Goal: Contribute content: Contribute content

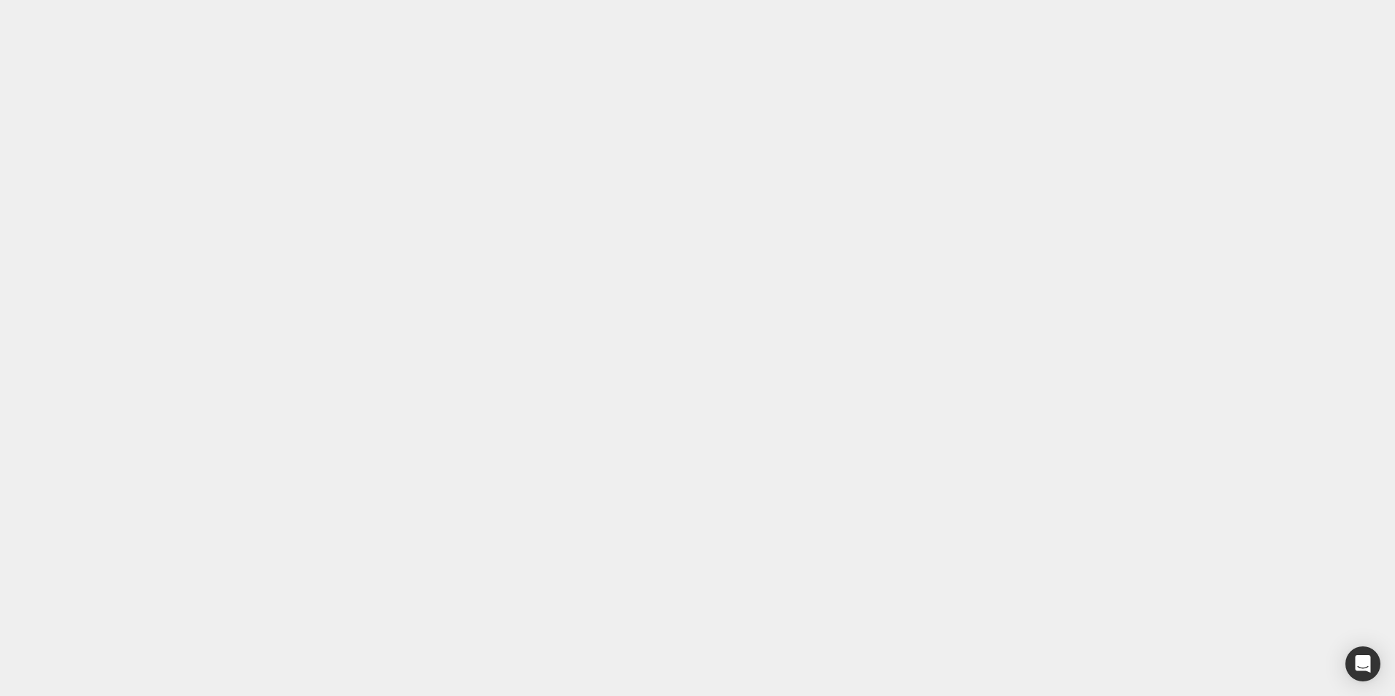
scroll to position [457, 0]
drag, startPoint x: 521, startPoint y: 13252, endPoint x: 370, endPoint y: 13165, distance: 174.5
copy icon ""I can’t believe the difference this drink has made! I used to feel drained and…"
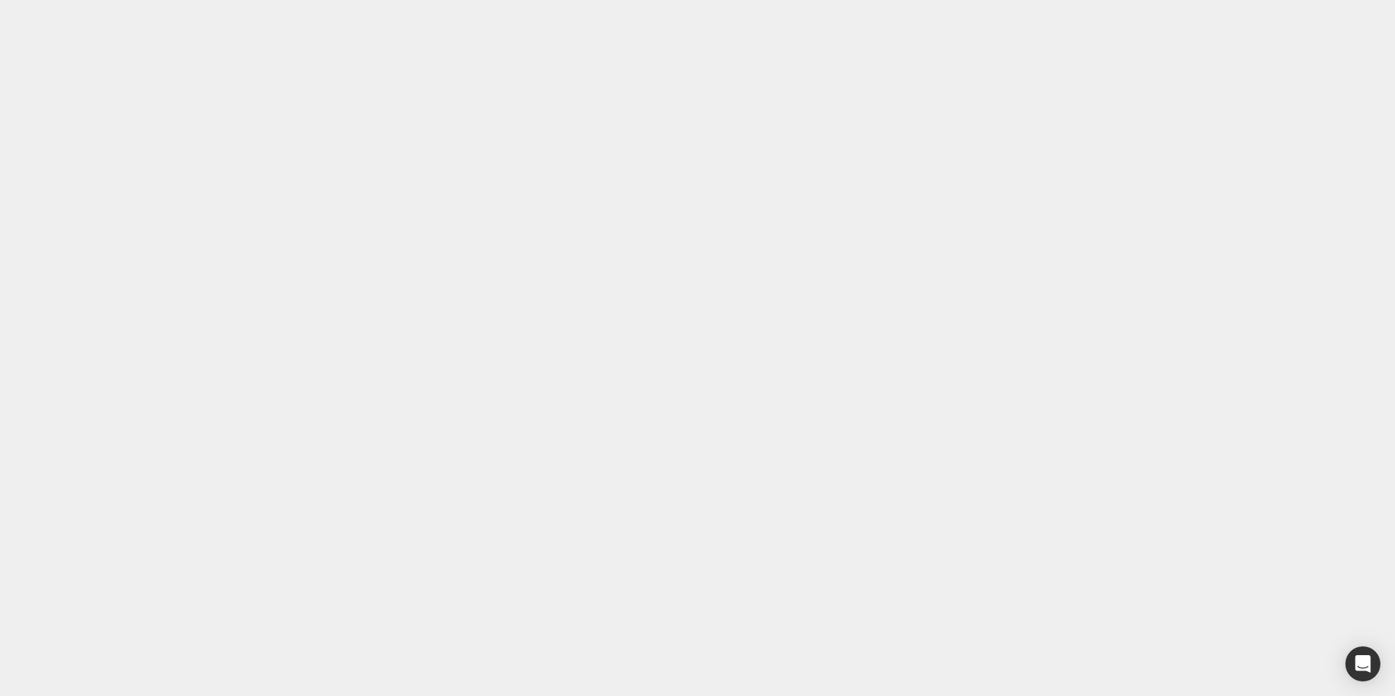
drag, startPoint x: 777, startPoint y: 15, endPoint x: 64, endPoint y: 490, distance: 856.3
drag, startPoint x: 740, startPoint y: 32, endPoint x: 820, endPoint y: 19, distance: 81.3
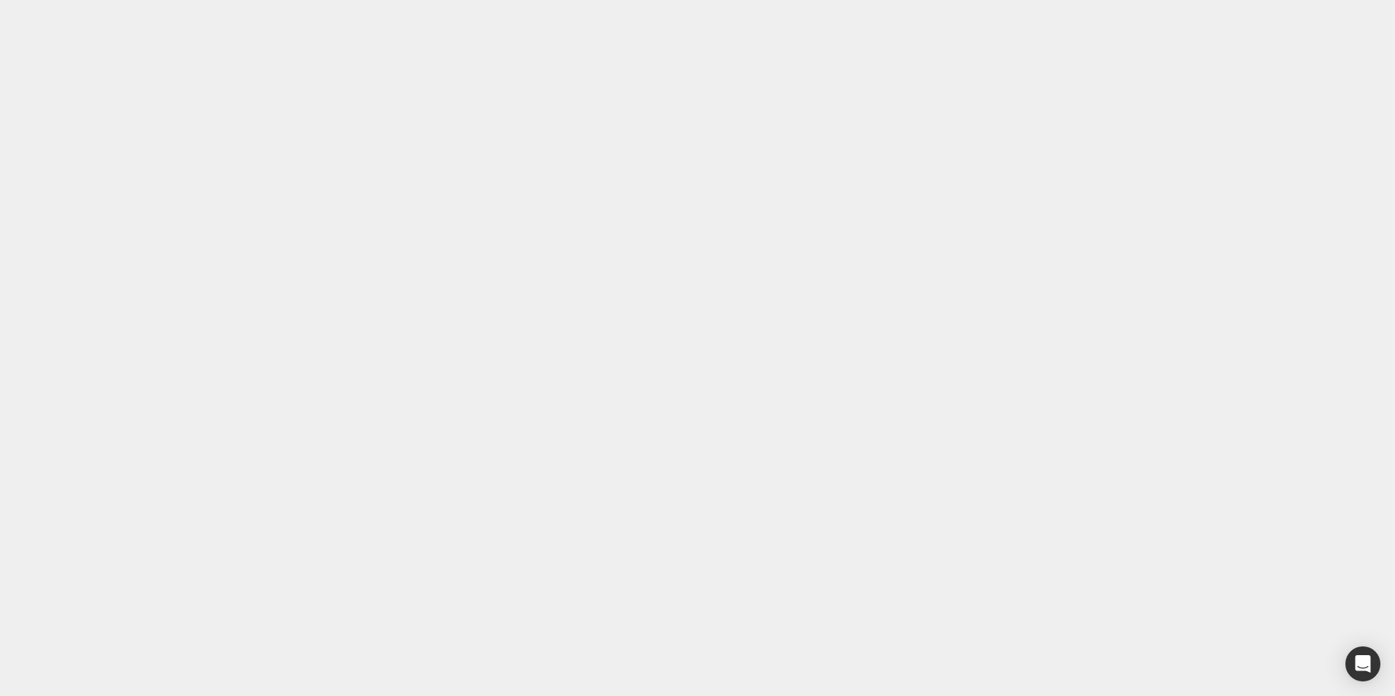
scroll to position [477, 0]
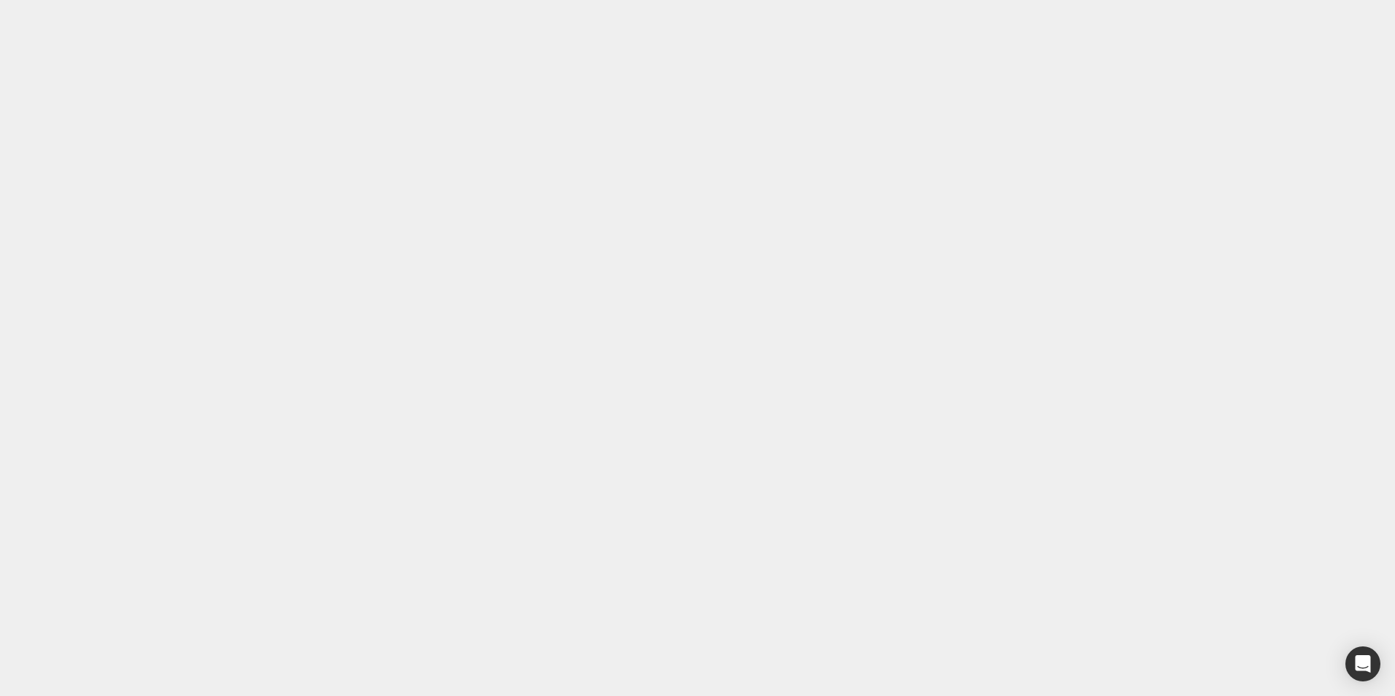
type input "100"
drag, startPoint x: 174, startPoint y: 13137, endPoint x: 20, endPoint y: 13079, distance: 165.3
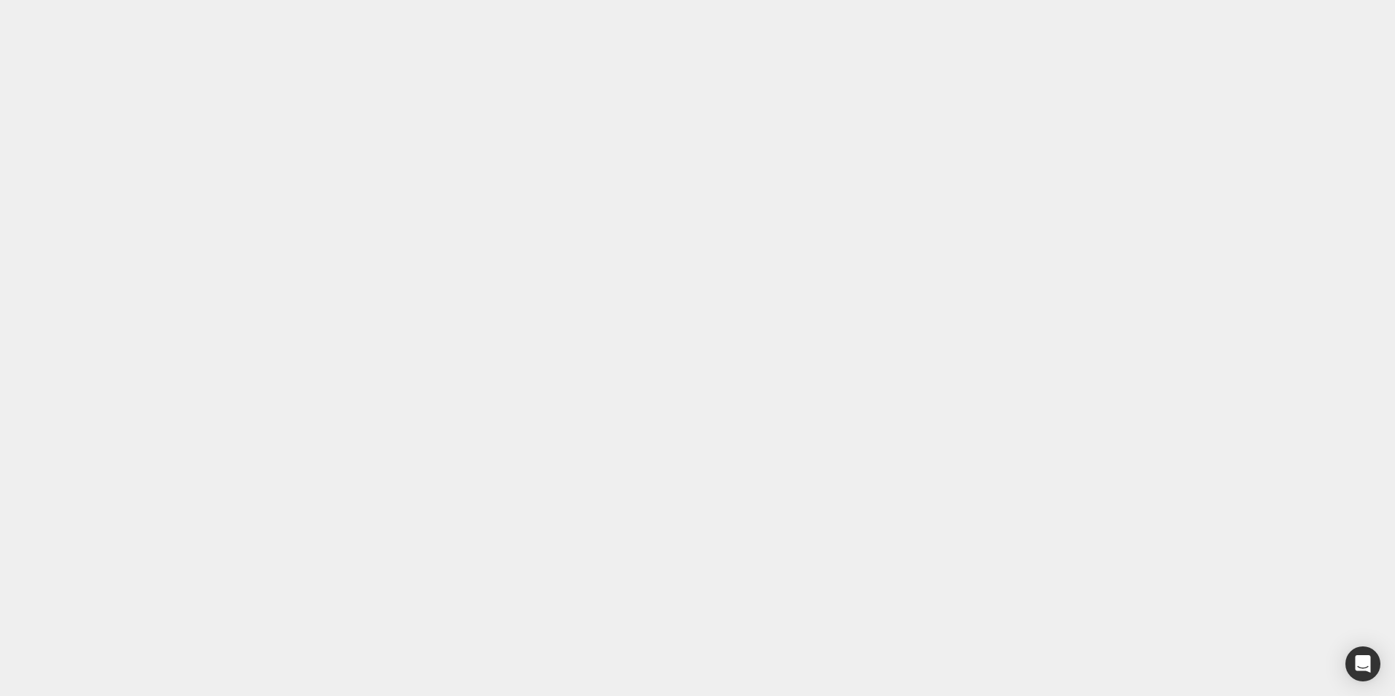
paste div
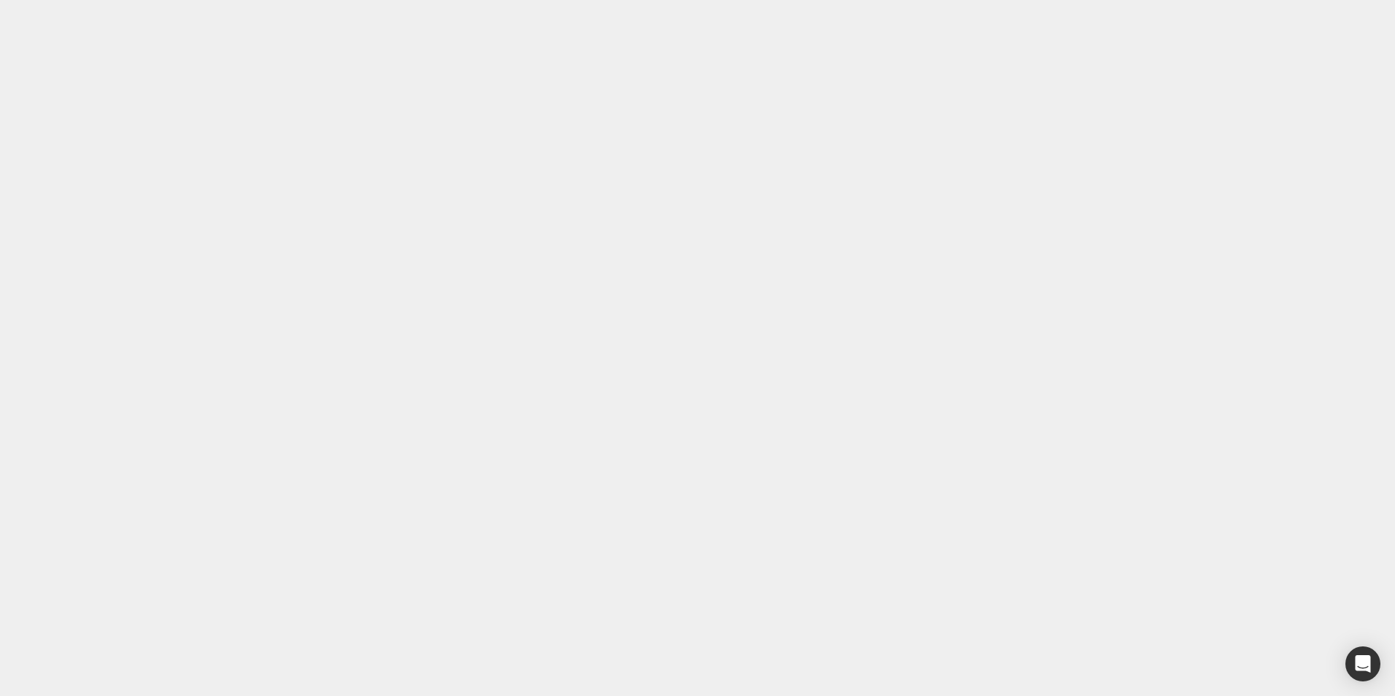
drag, startPoint x: 233, startPoint y: 13192, endPoint x: 14, endPoint y: 13130, distance: 227.4
copy h1 "Every ingredient in QONDRIA HydroLyte Pro is carefully chosen to deliver rapid …"
paste div
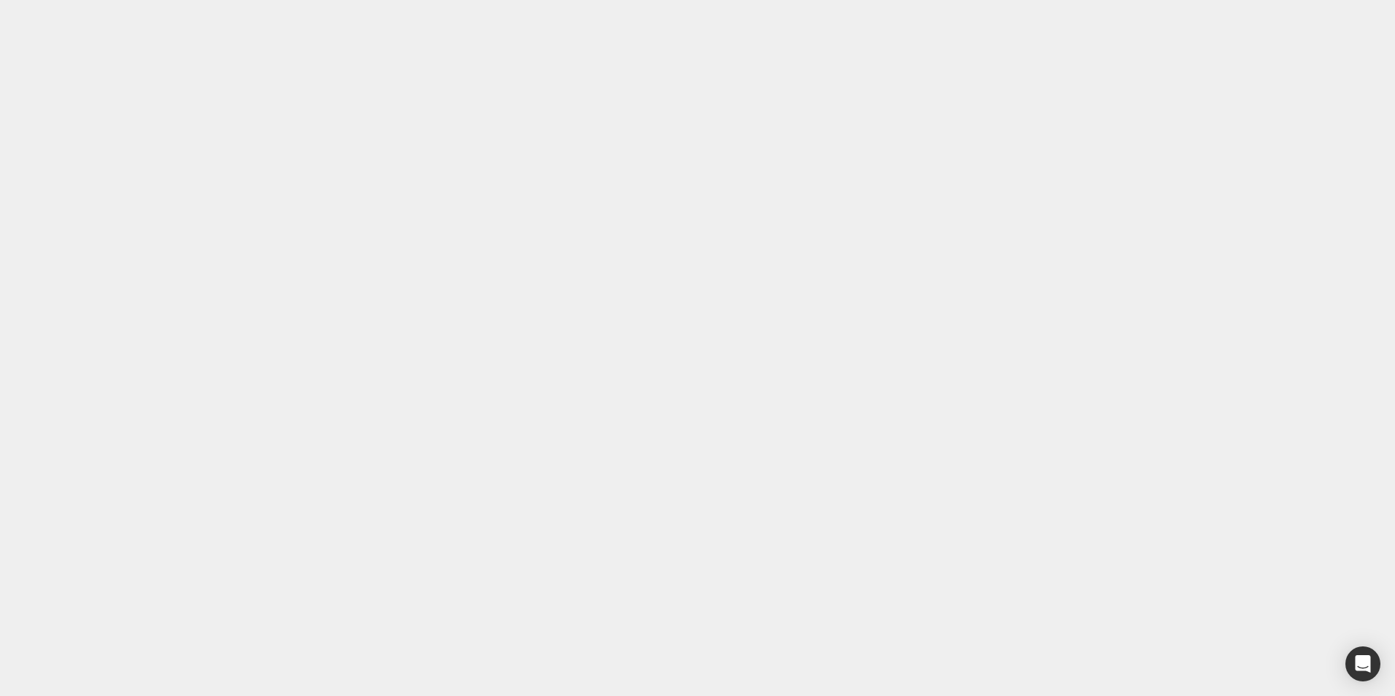
drag, startPoint x: 143, startPoint y: 13128, endPoint x: 306, endPoint y: 13131, distance: 162.7
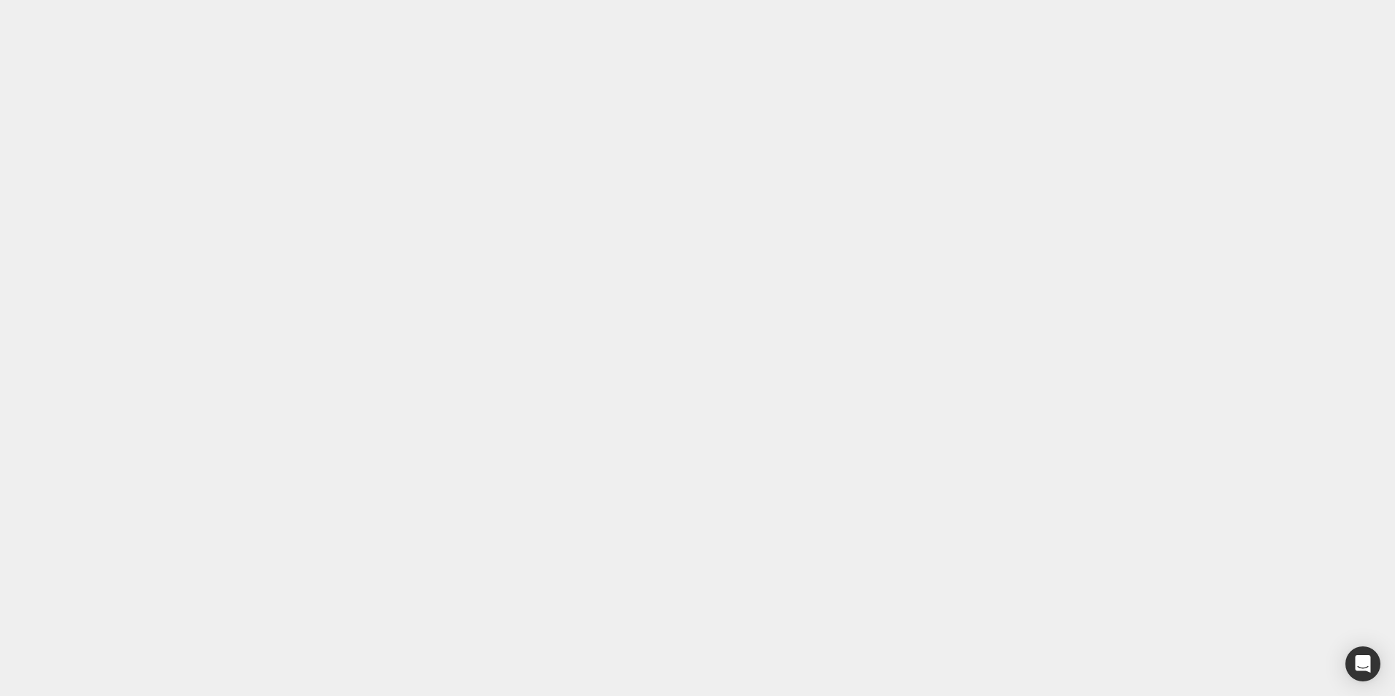
drag, startPoint x: 249, startPoint y: 12608, endPoint x: 249, endPoint y: 12598, distance: 10.2
drag, startPoint x: 247, startPoint y: 12132, endPoint x: 248, endPoint y: 12124, distance: 8.1
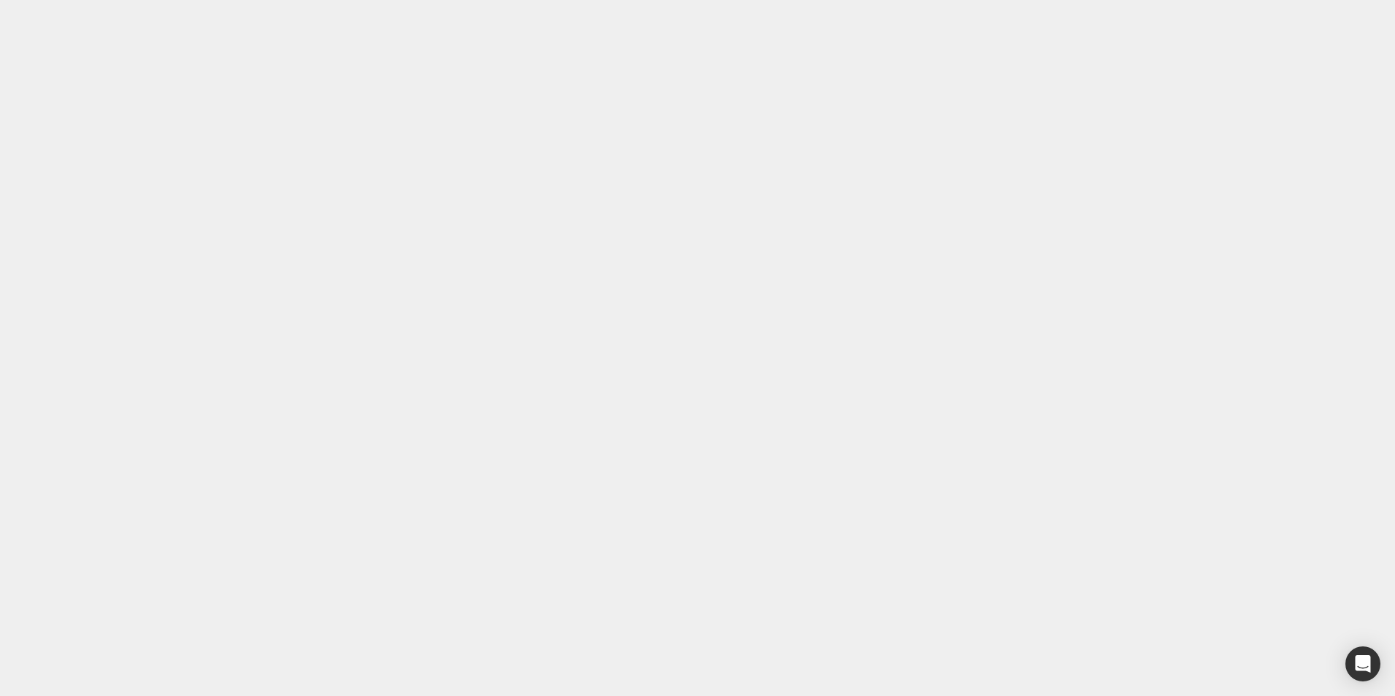
type input "0px"
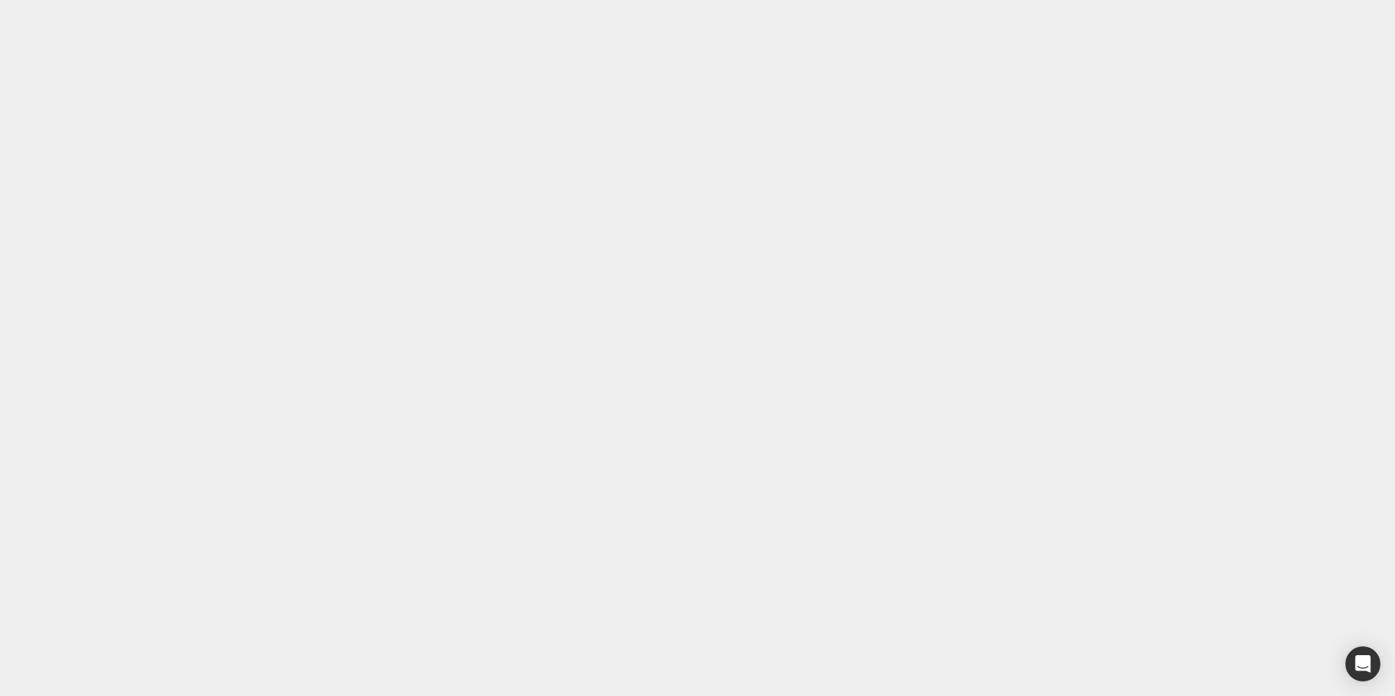
drag, startPoint x: 95, startPoint y: 15578, endPoint x: 31, endPoint y: 15567, distance: 65.1
drag, startPoint x: 37, startPoint y: 15567, endPoint x: 109, endPoint y: 15578, distance: 73.0
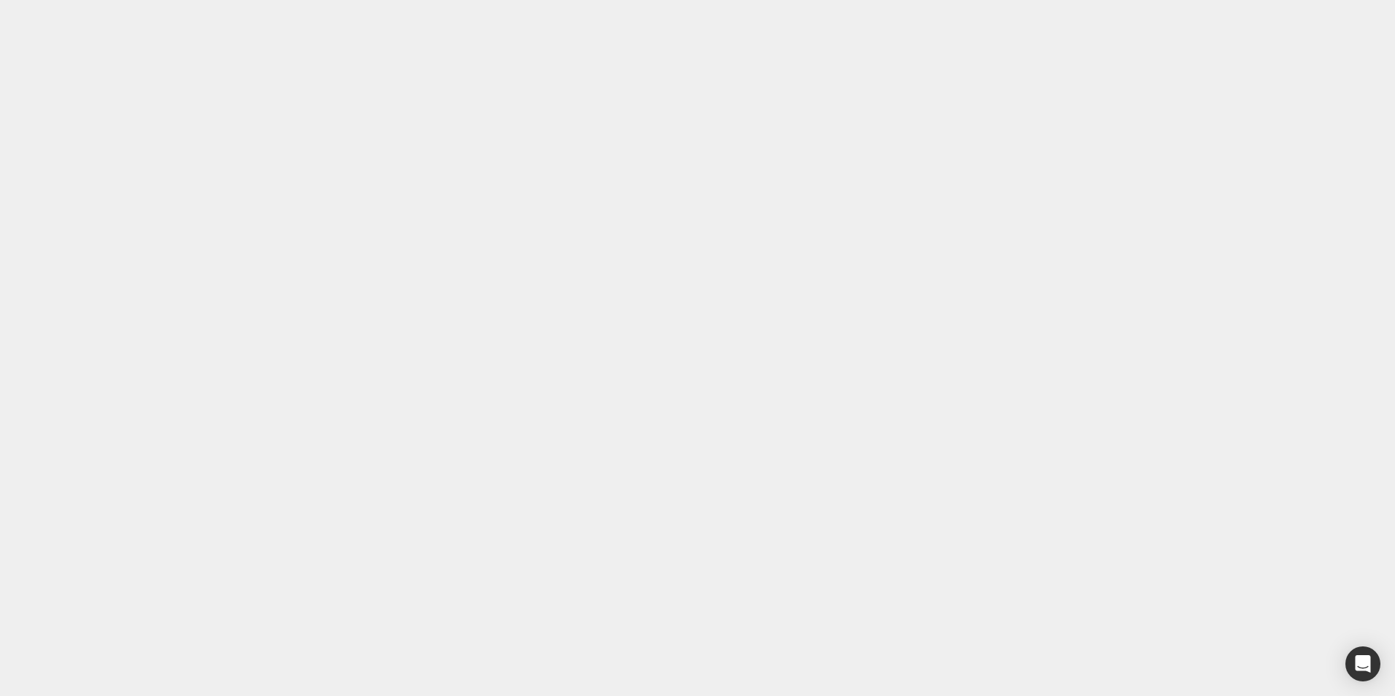
copy strong "Supports hydration and endurance"
paste div
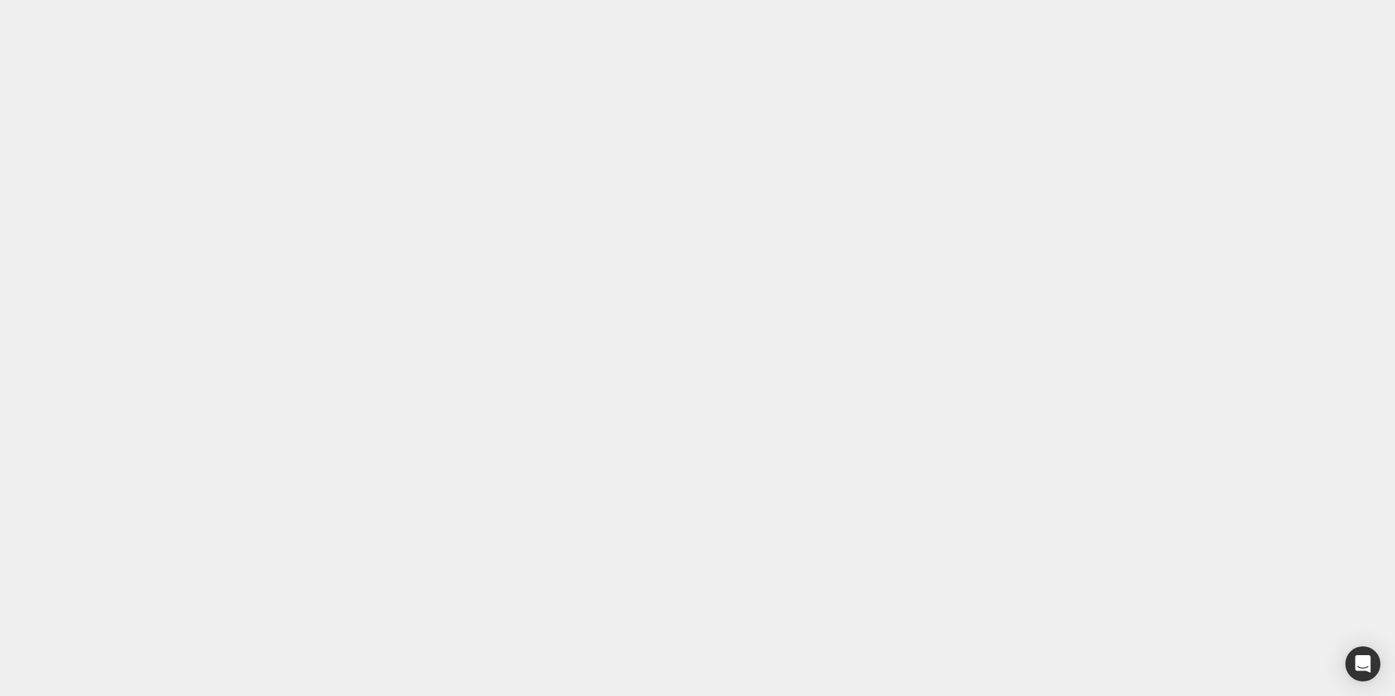
drag, startPoint x: 79, startPoint y: 15607, endPoint x: 36, endPoint y: 15594, distance: 44.8
copy strong "Maintains electrolyte balance"
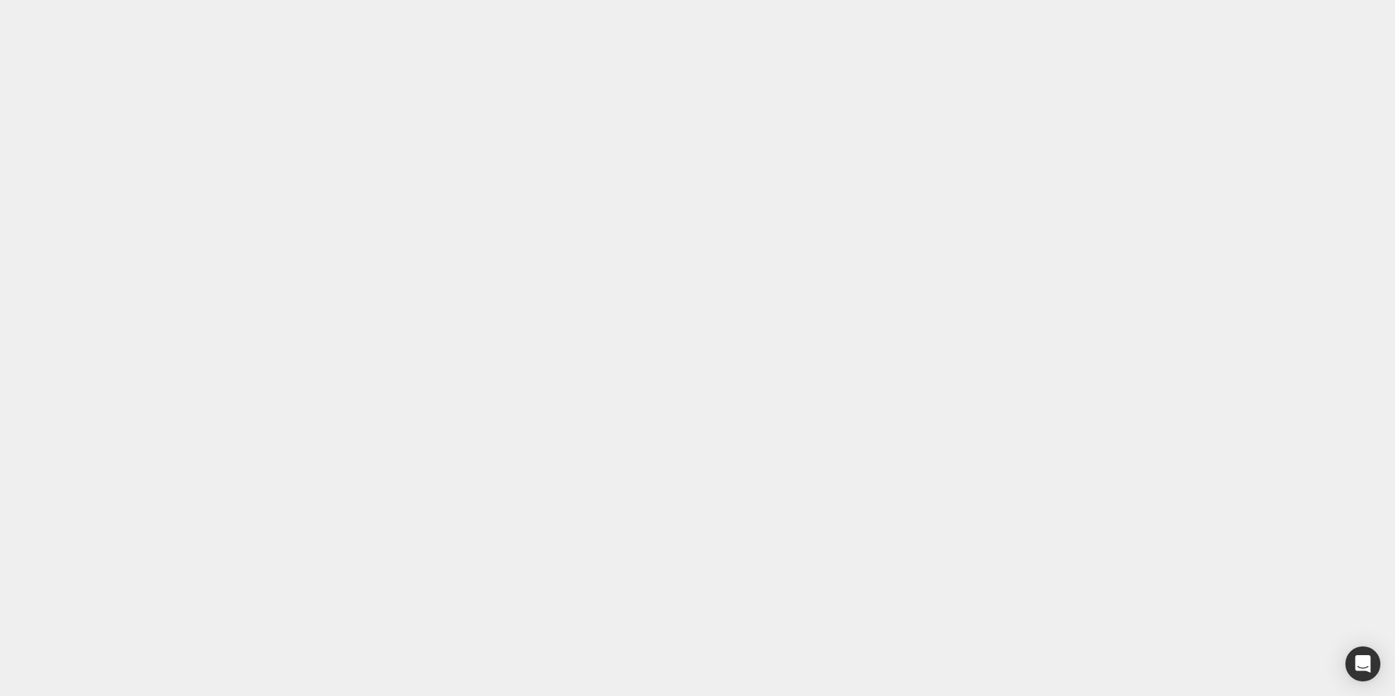
drag, startPoint x: 205, startPoint y: 15579, endPoint x: 289, endPoint y: 15581, distance: 83.9
copy strong "Prevents cramps"
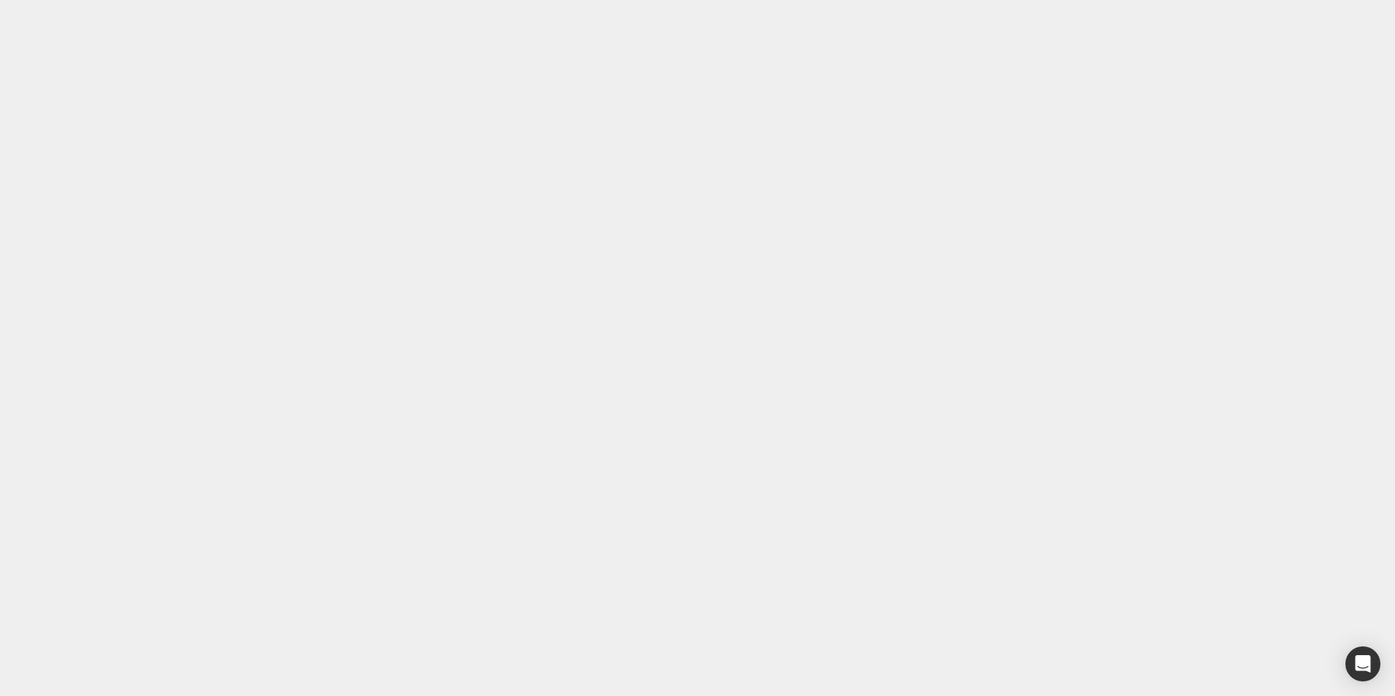
drag, startPoint x: 295, startPoint y: 15578, endPoint x: 214, endPoint y: 15568, distance: 80.8
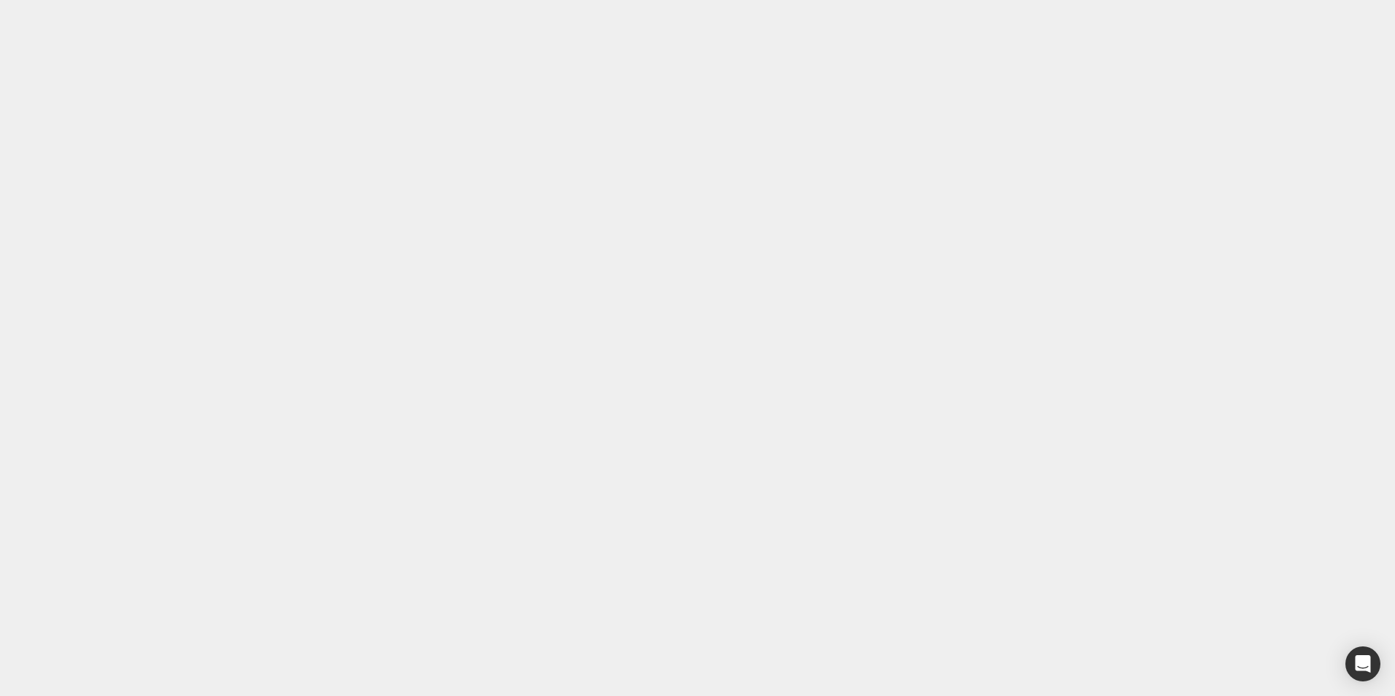
paste div
drag, startPoint x: 274, startPoint y: 15596, endPoint x: 201, endPoint y: 15593, distance: 72.3
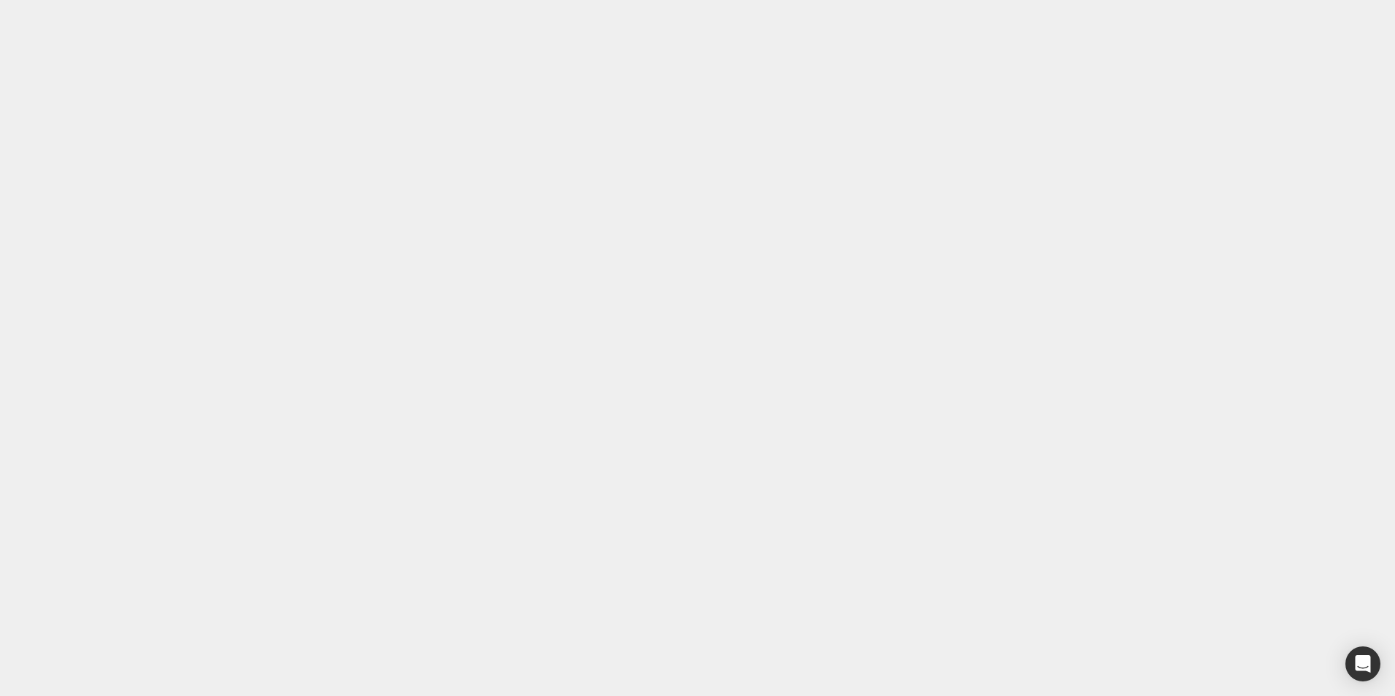
copy strong "Boosts energy"
paste div
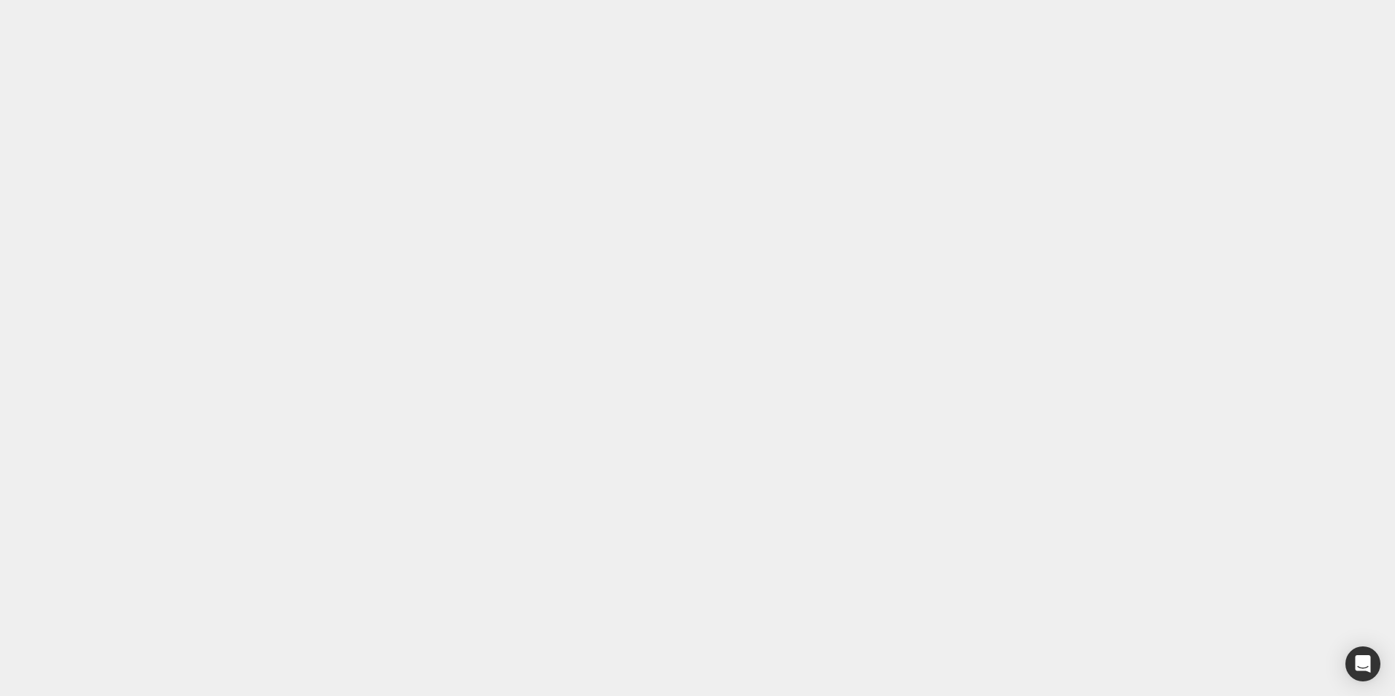
scroll to position [231, 0]
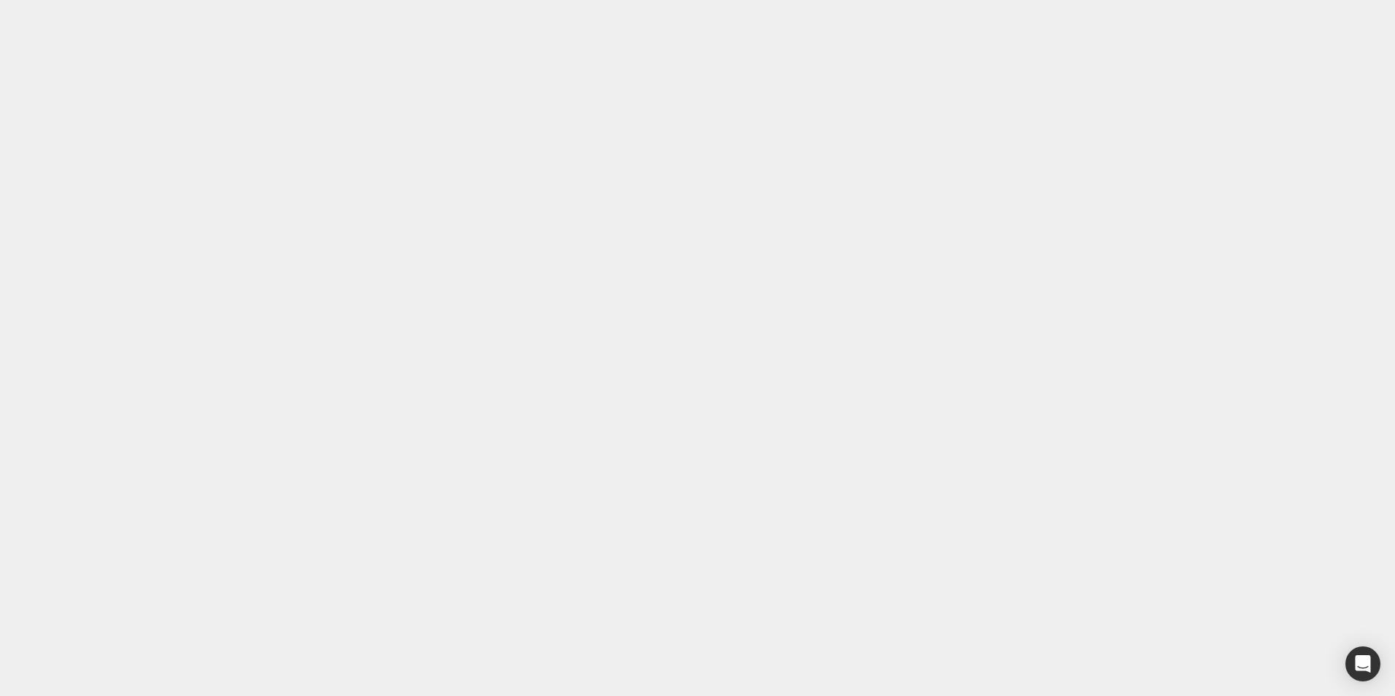
scroll to position [20, 0]
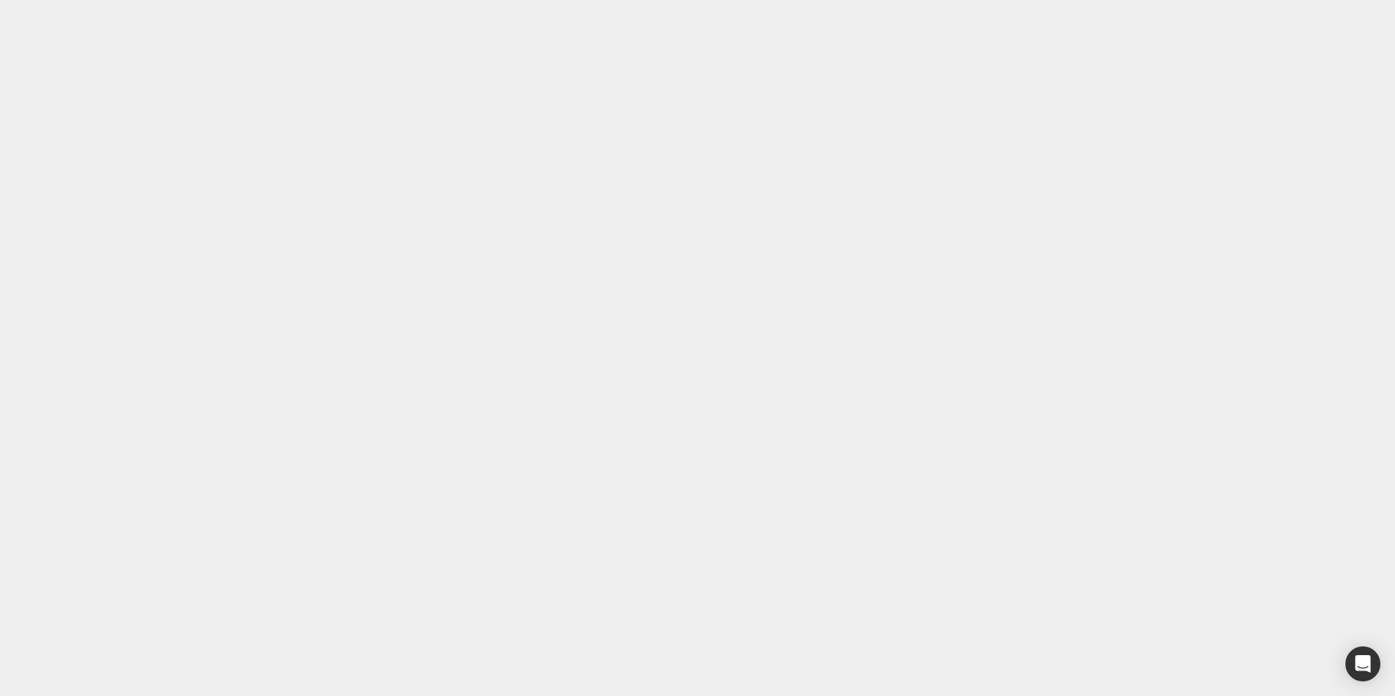
scroll to position [511, 0]
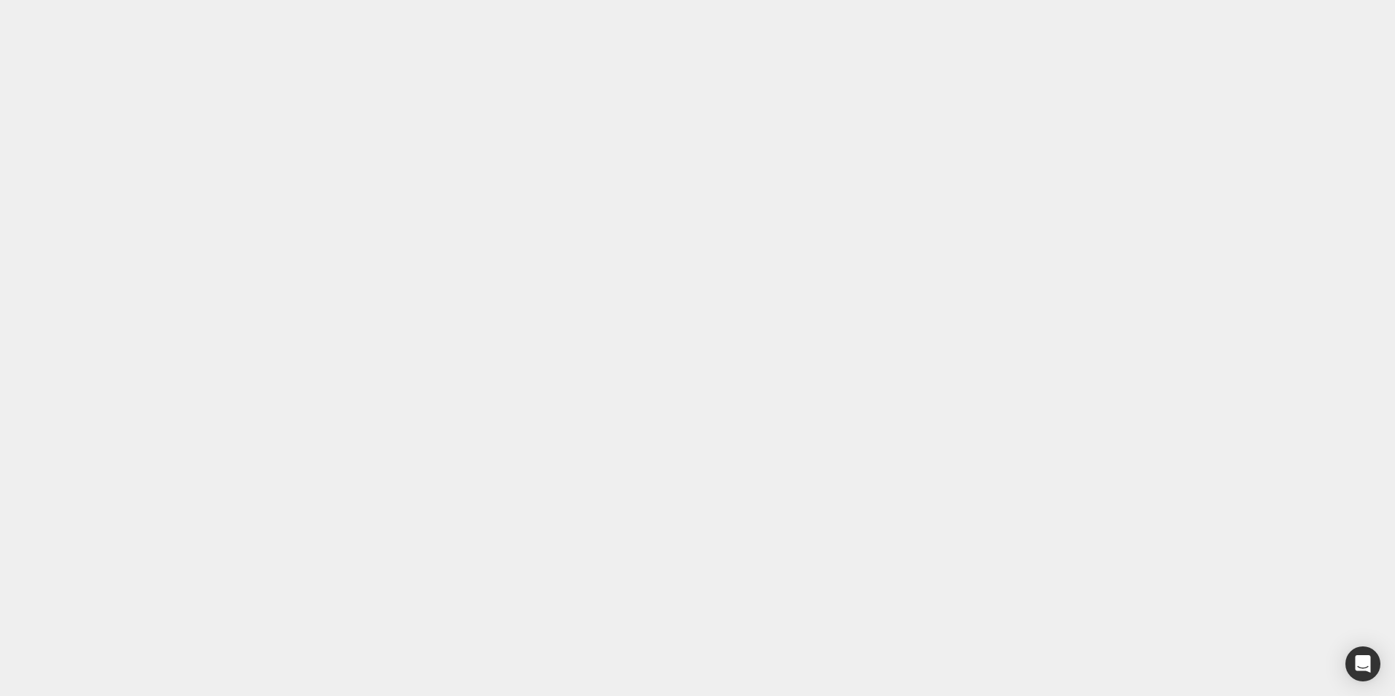
drag, startPoint x: 266, startPoint y: 15766, endPoint x: 203, endPoint y: 15754, distance: 64.5
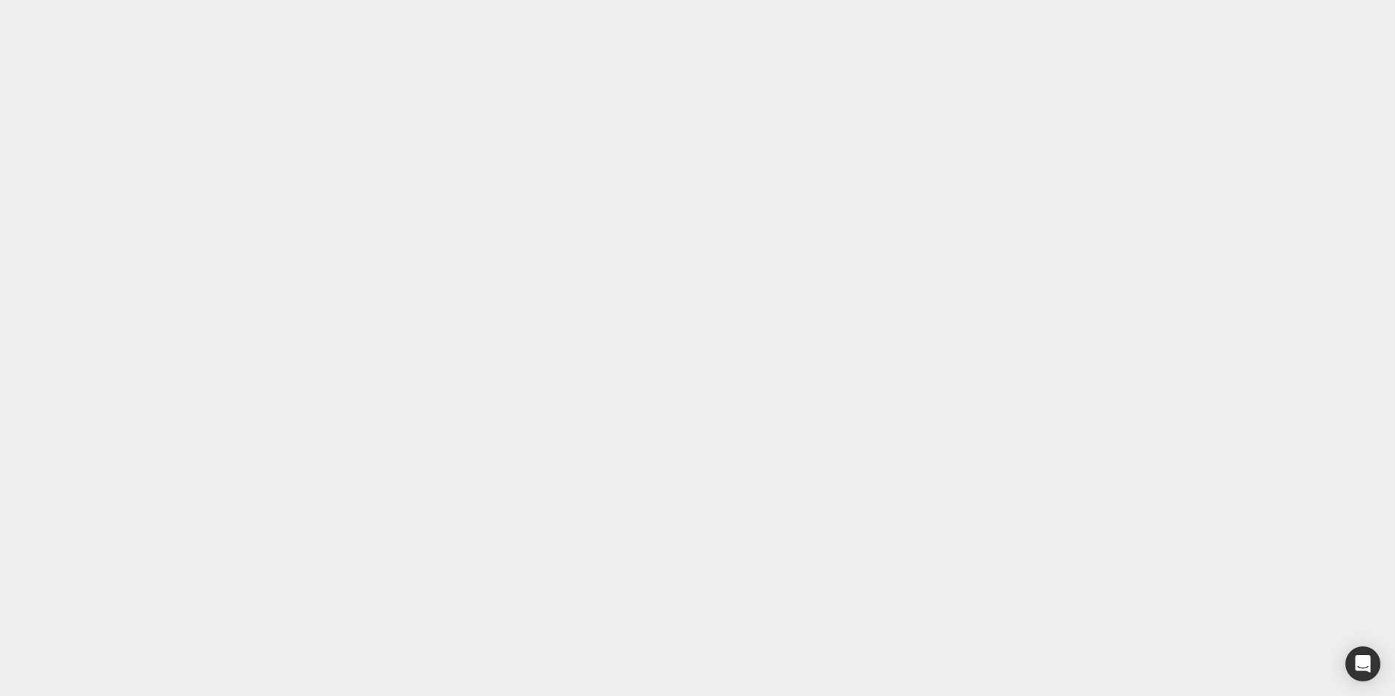
scroll to position [4337, 0]
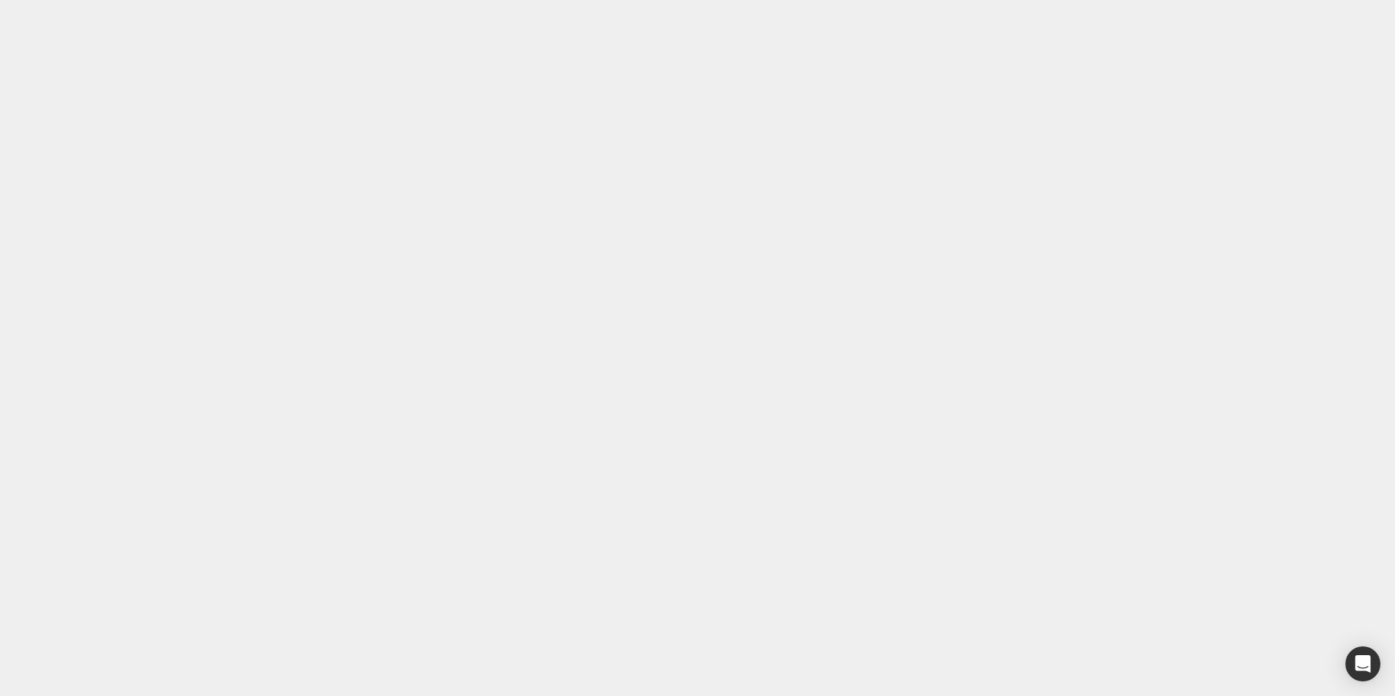
drag, startPoint x: 278, startPoint y: 15777, endPoint x: 200, endPoint y: 15770, distance: 78.3
copy strong "Aids nutrient absorption"
drag, startPoint x: 203, startPoint y: 15734, endPoint x: 322, endPoint y: 15737, distance: 118.9
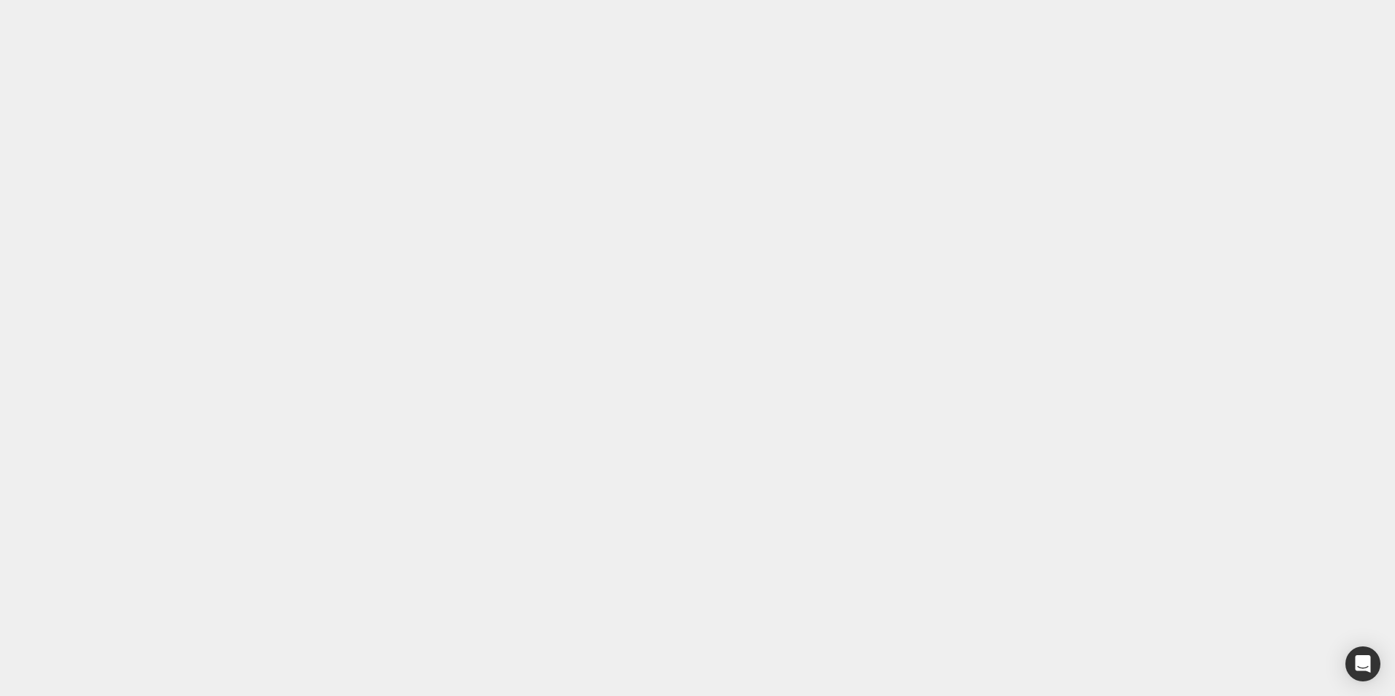
copy b "Maintains fluid balance"
paste div
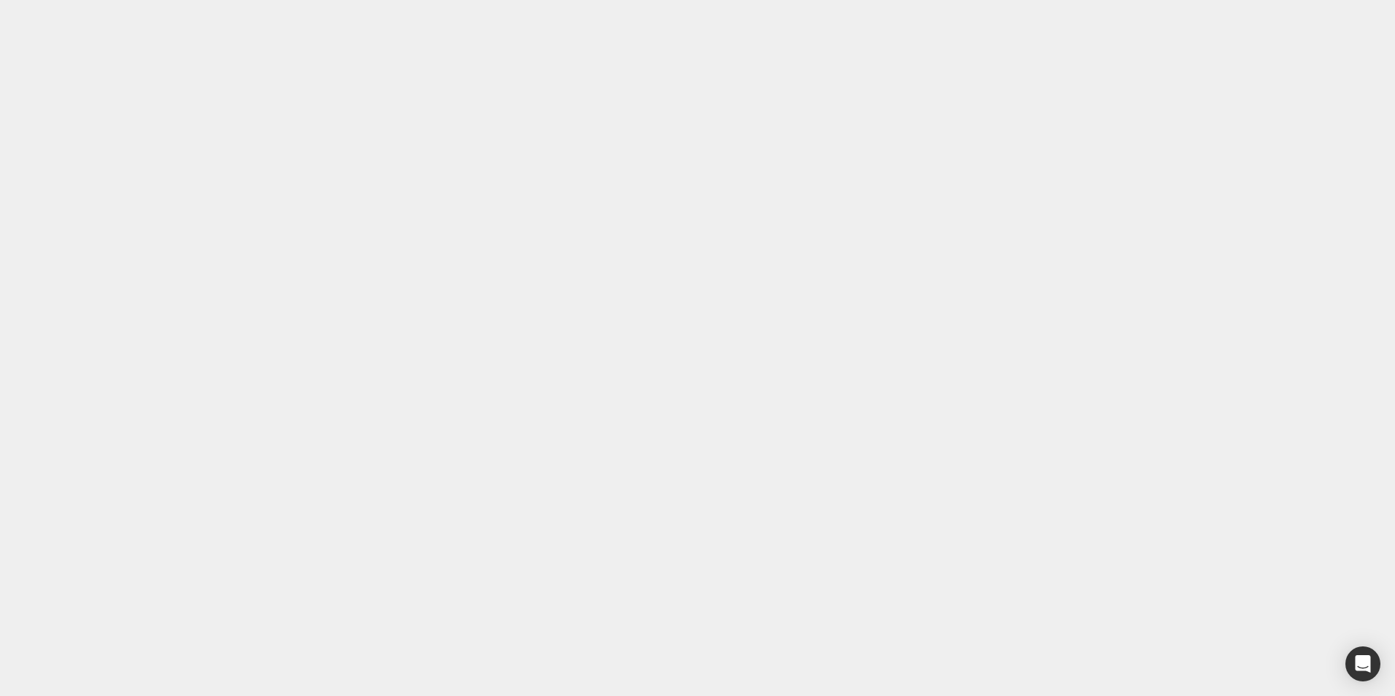
type input "0px"
drag, startPoint x: 299, startPoint y: 16519, endPoint x: 298, endPoint y: 16512, distance: 7.3
type input "10"
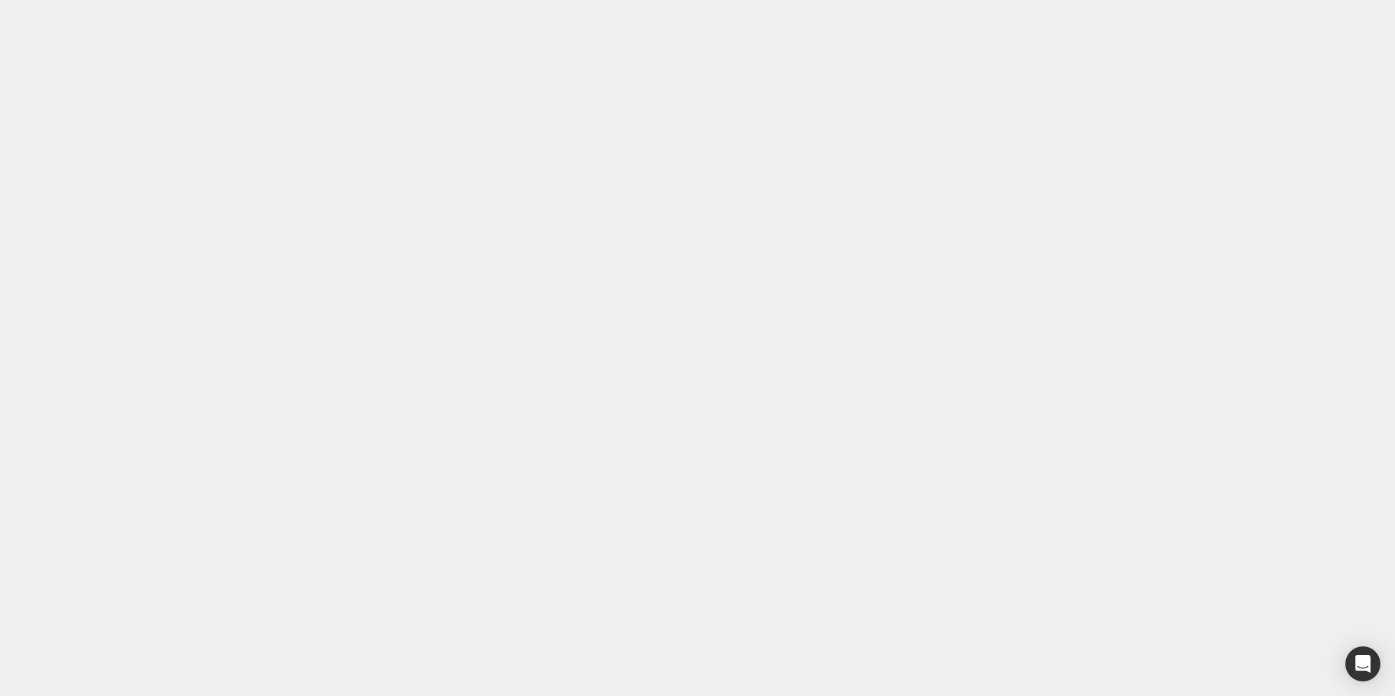
drag, startPoint x: 82, startPoint y: 15547, endPoint x: 35, endPoint y: 15532, distance: 49.8
copy strong "Maintains electrolyte balance"
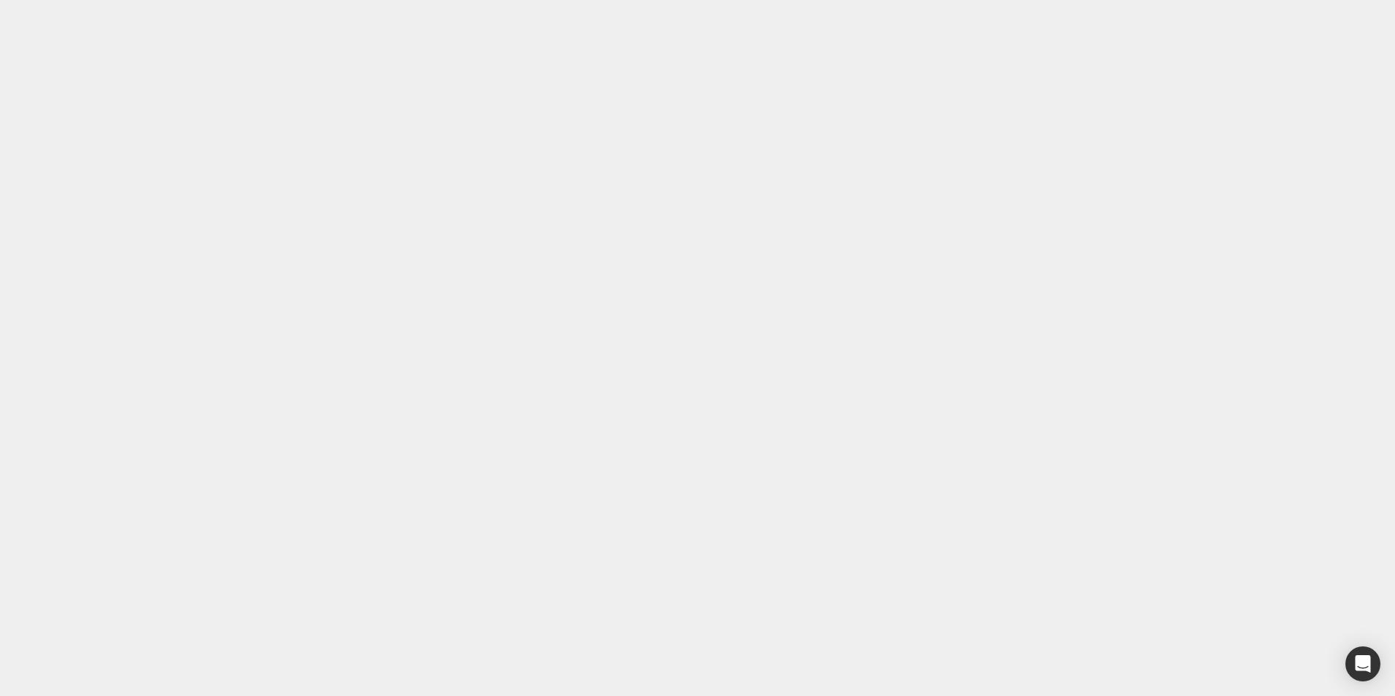
drag, startPoint x: 290, startPoint y: 15540, endPoint x: 201, endPoint y: 15537, distance: 88.3
drag, startPoint x: 261, startPoint y: 15504, endPoint x: 201, endPoint y: 15488, distance: 61.9
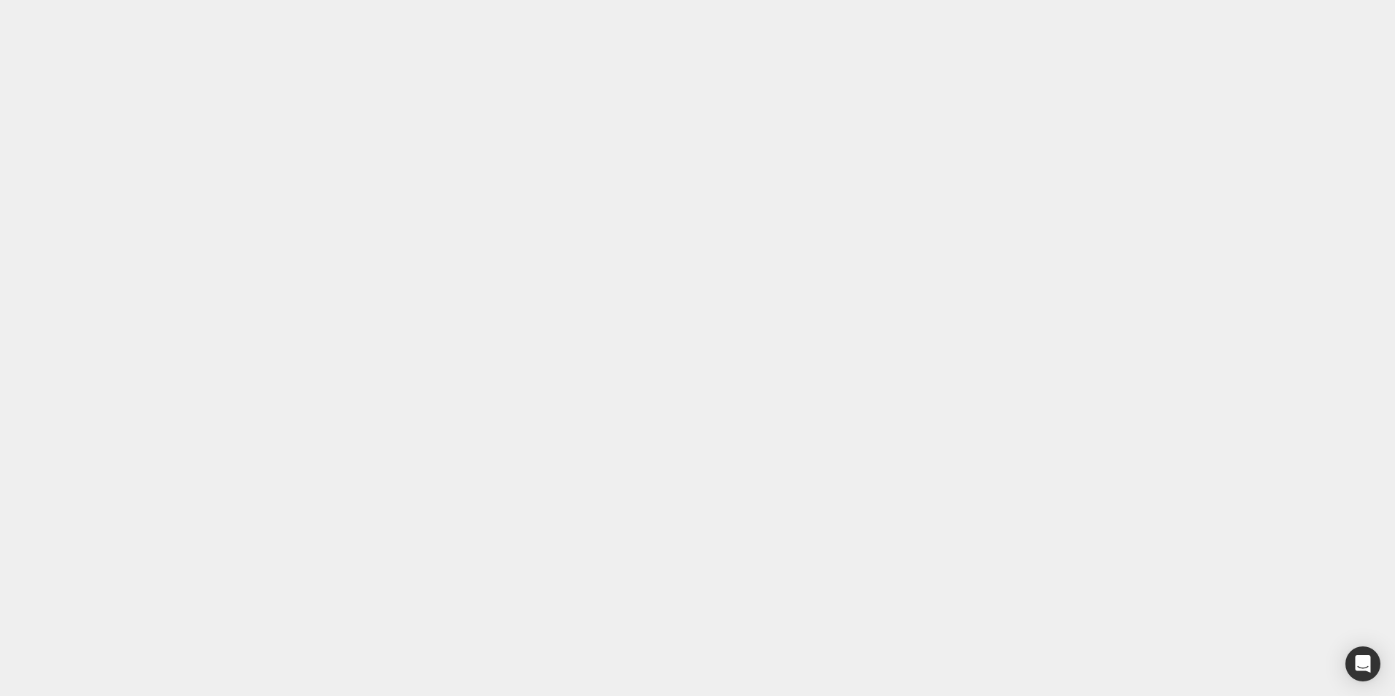
paste div
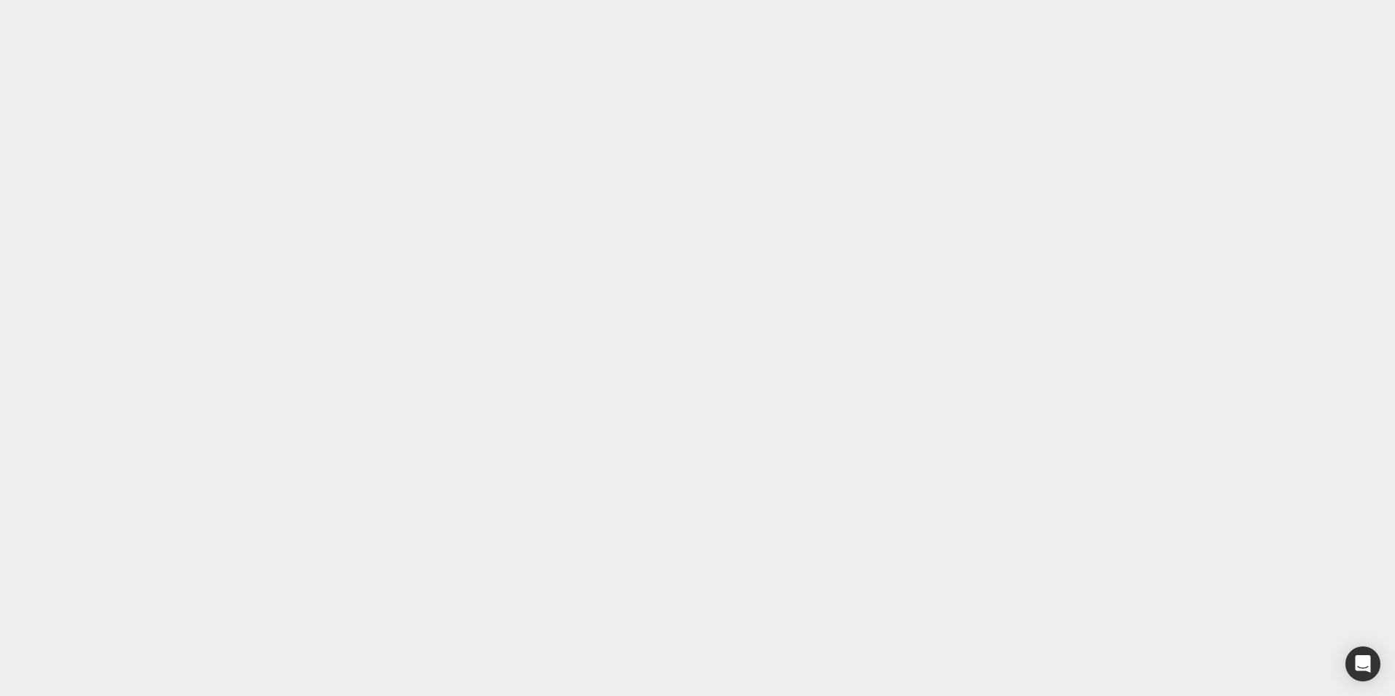
drag, startPoint x: 982, startPoint y: 508, endPoint x: 341, endPoint y: 458, distance: 643.0
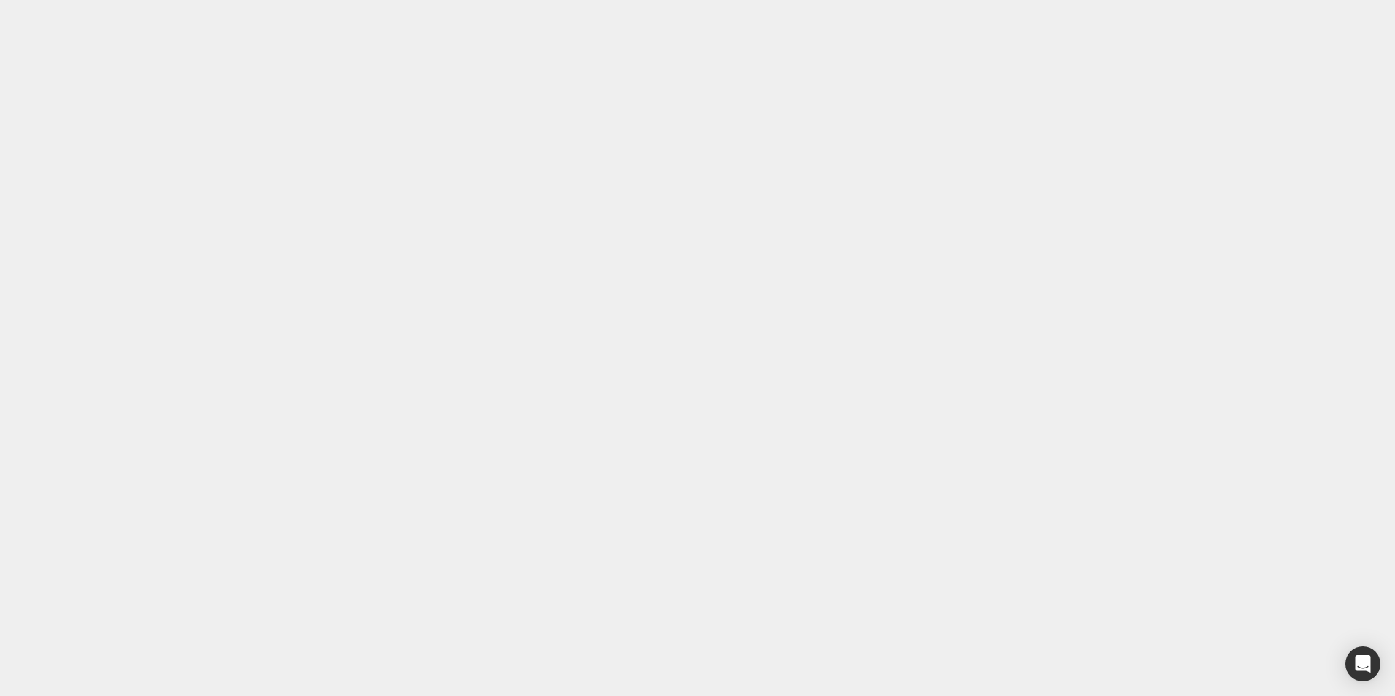
drag, startPoint x: 322, startPoint y: 14625, endPoint x: 311, endPoint y: 14624, distance: 11.0
drag, startPoint x: 319, startPoint y: 16499, endPoint x: 357, endPoint y: 16498, distance: 37.2
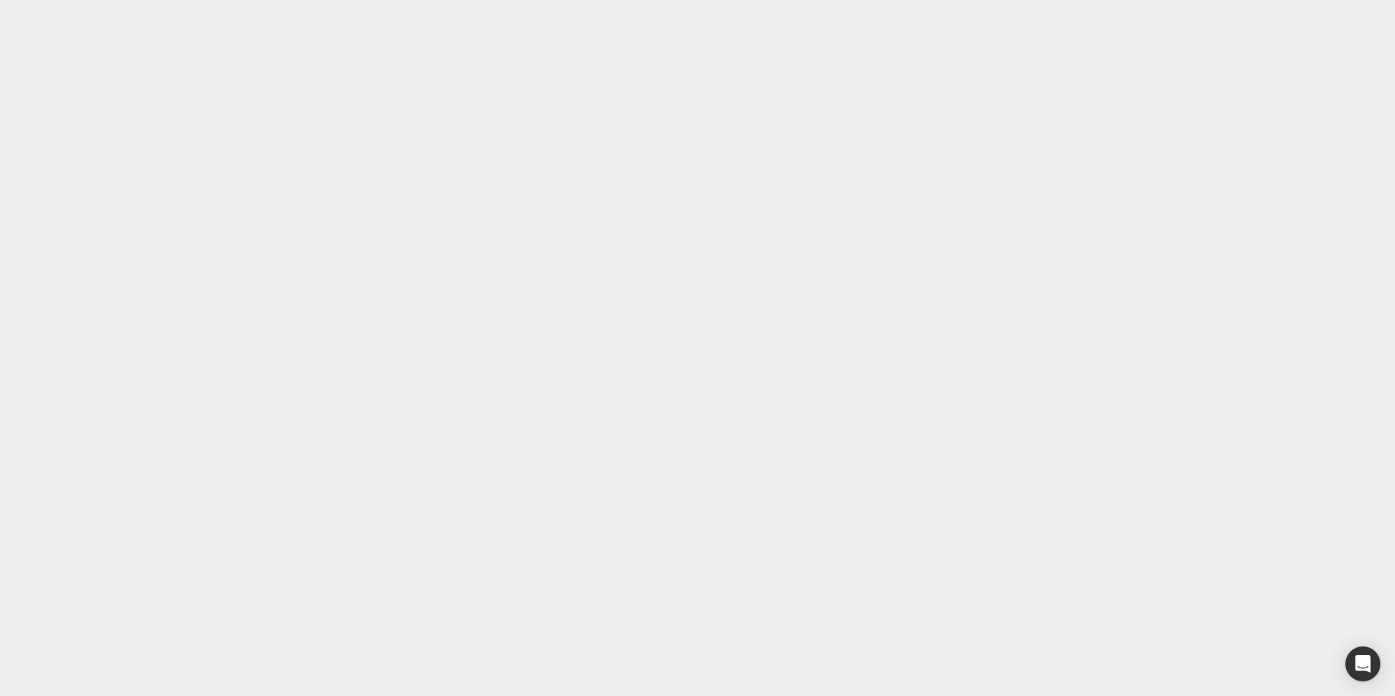
type input "23px"
drag, startPoint x: 286, startPoint y: 16508, endPoint x: 317, endPoint y: 16510, distance: 31.4
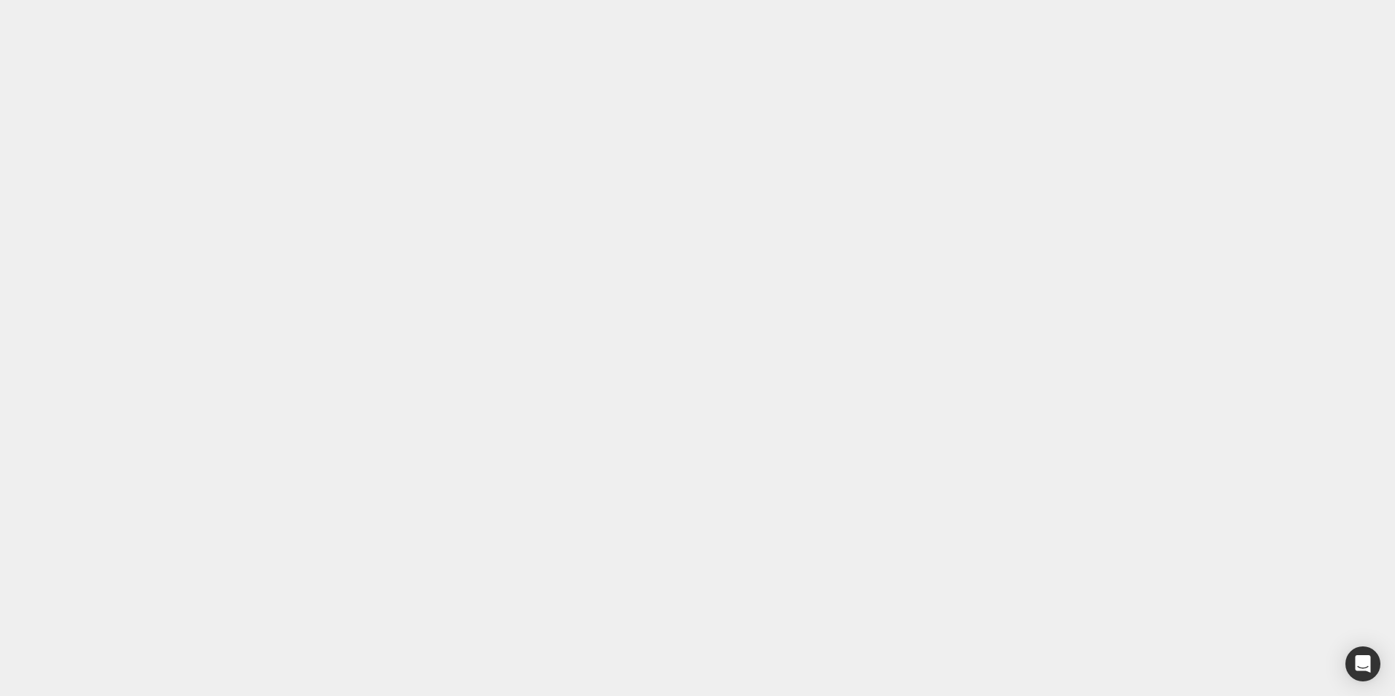
drag, startPoint x: 307, startPoint y: 15776, endPoint x: 300, endPoint y: 15777, distance: 7.4
drag, startPoint x: 986, startPoint y: 532, endPoint x: 341, endPoint y: 481, distance: 647.5
drag, startPoint x: 307, startPoint y: 15774, endPoint x: 317, endPoint y: 15774, distance: 10.2
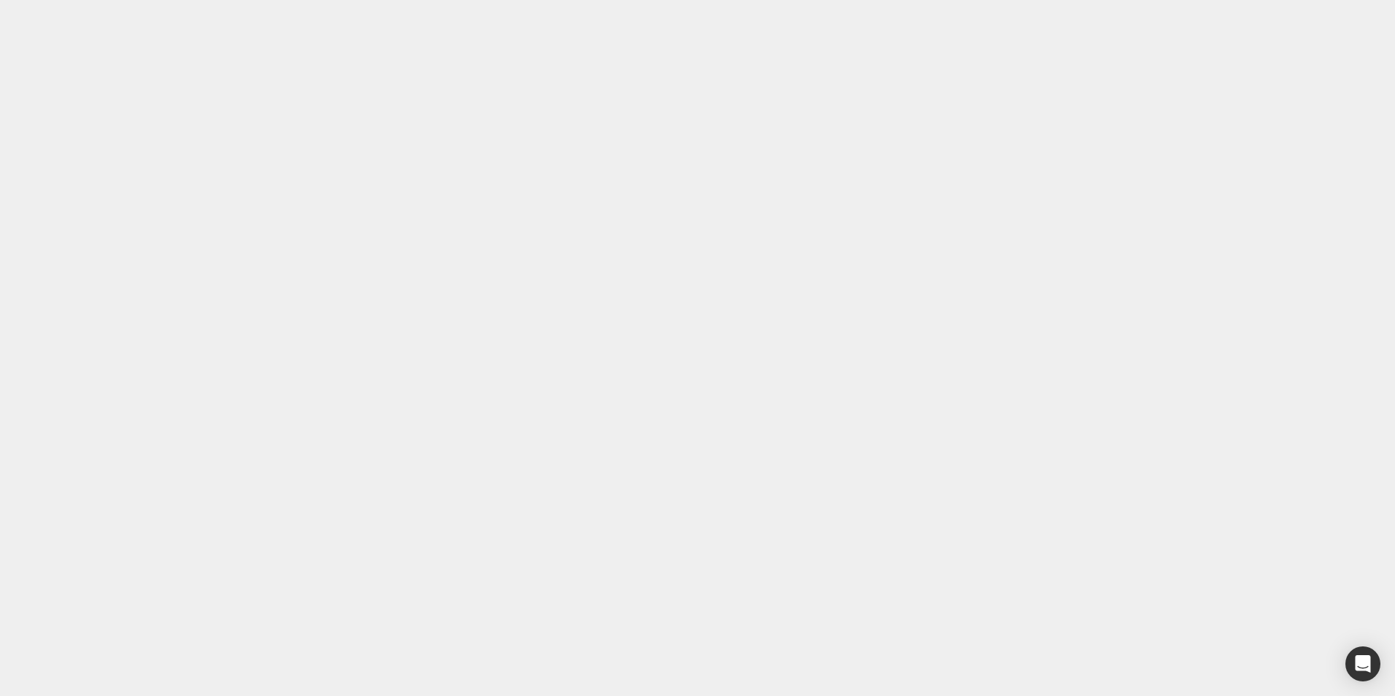
drag, startPoint x: 317, startPoint y: 14600, endPoint x: 323, endPoint y: 14604, distance: 7.5
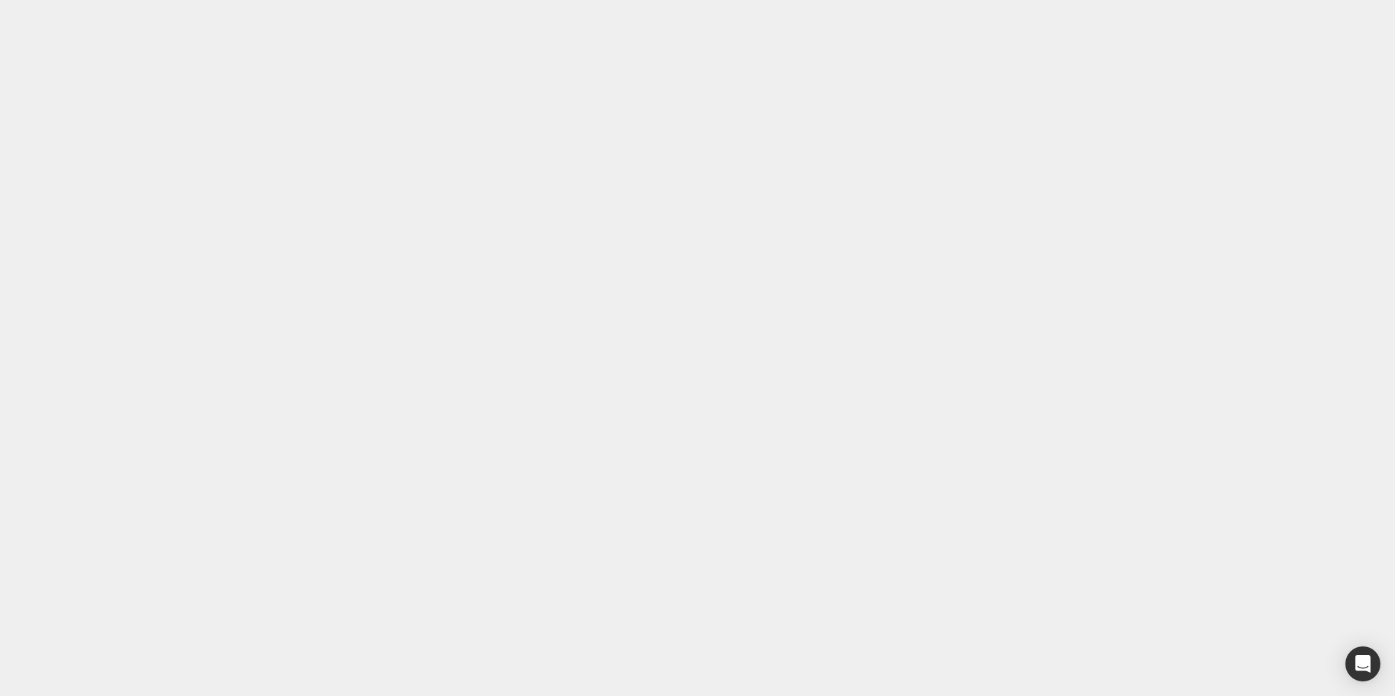
drag, startPoint x: 110, startPoint y: 14950, endPoint x: 120, endPoint y: 14947, distance: 9.7
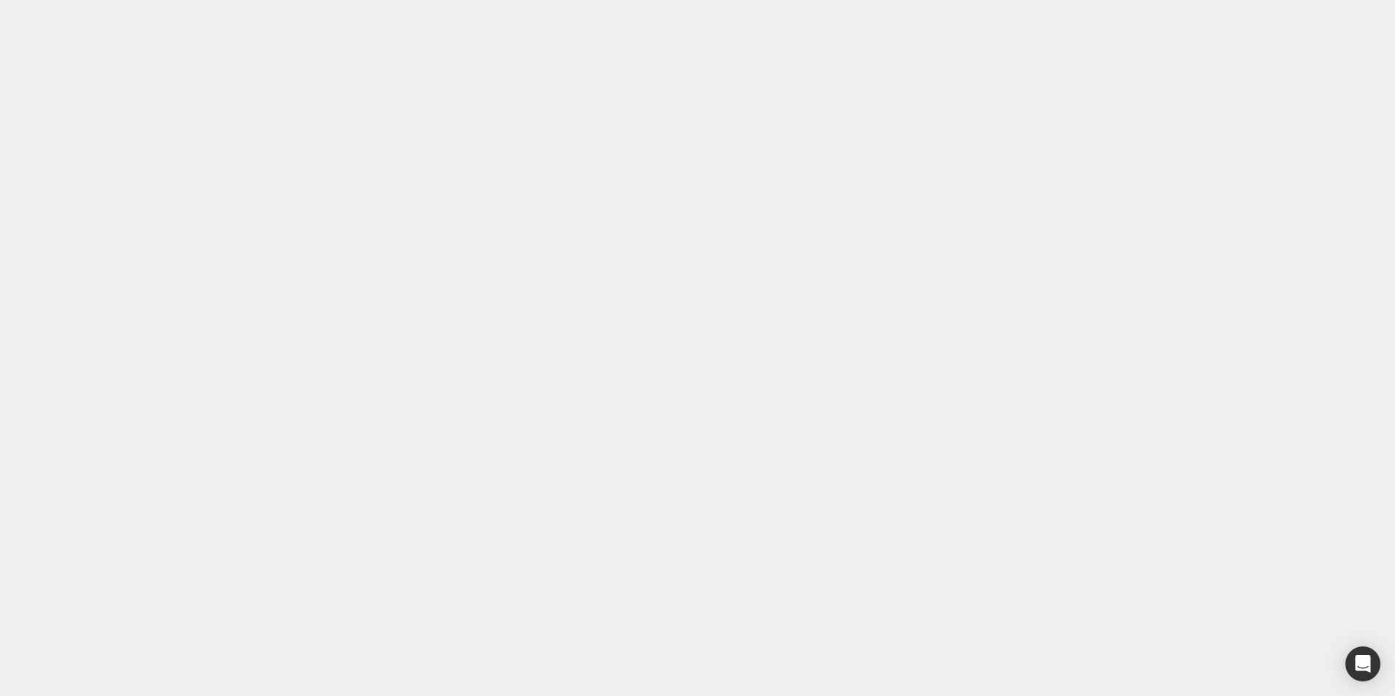
drag, startPoint x: 249, startPoint y: 14957, endPoint x: 249, endPoint y: 14949, distance: 8.1
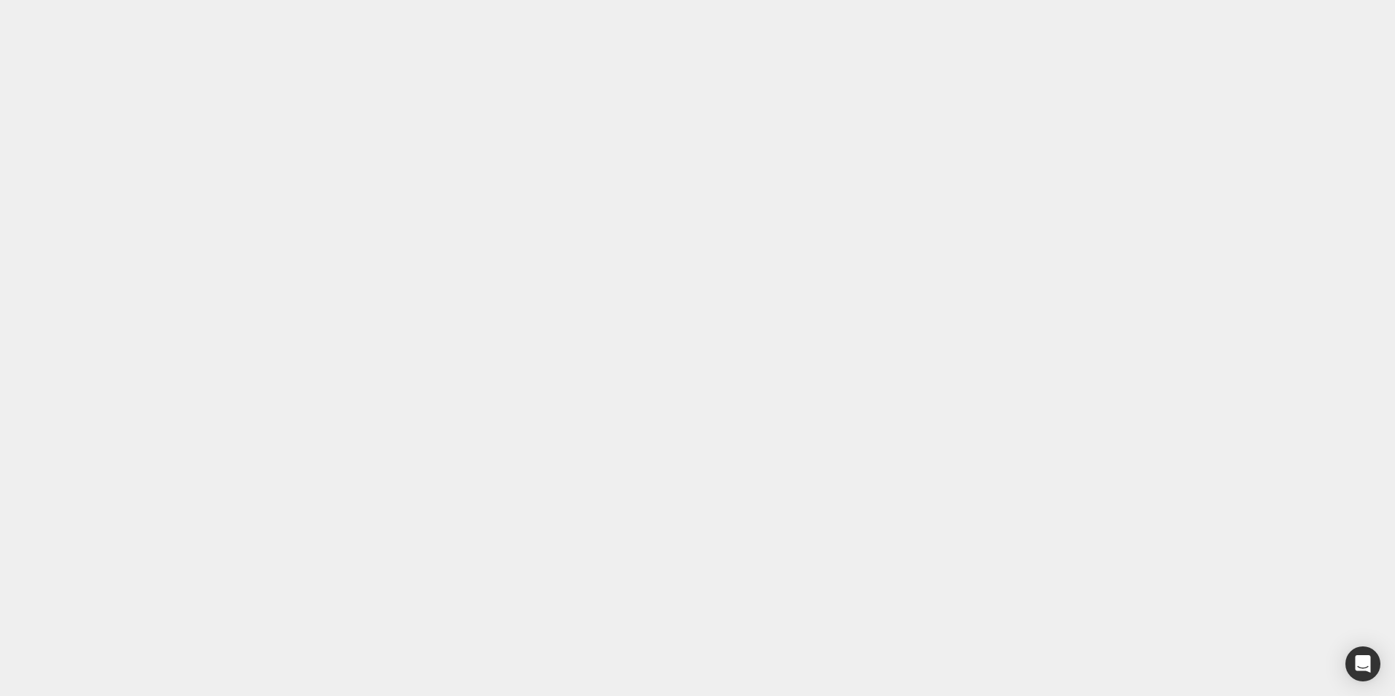
drag, startPoint x: 249, startPoint y: 14960, endPoint x: 248, endPoint y: 14952, distance: 8.1
drag, startPoint x: 248, startPoint y: 14954, endPoint x: 251, endPoint y: 14939, distance: 14.9
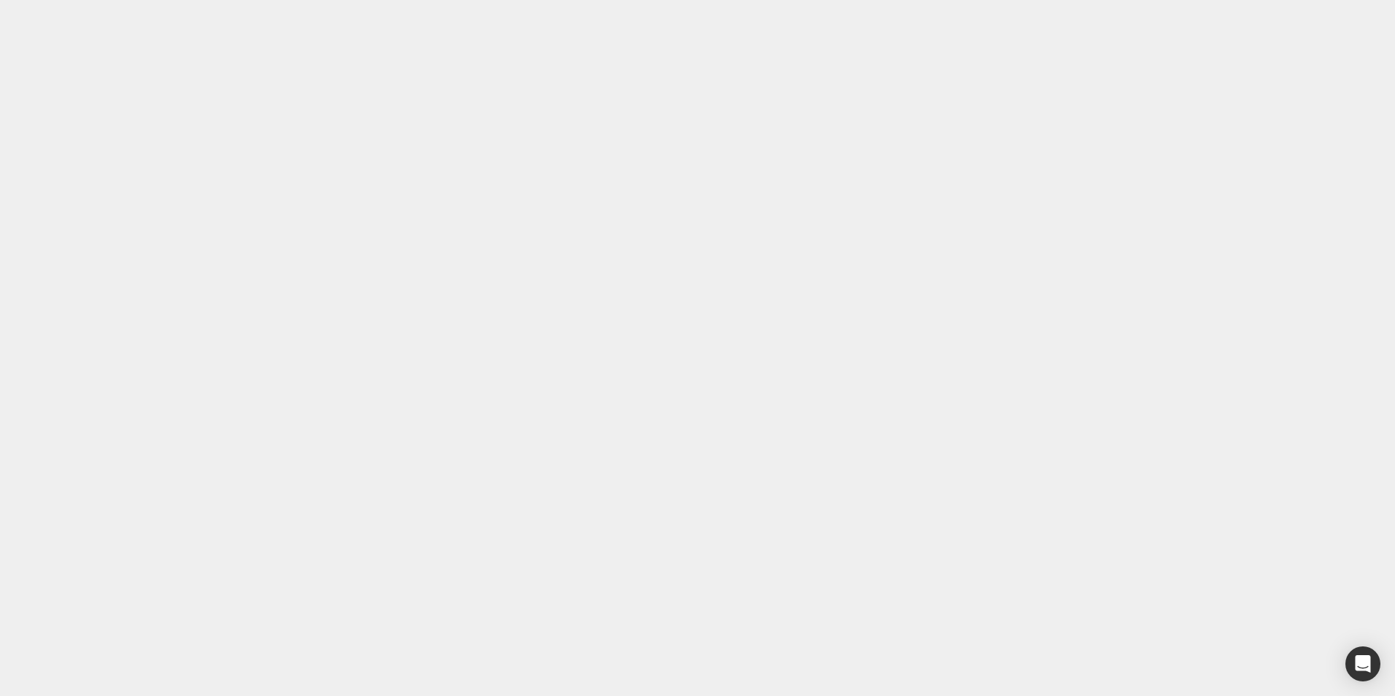
drag, startPoint x: 123, startPoint y: 15030, endPoint x: 123, endPoint y: 15019, distance: 10.9
type input "15"
type input "0"
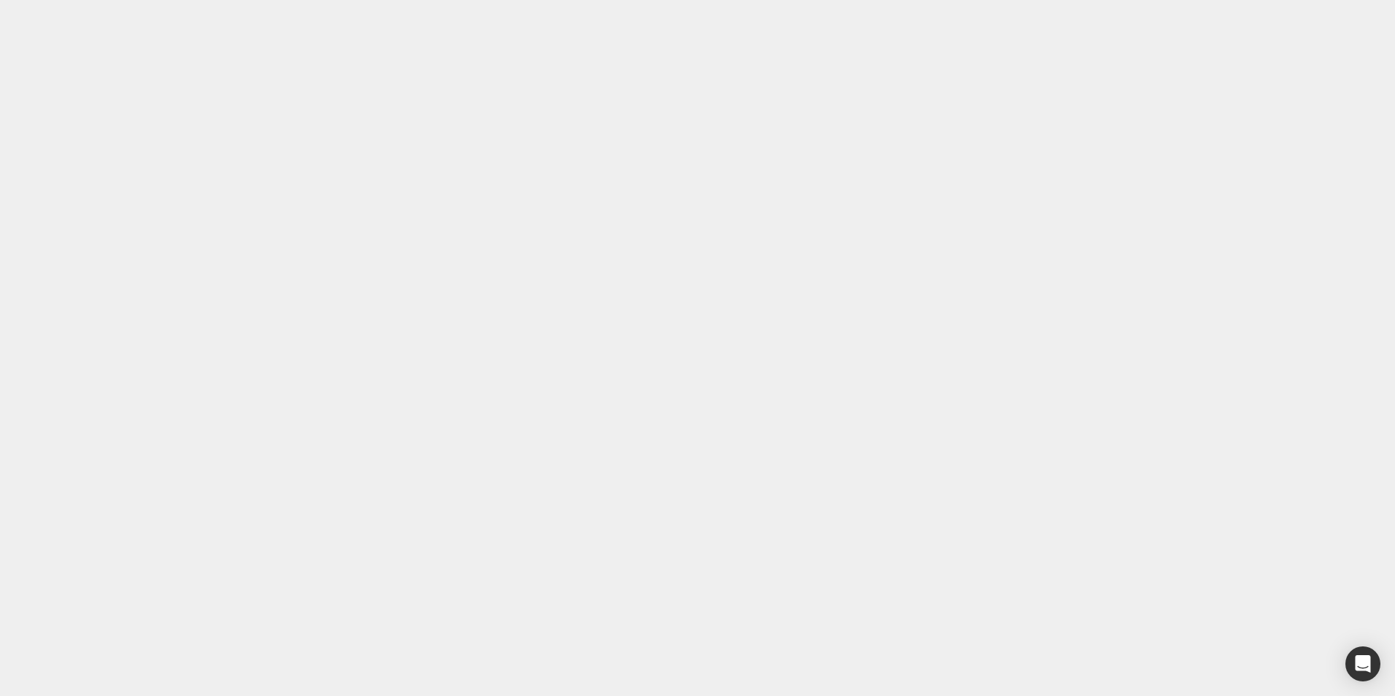
type input "0"
type input "0px"
drag, startPoint x: 123, startPoint y: 16911, endPoint x: 125, endPoint y: 16901, distance: 9.7
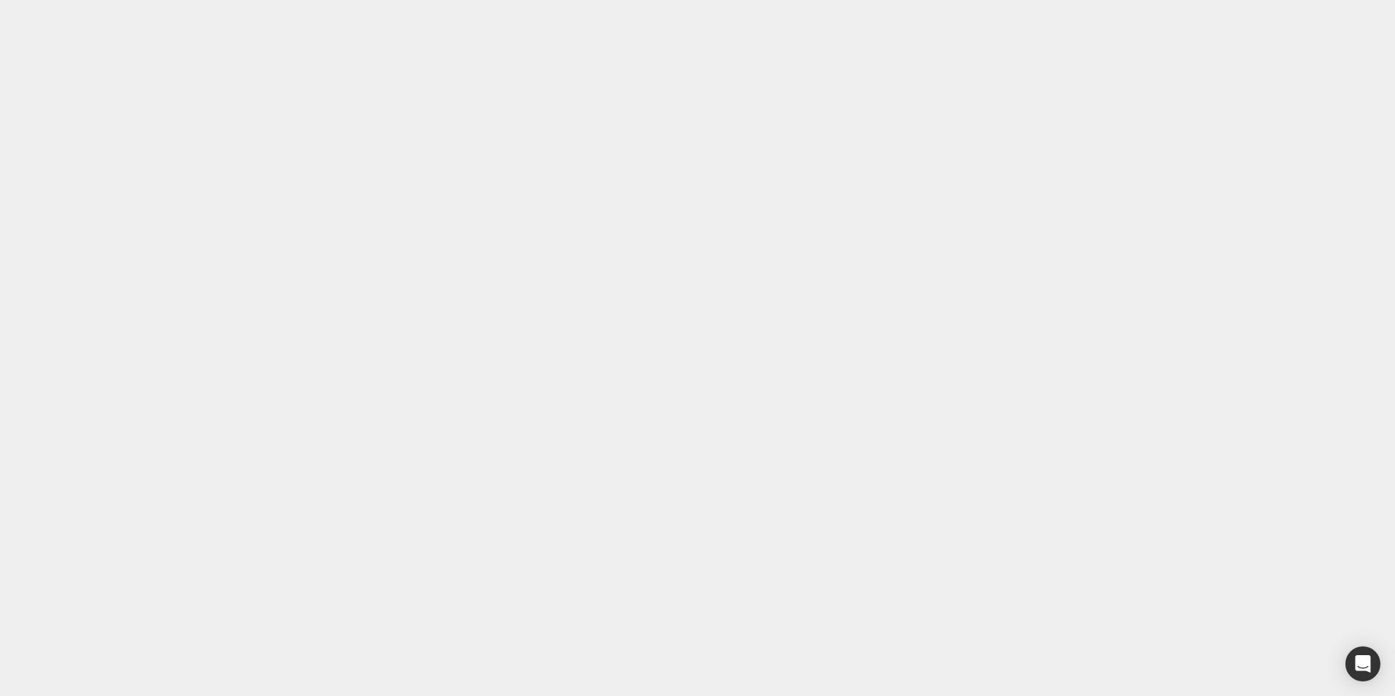
drag, startPoint x: 120, startPoint y: 16912, endPoint x: 121, endPoint y: 16901, distance: 10.2
drag, startPoint x: 121, startPoint y: 15020, endPoint x: 127, endPoint y: 15013, distance: 9.3
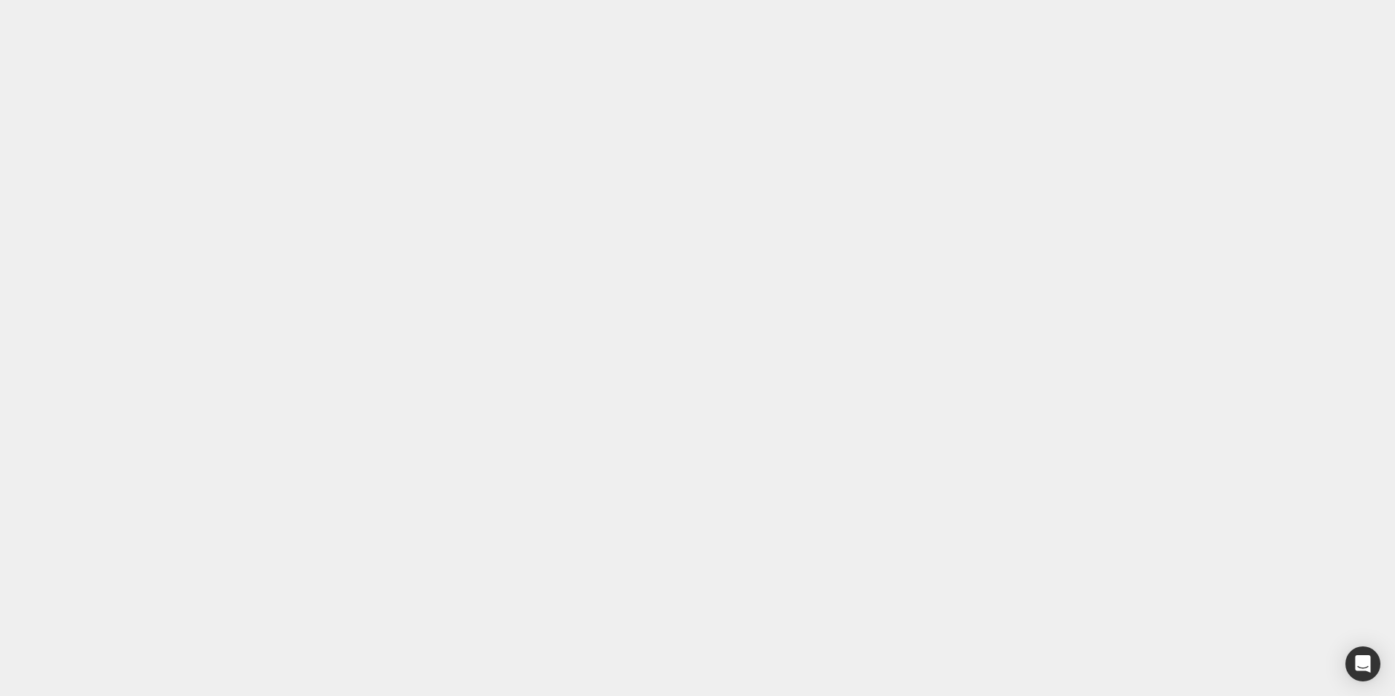
drag, startPoint x: 224, startPoint y: 15041, endPoint x: 220, endPoint y: 15028, distance: 13.6
type input "0px"
drag, startPoint x: 241, startPoint y: 16924, endPoint x: 241, endPoint y: 16916, distance: 8.0
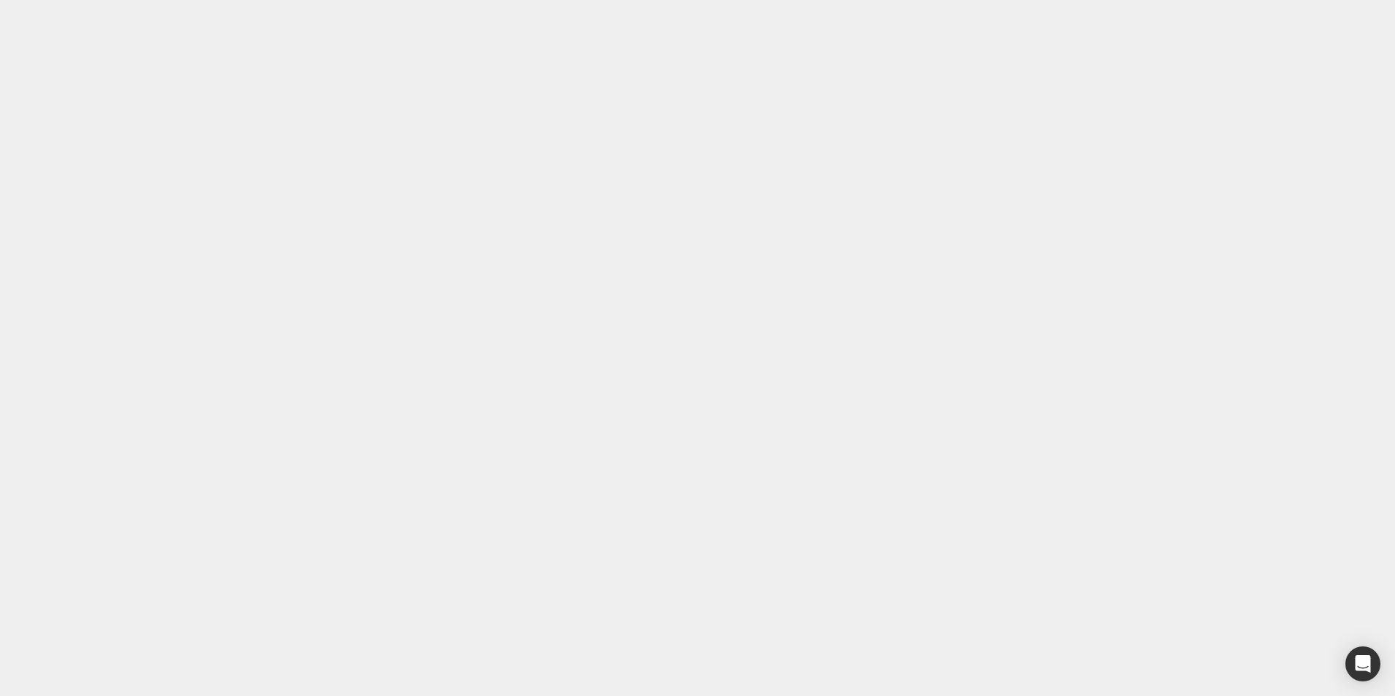
drag, startPoint x: 241, startPoint y: 15036, endPoint x: 242, endPoint y: 15015, distance: 20.4
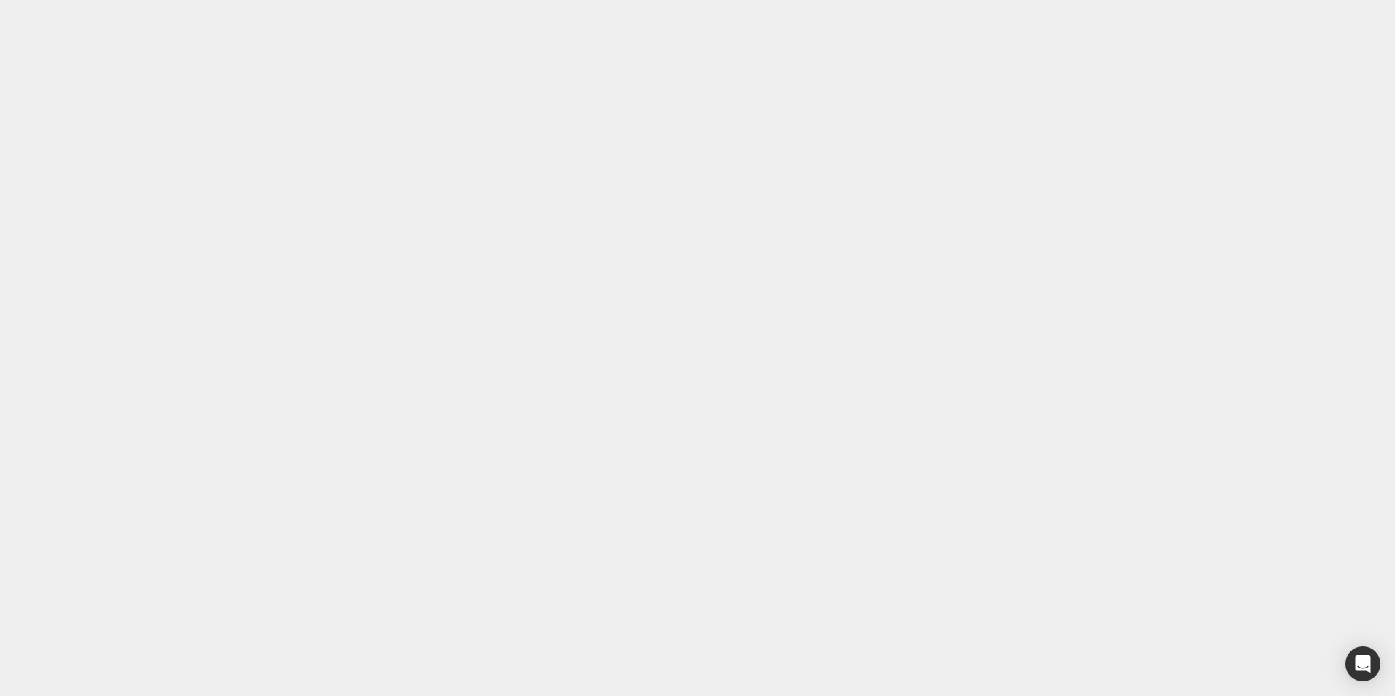
type input "1px"
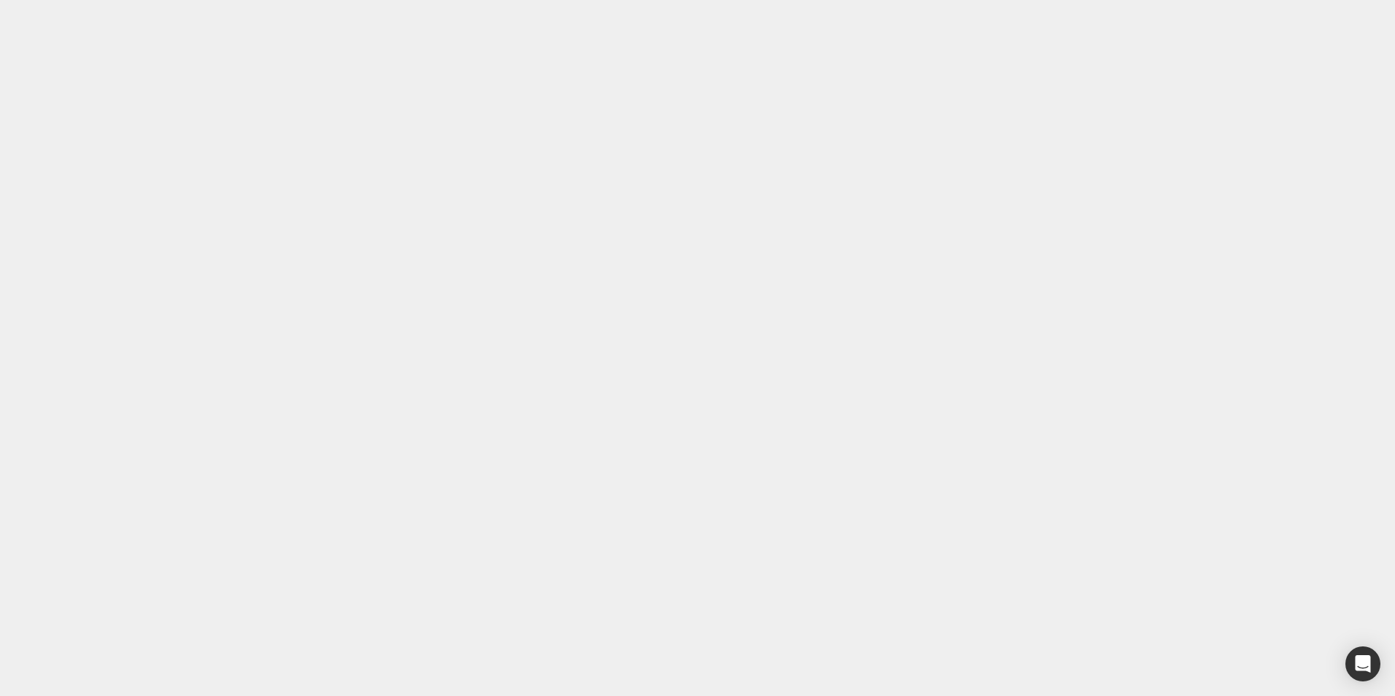
type input "0"
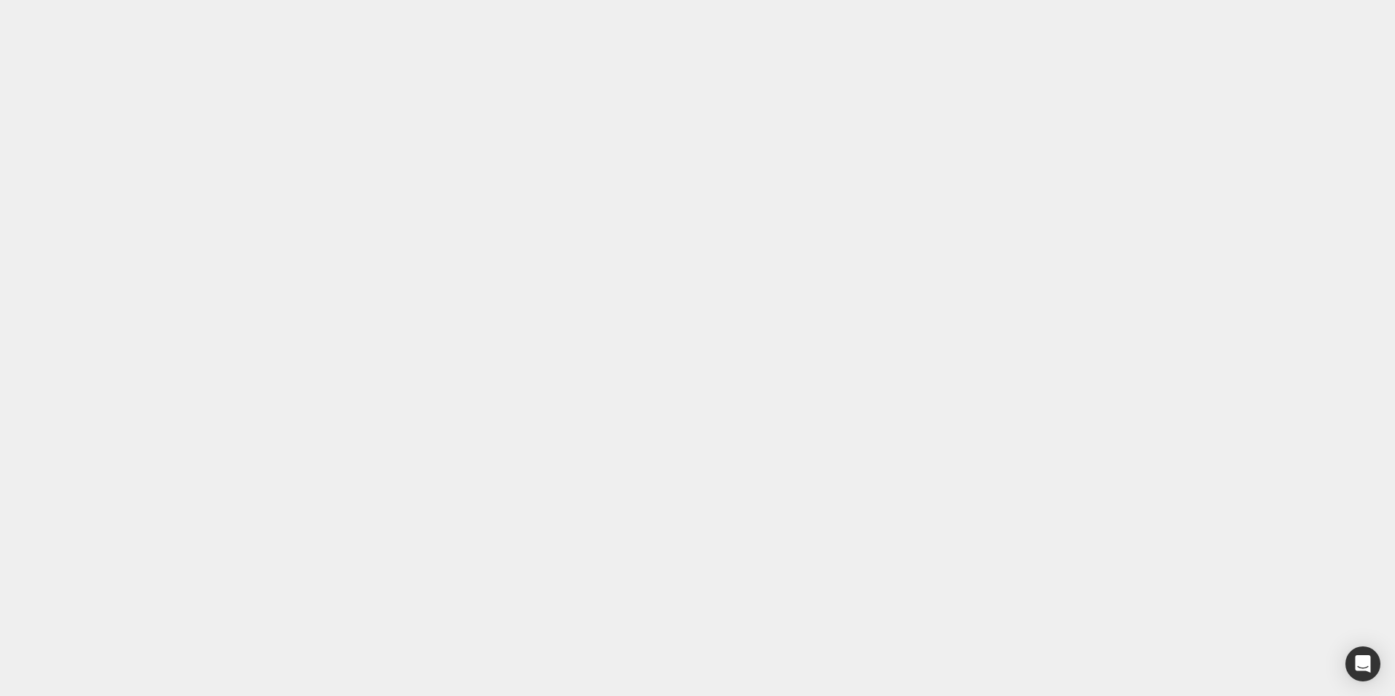
type input "0"
type input "0px"
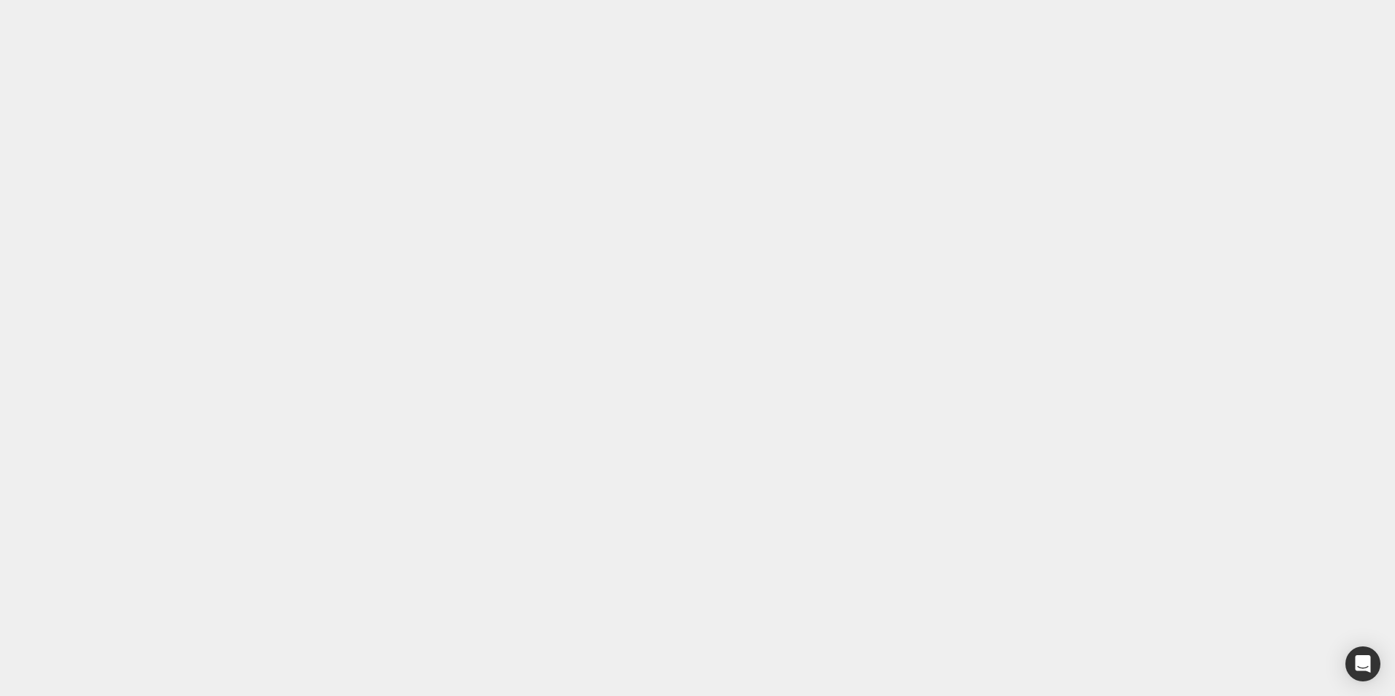
drag, startPoint x: 117, startPoint y: 16826, endPoint x: 120, endPoint y: 16817, distance: 9.7
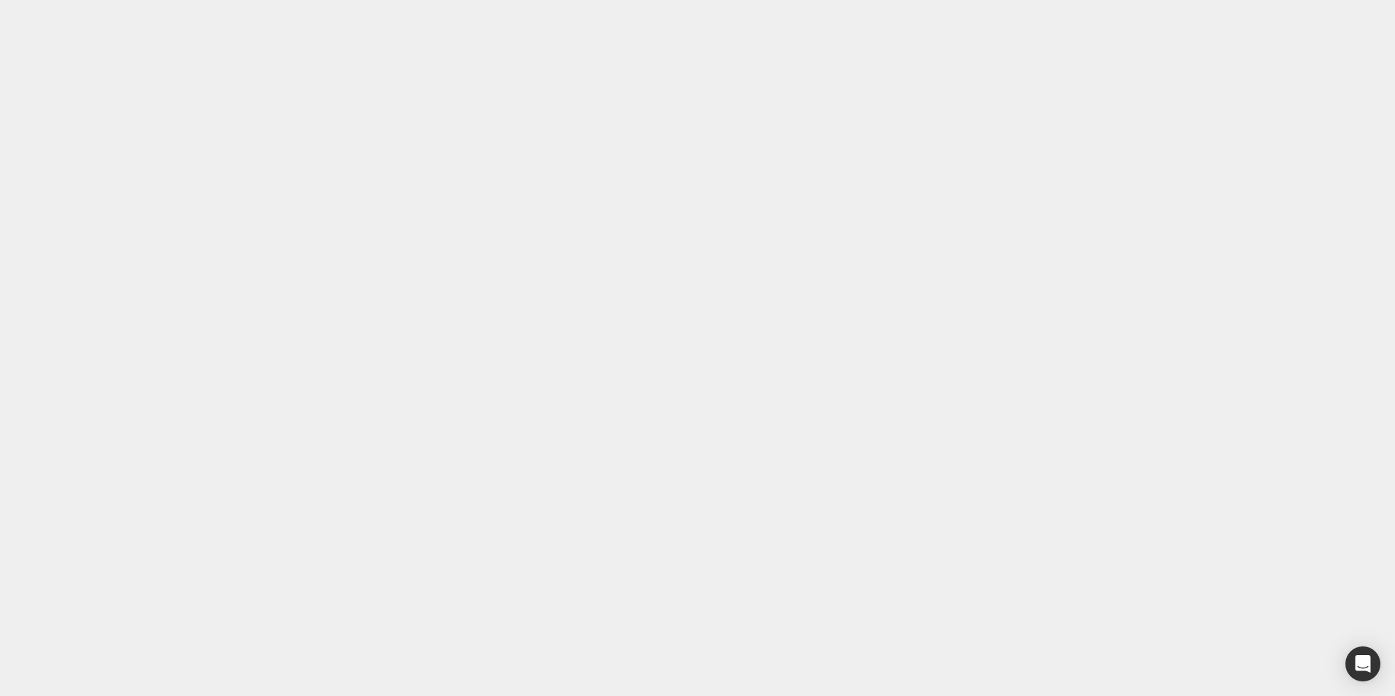
scroll to position [146, 0]
drag, startPoint x: 1231, startPoint y: 225, endPoint x: 489, endPoint y: 424, distance: 768.2
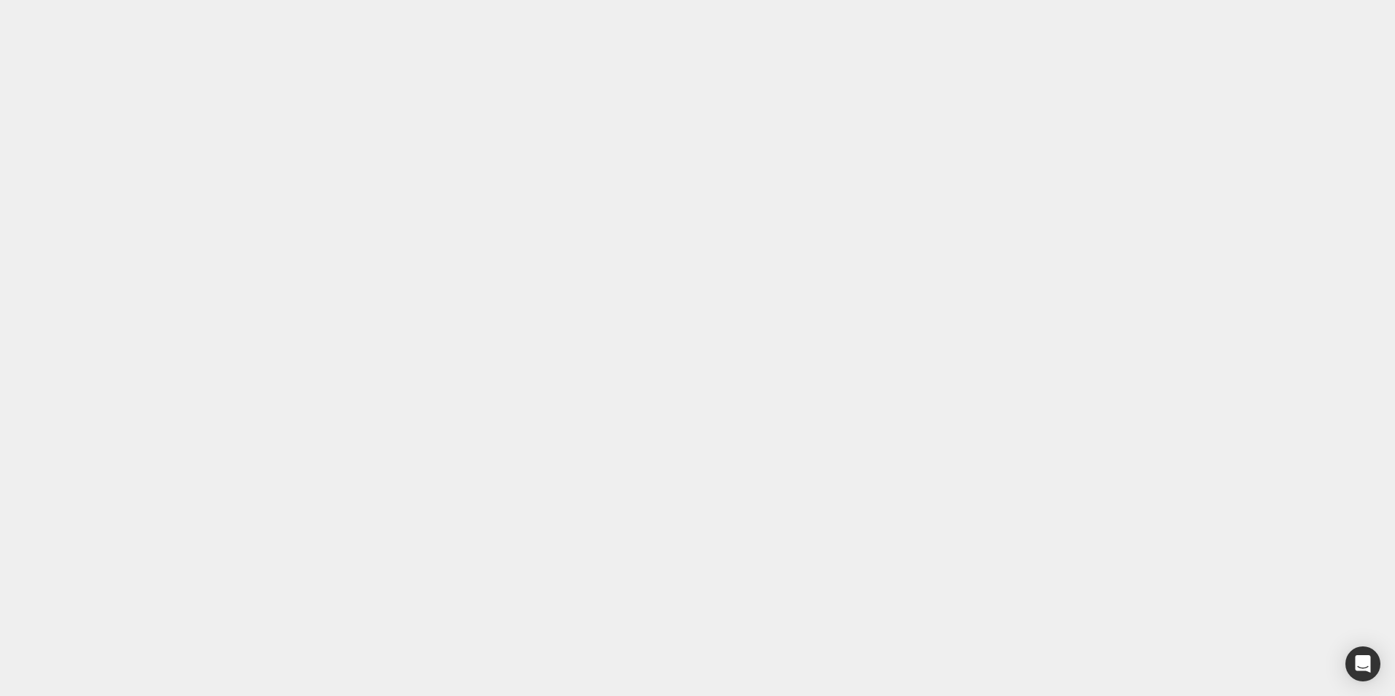
drag, startPoint x: 814, startPoint y: 17, endPoint x: 140, endPoint y: 162, distance: 689.4
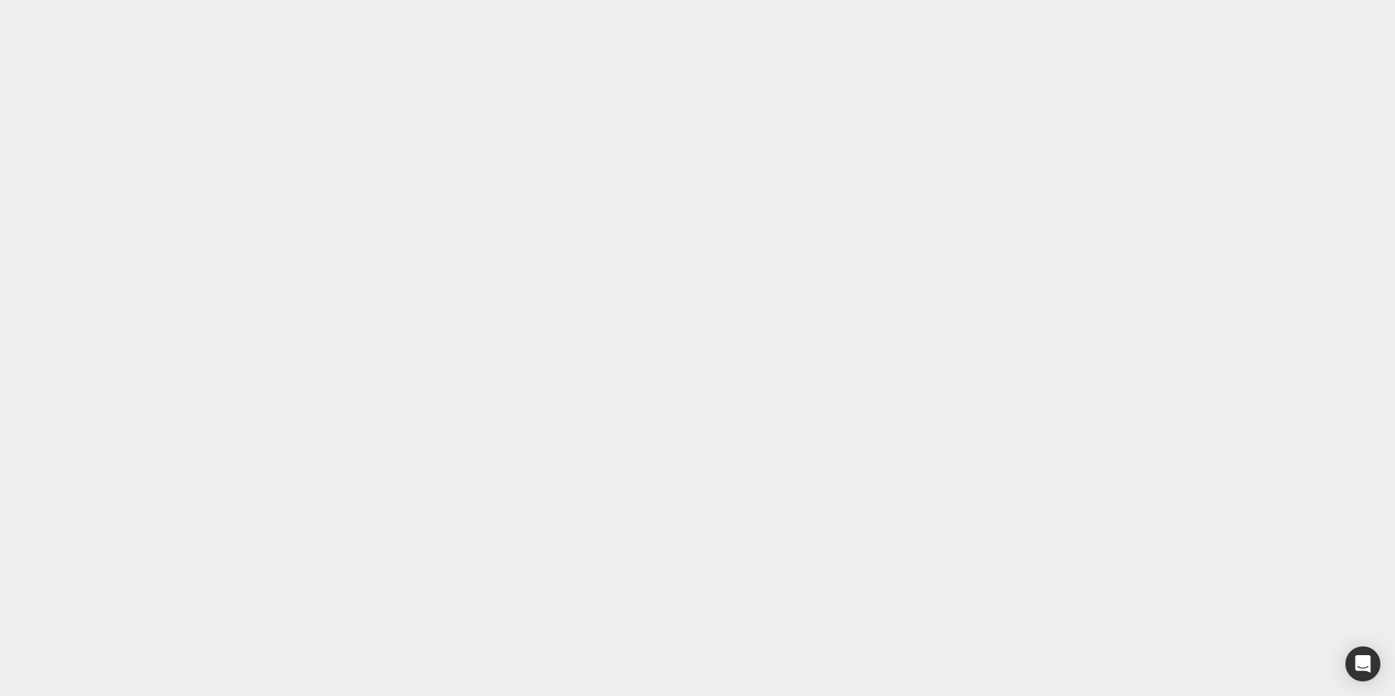
drag, startPoint x: 98, startPoint y: 13159, endPoint x: 23, endPoint y: 13142, distance: 77.0
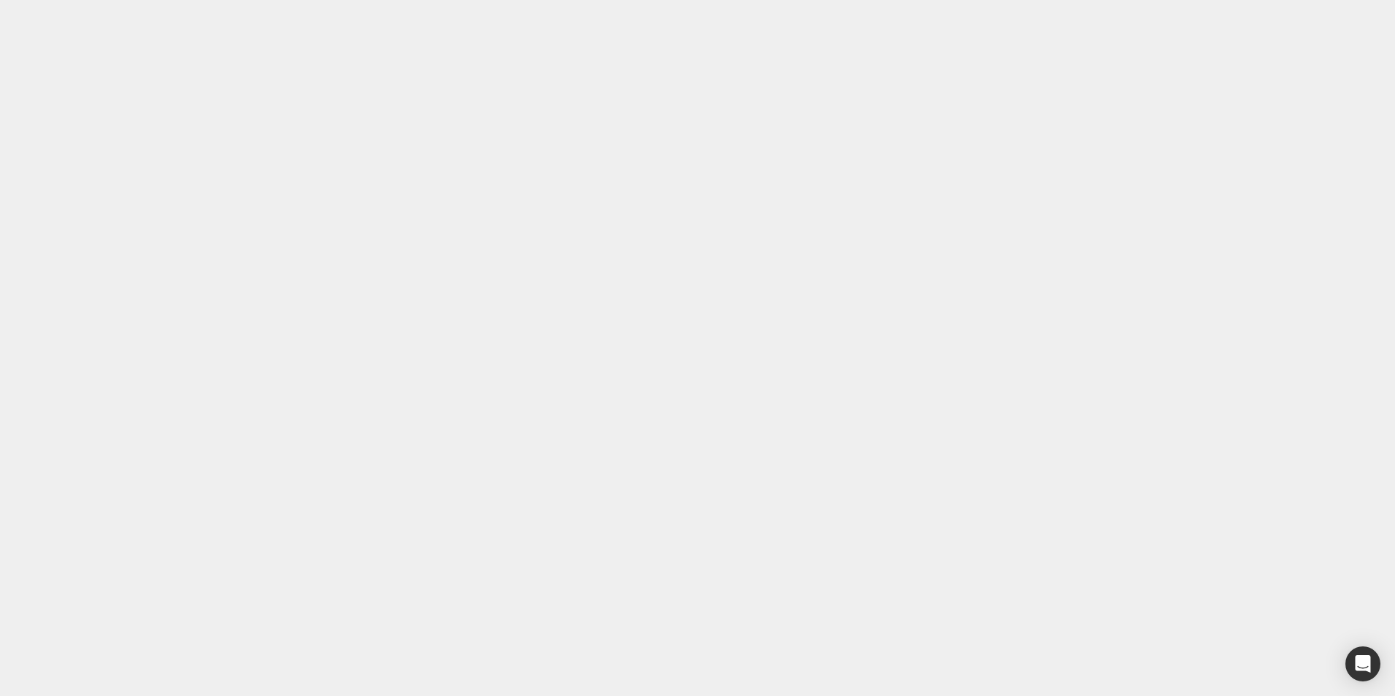
drag, startPoint x: 71, startPoint y: 13074, endPoint x: 144, endPoint y: 13073, distance: 72.9
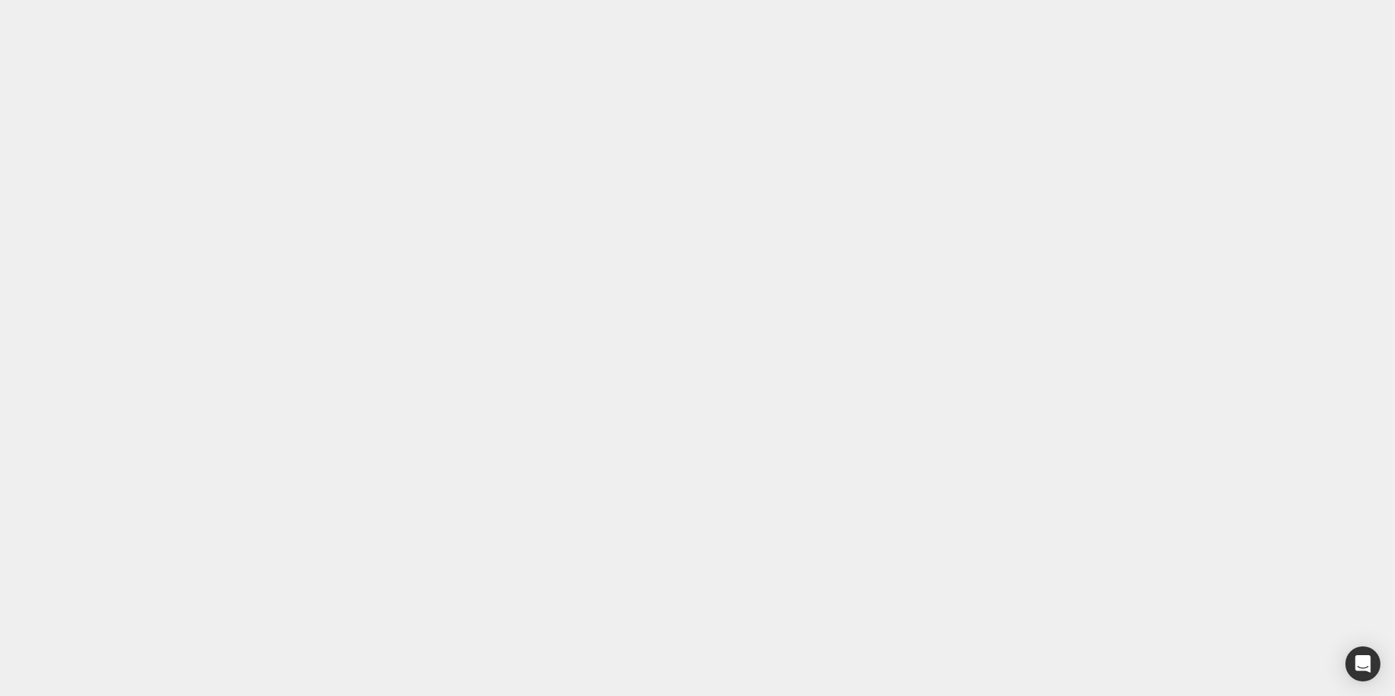
type input "0"
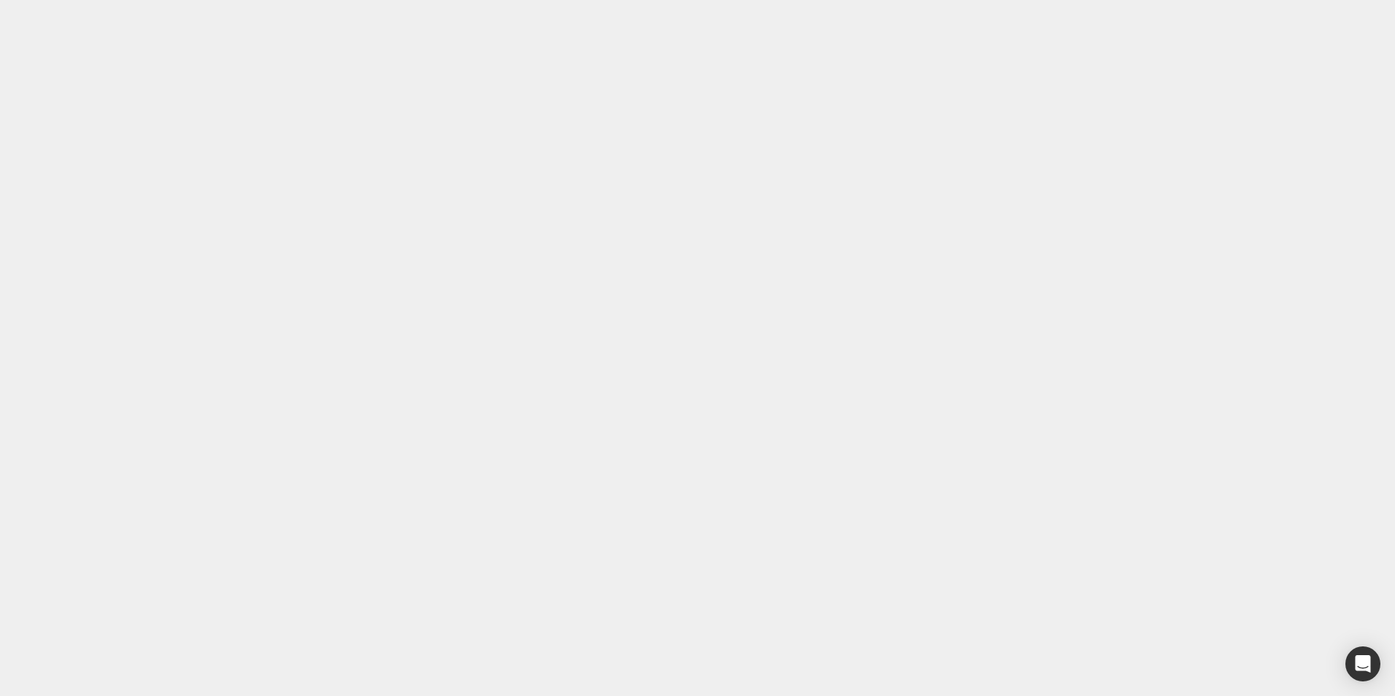
type input "0"
type input "15"
type input "0"
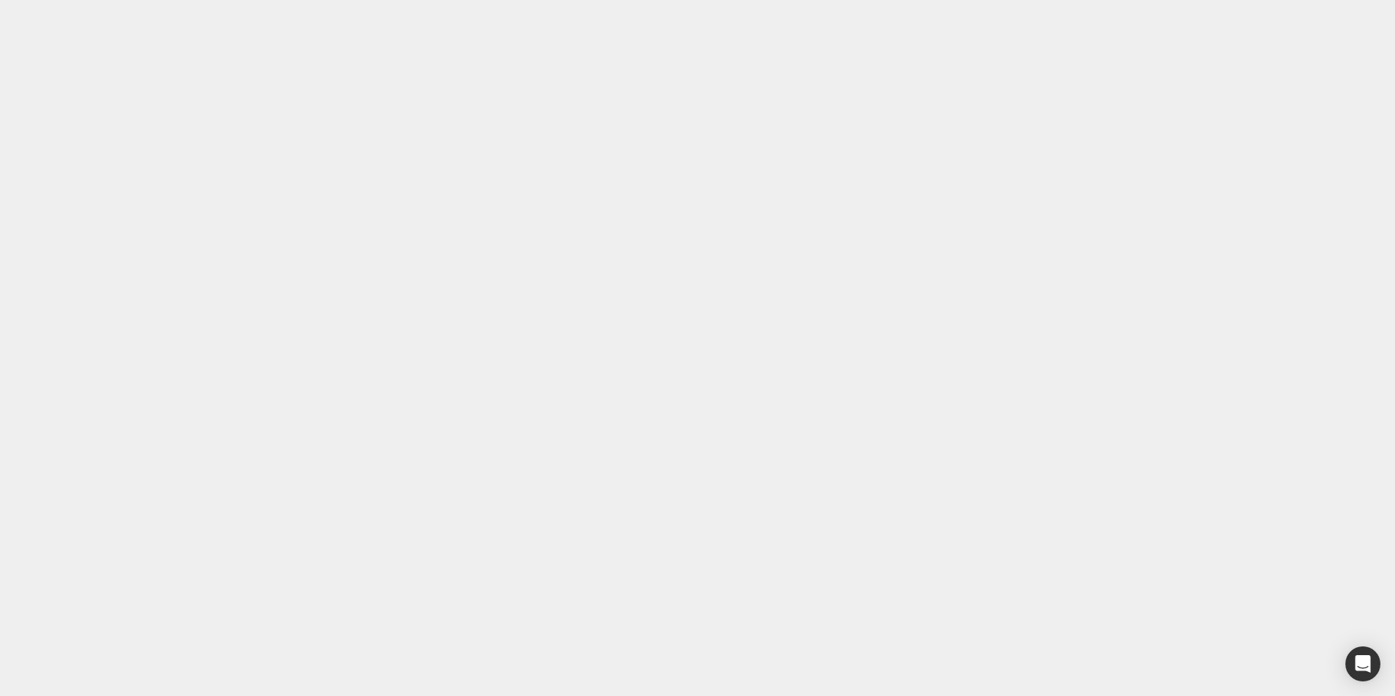
drag, startPoint x: 209, startPoint y: 12562, endPoint x: 209, endPoint y: 12576, distance: 14.6
type input "0"
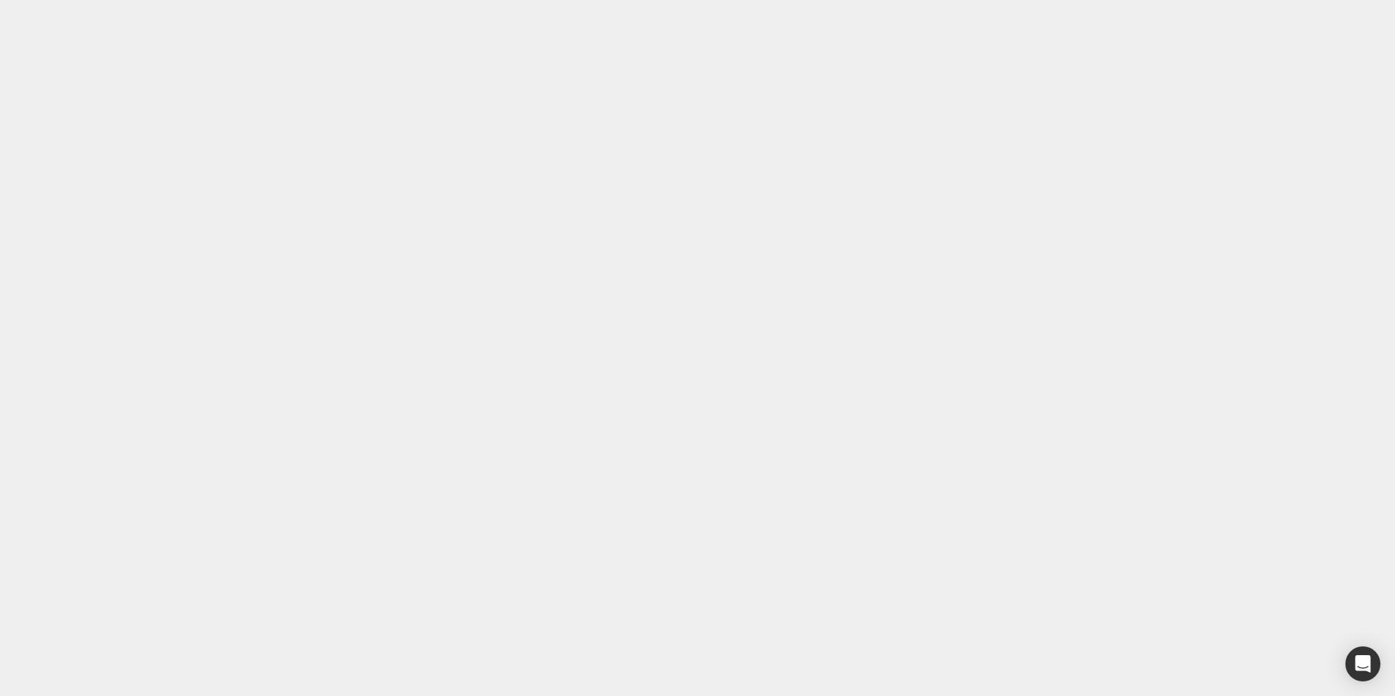
type input "0"
type input "23"
type input "0"
drag, startPoint x: 325, startPoint y: 12558, endPoint x: 325, endPoint y: 12576, distance: 17.5
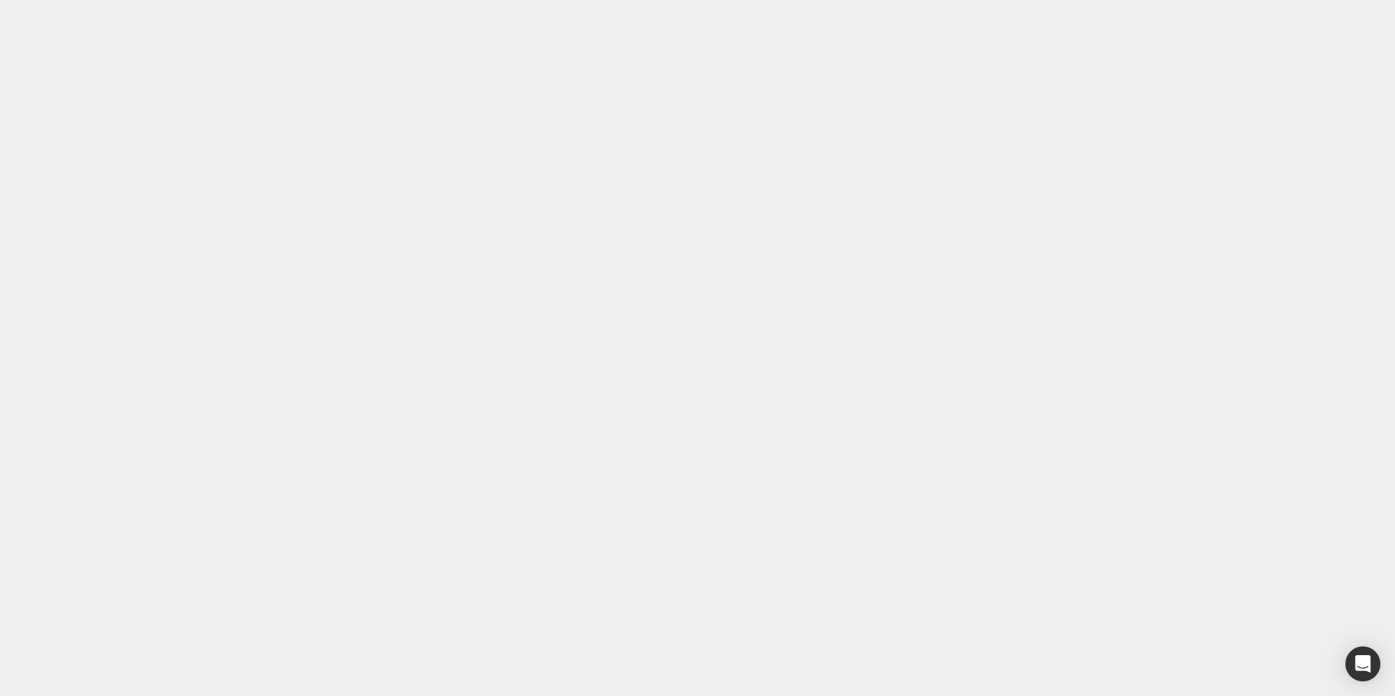
drag, startPoint x: 271, startPoint y: 12596, endPoint x: 273, endPoint y: 12569, distance: 27.1
type input "0px"
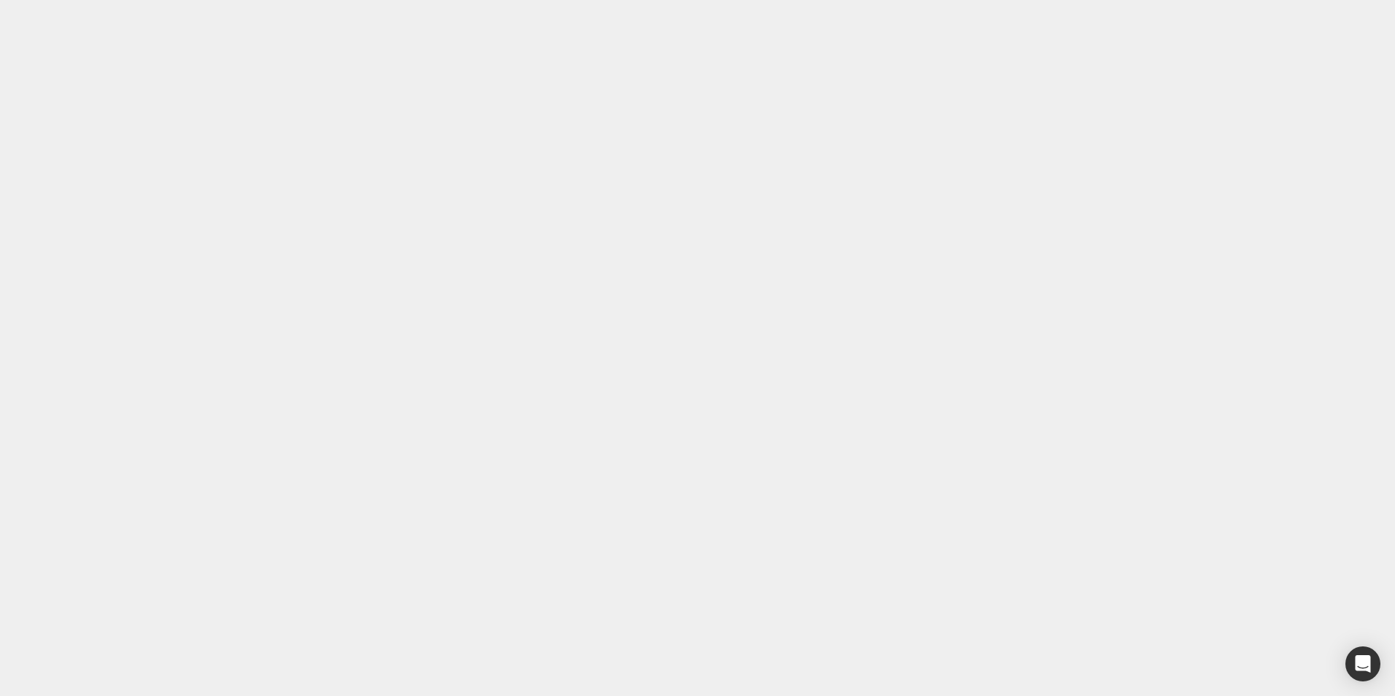
drag, startPoint x: 248, startPoint y: 15648, endPoint x: 242, endPoint y: 15642, distance: 8.3
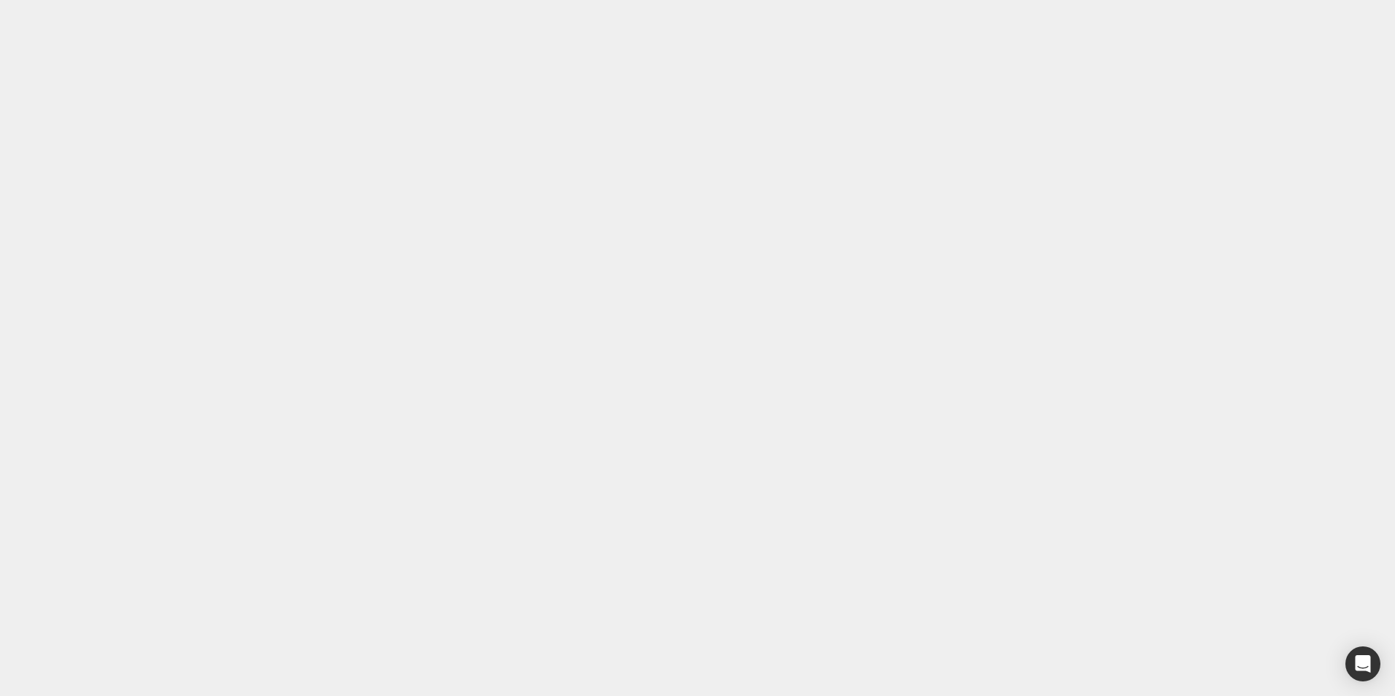
scroll to position [4124, 0]
drag, startPoint x: 91, startPoint y: 15645, endPoint x: 26, endPoint y: 15635, distance: 66.4
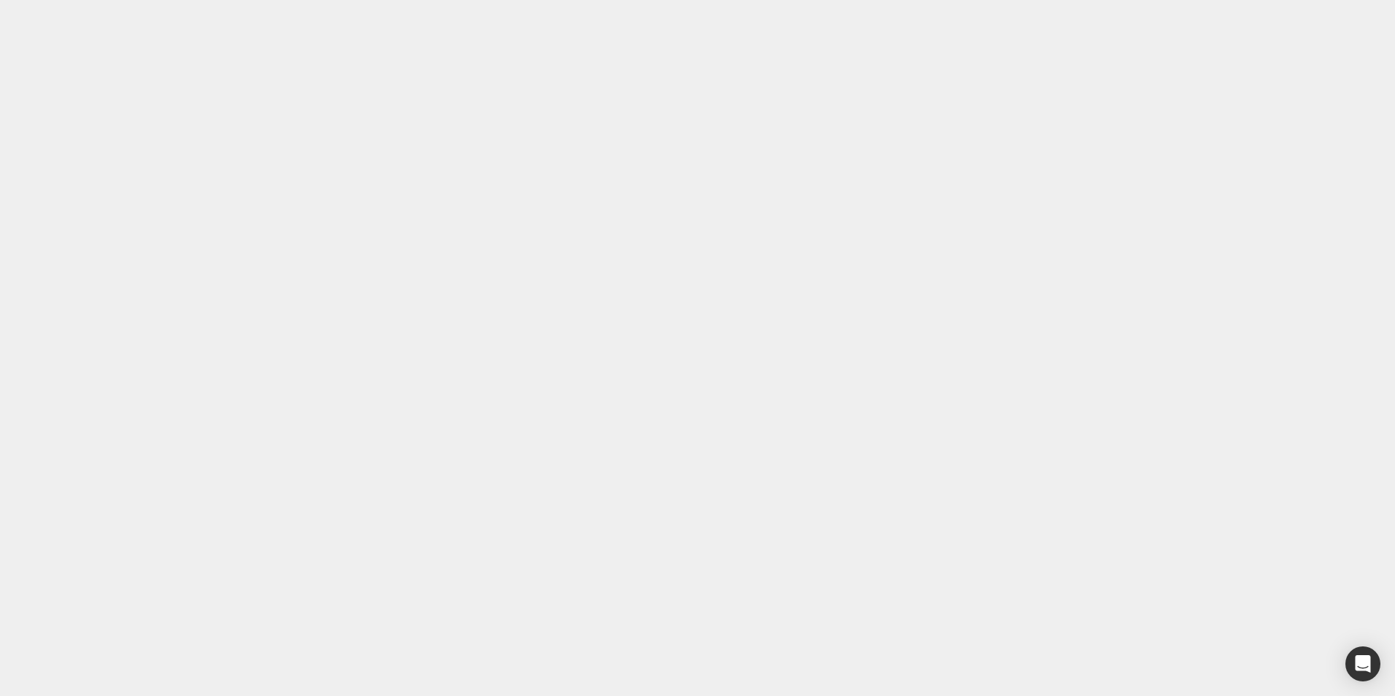
drag, startPoint x: 77, startPoint y: 15651, endPoint x: 36, endPoint y: 15634, distance: 44.8
copy strong "Maintains electrolyte balance"
paste div
drag, startPoint x: 92, startPoint y: 14948, endPoint x: 90, endPoint y: 14960, distance: 11.9
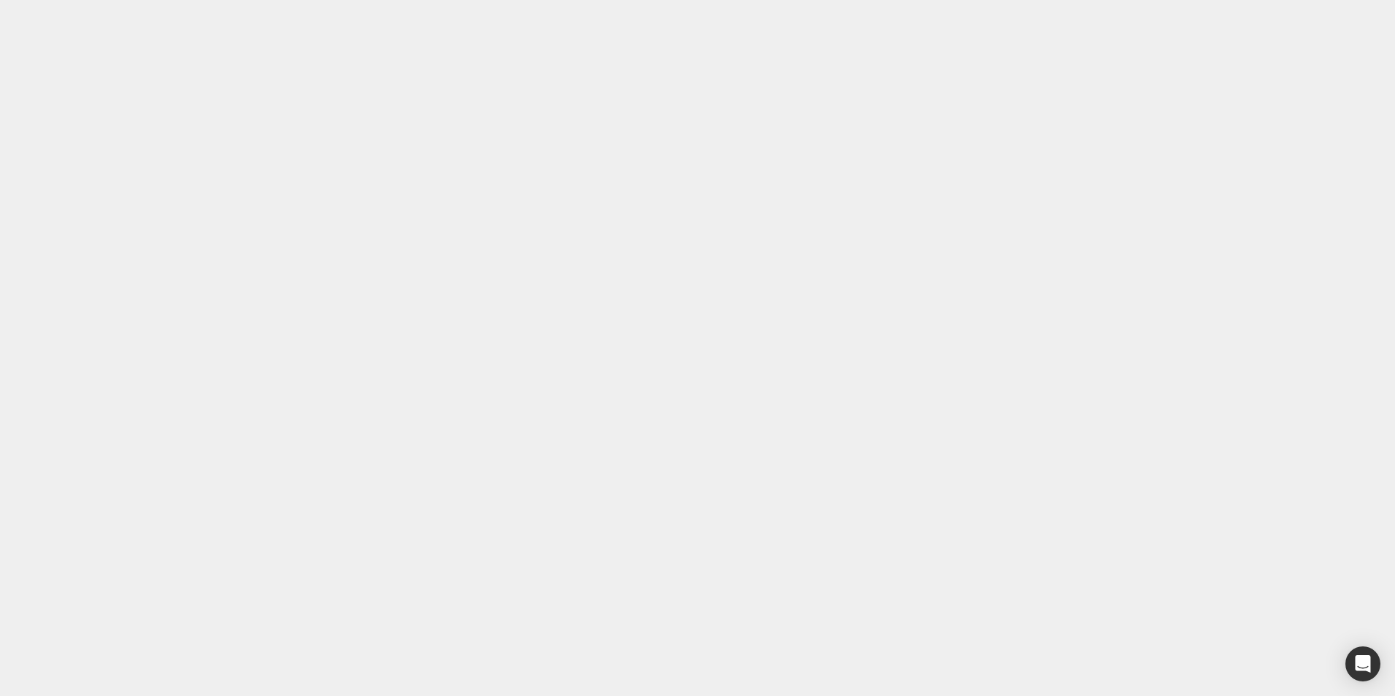
type input "0"
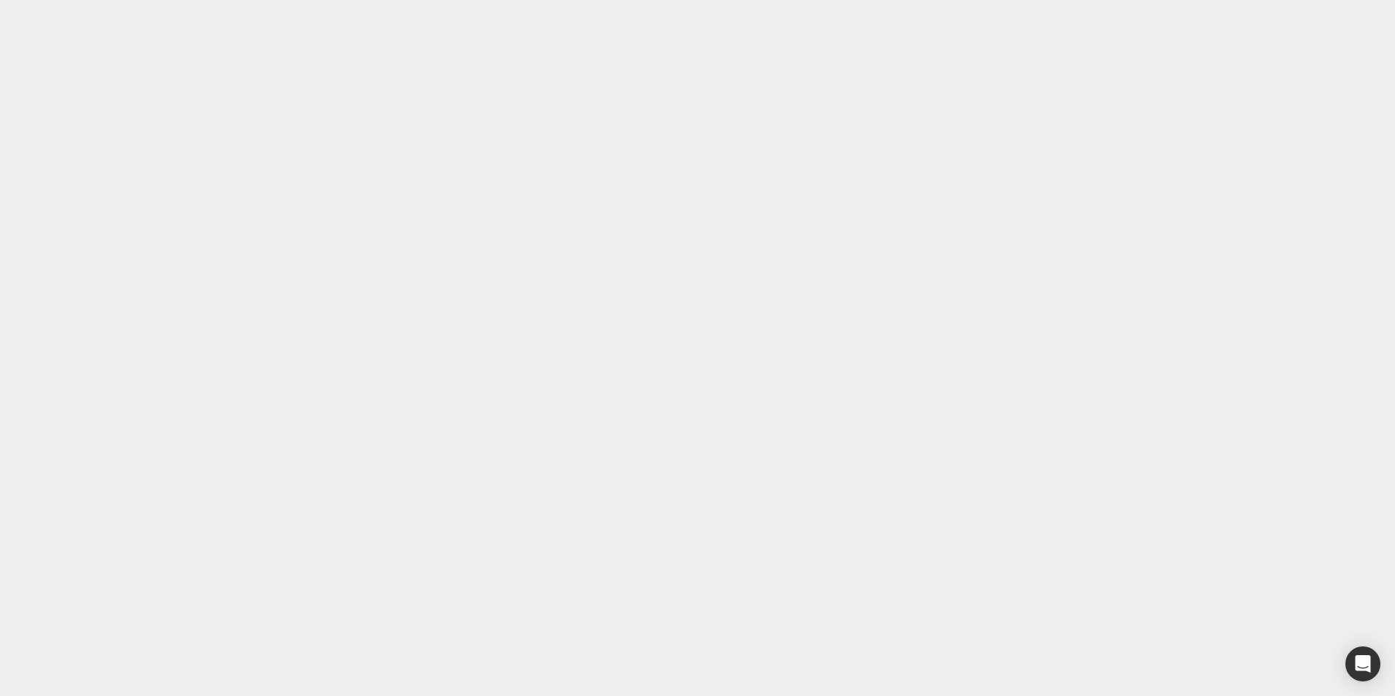
type input "16"
type input "0"
drag, startPoint x: 117, startPoint y: 14947, endPoint x: 141, endPoint y: 14988, distance: 47.4
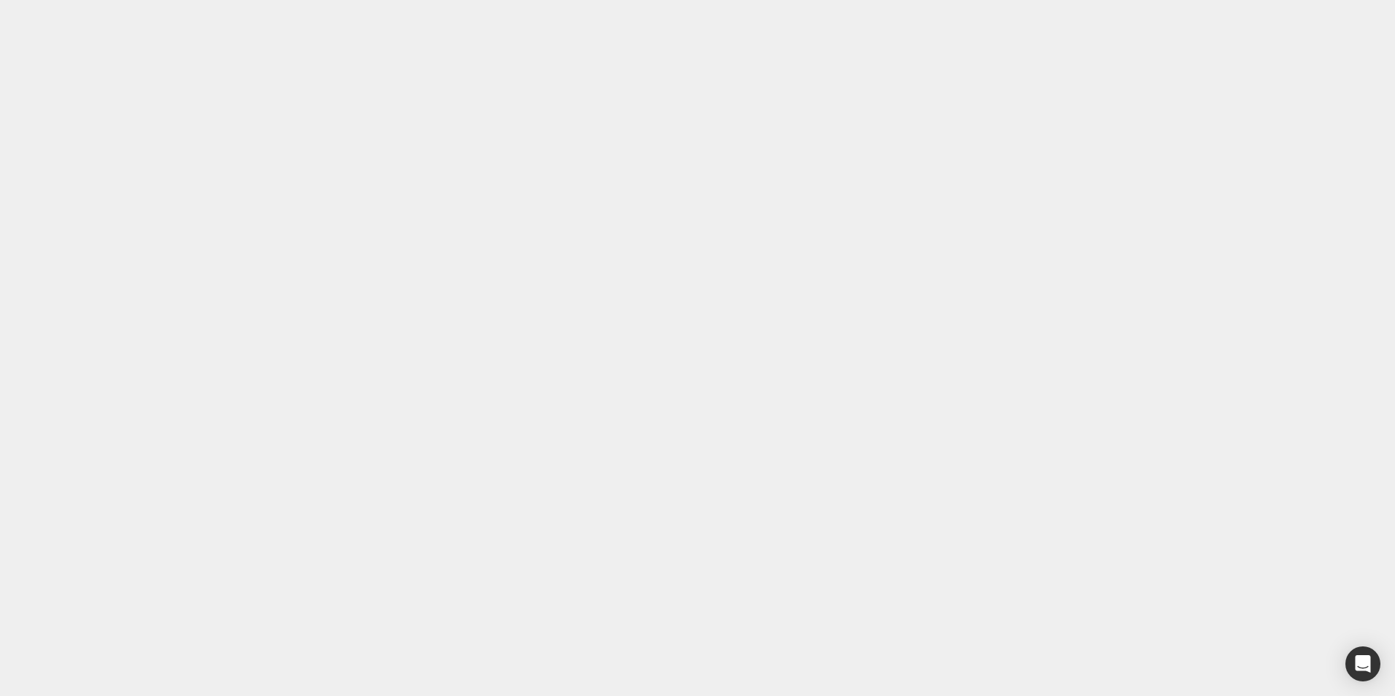
type input "0"
type input "15"
type input "0"
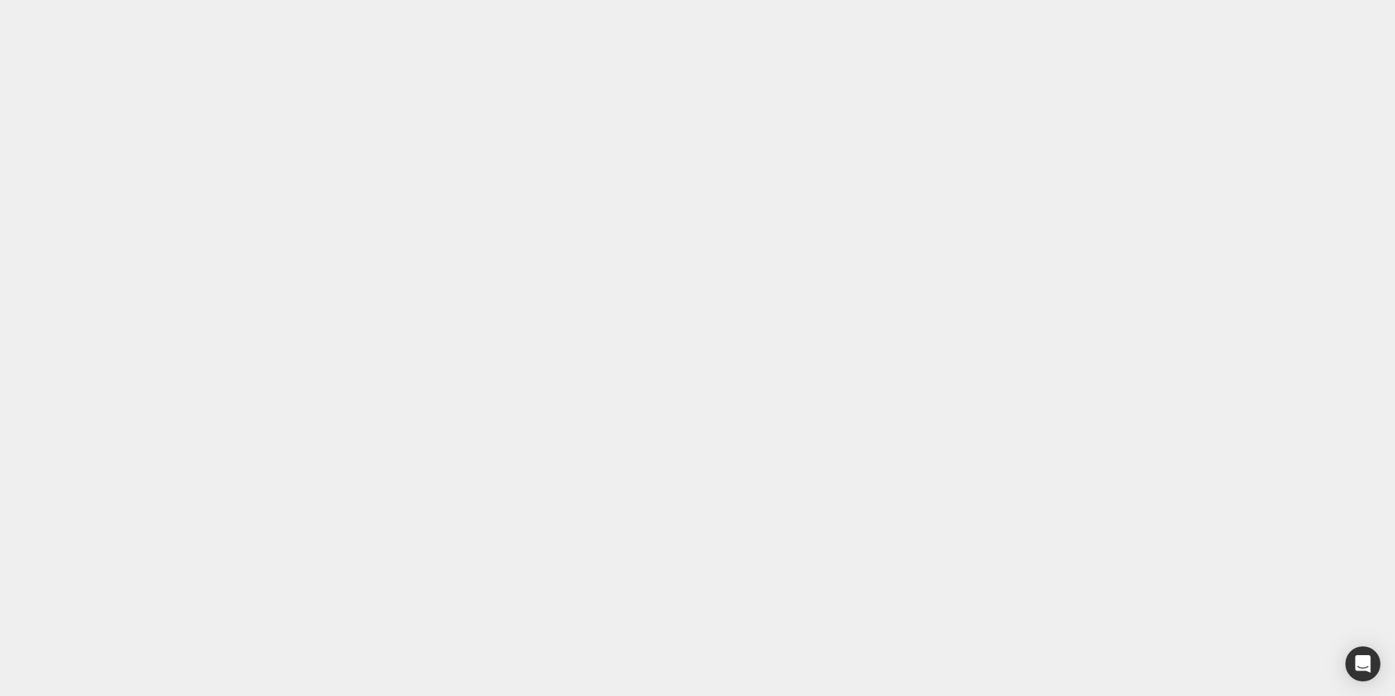
type input "15"
type input "0"
drag, startPoint x: 112, startPoint y: 14969, endPoint x: 117, endPoint y: 14958, distance: 11.8
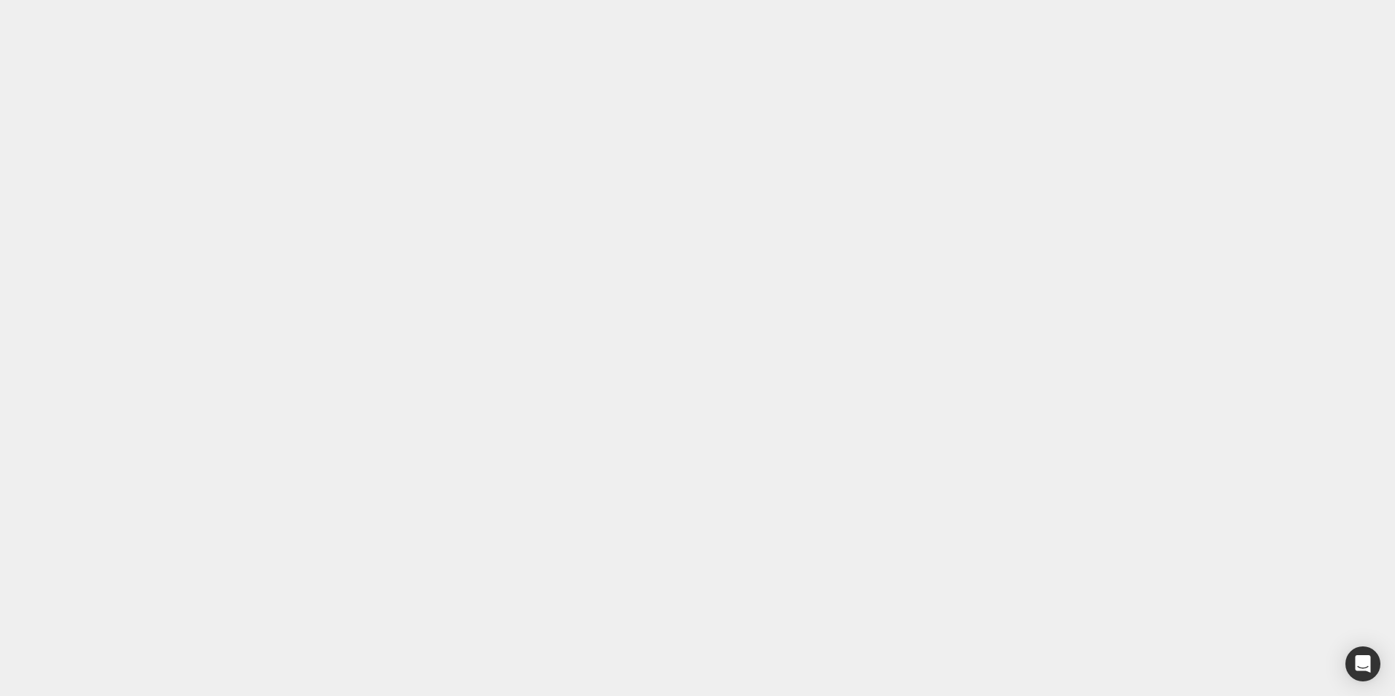
drag, startPoint x: 1152, startPoint y: 31, endPoint x: 1163, endPoint y: 31, distance: 11.7
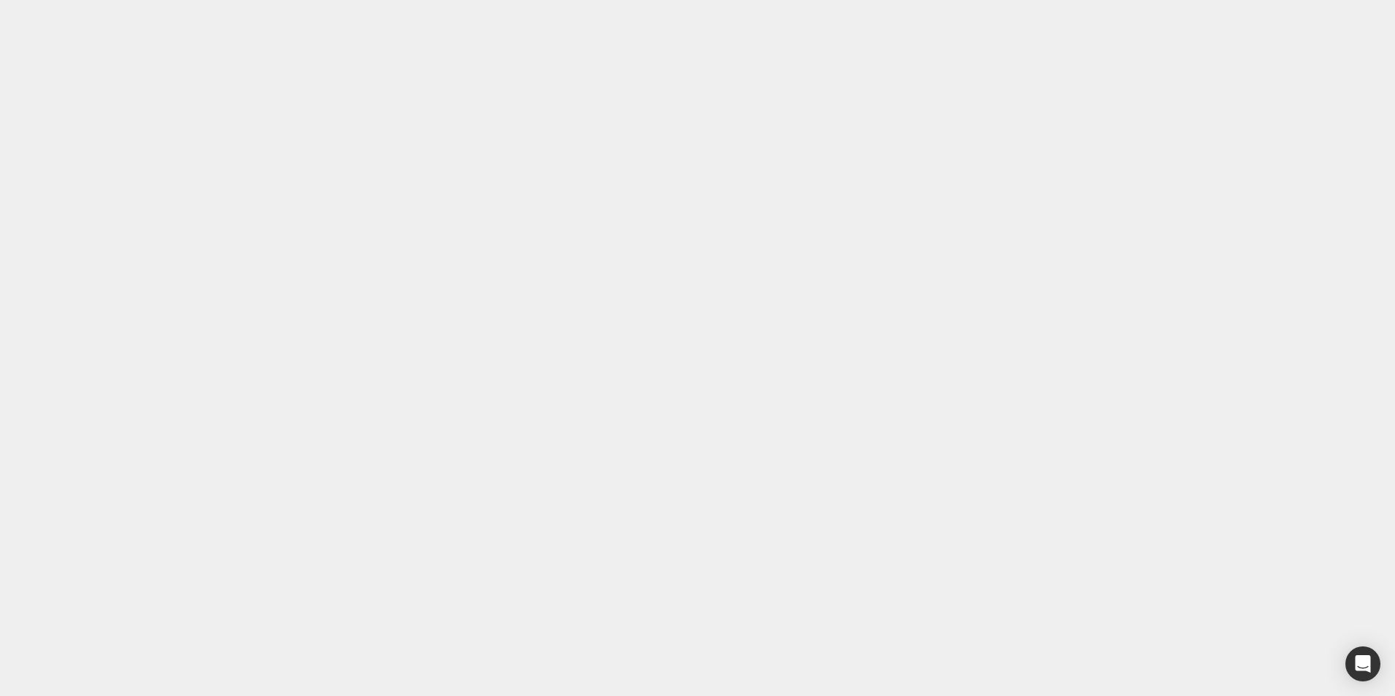
scroll to position [4124, 0]
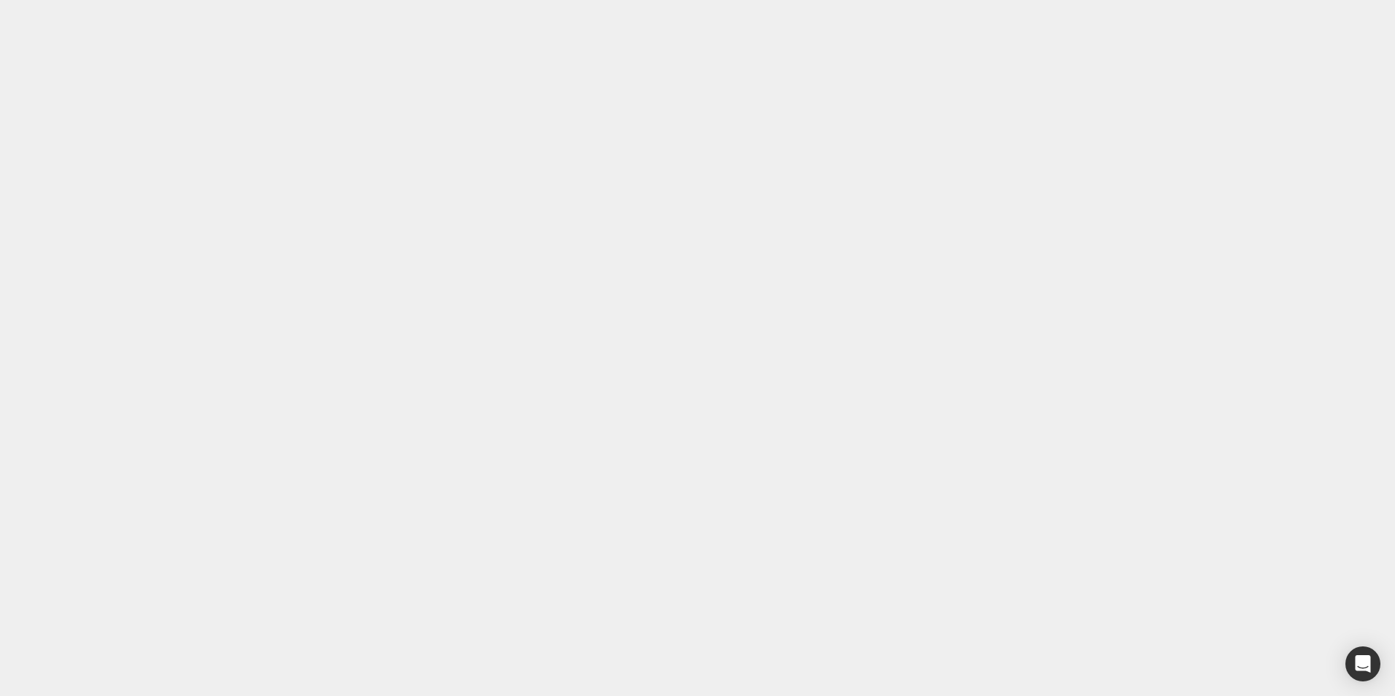
drag, startPoint x: 307, startPoint y: 15562, endPoint x: 306, endPoint y: 15570, distance: 8.1
type input "0"
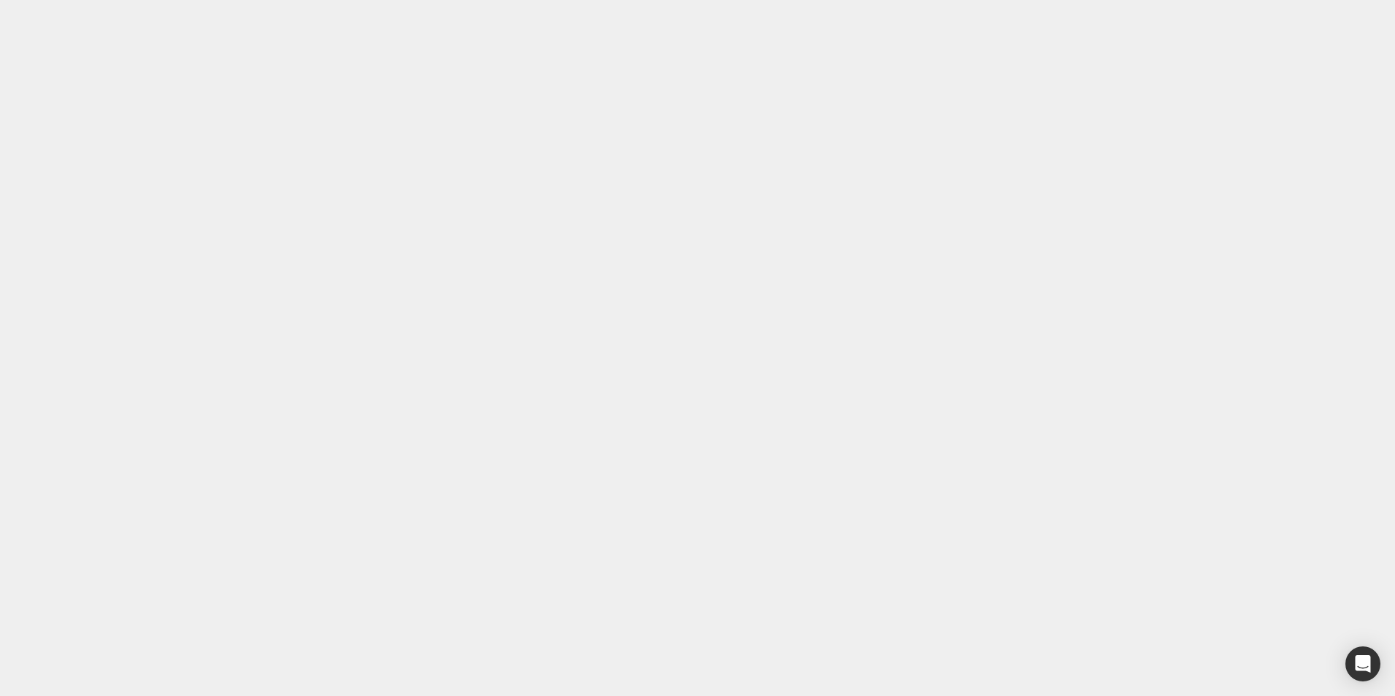
type input "0"
type input "11"
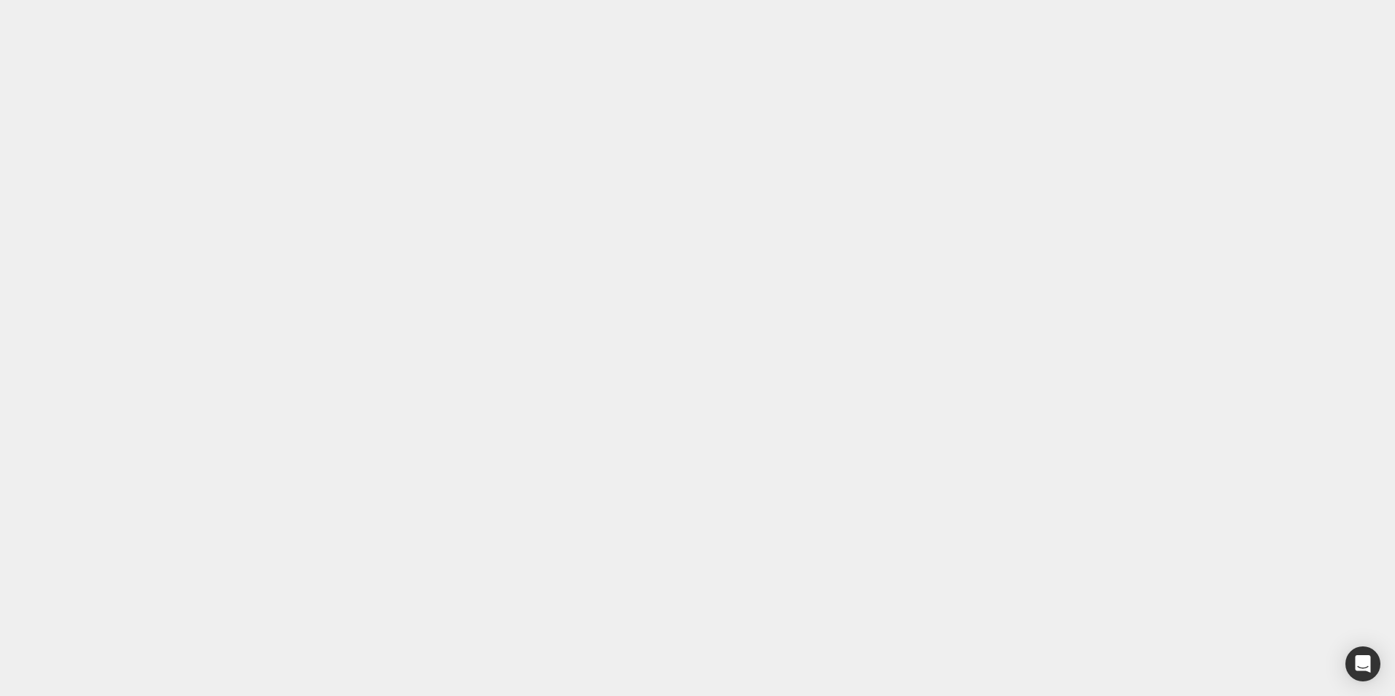
type input "0"
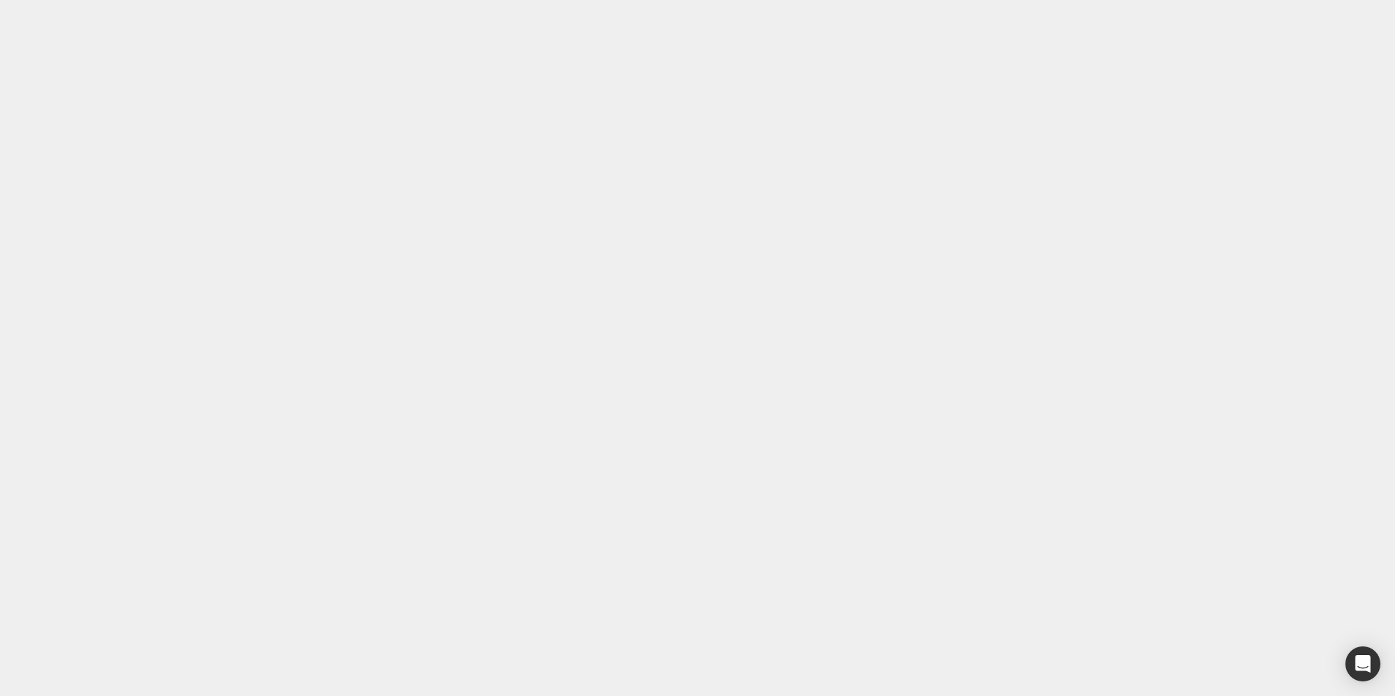
drag, startPoint x: 313, startPoint y: 14830, endPoint x: 311, endPoint y: 14846, distance: 16.1
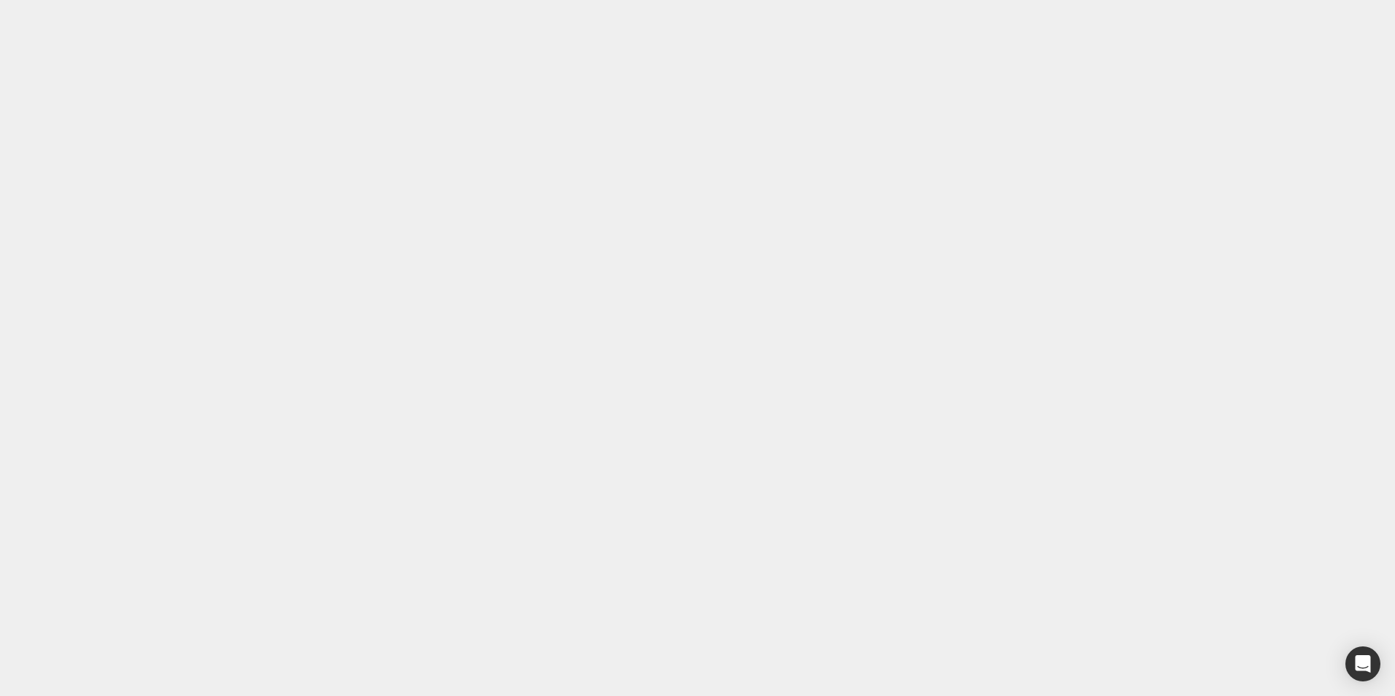
drag, startPoint x: 692, startPoint y: 14849, endPoint x: 698, endPoint y: 14842, distance: 8.8
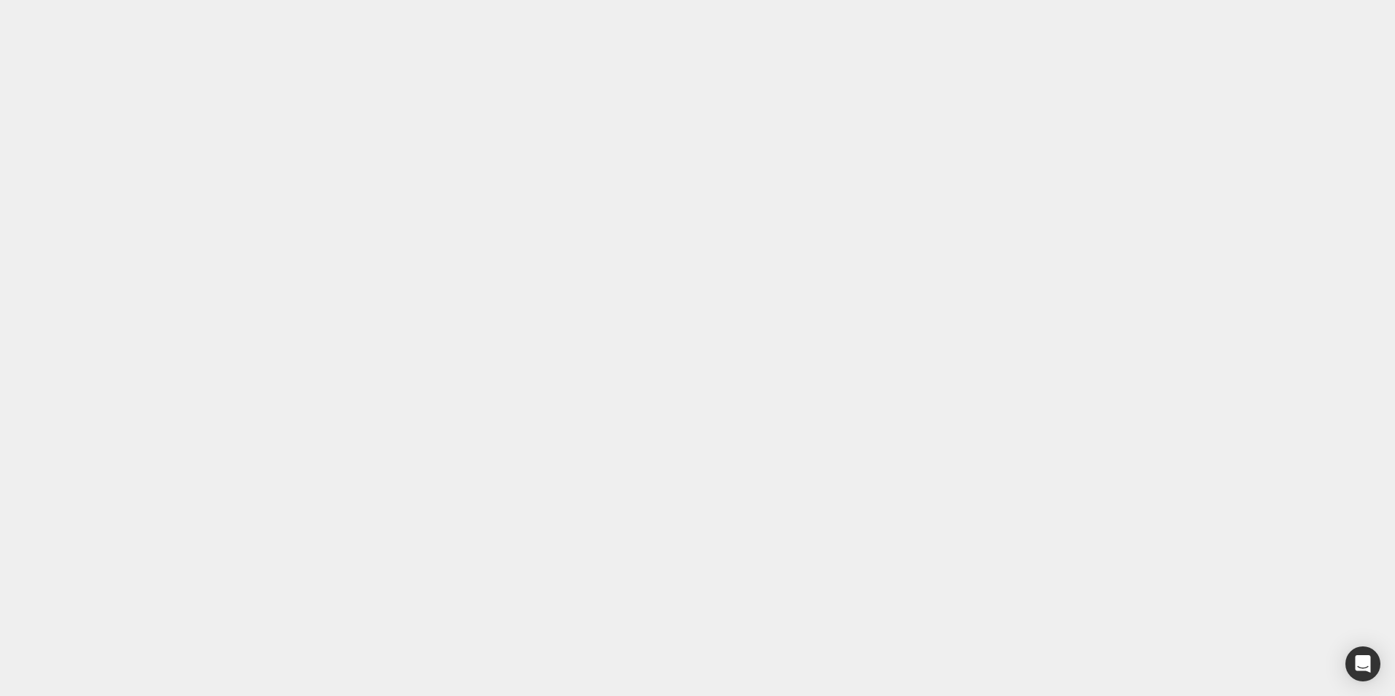
type input "0"
type input "3"
type input "0"
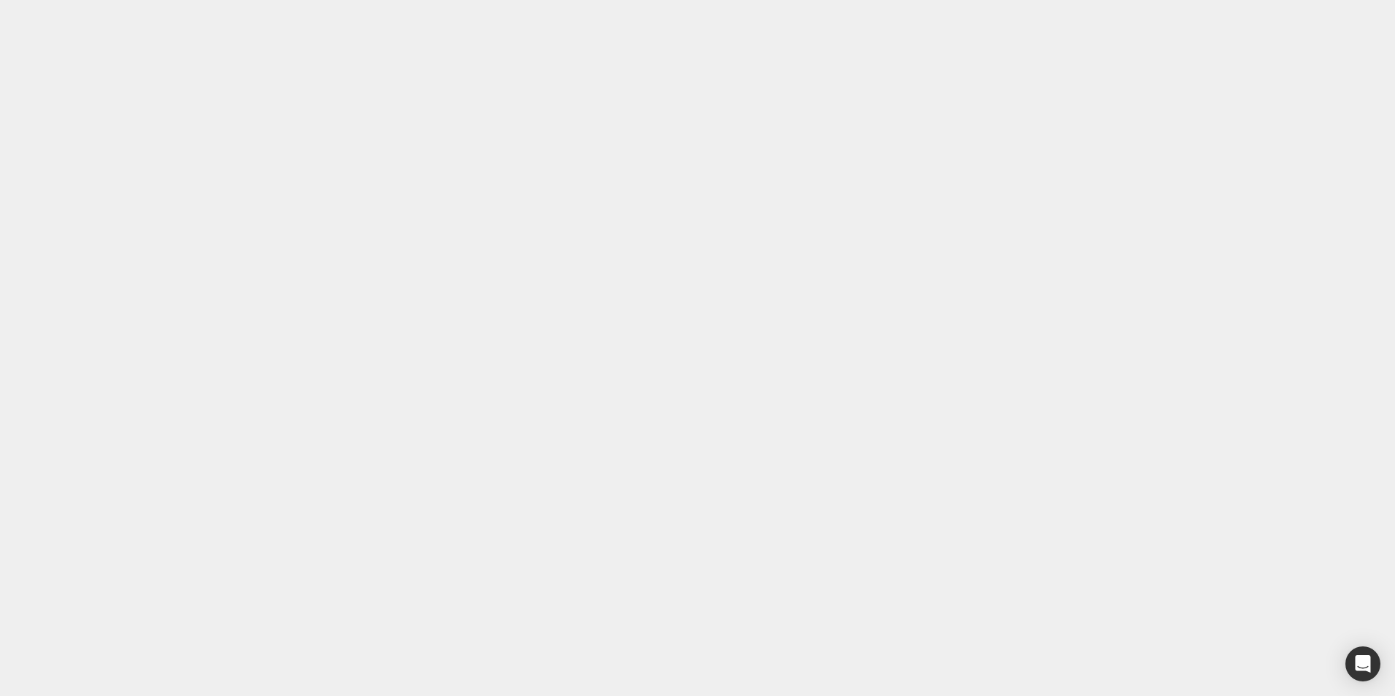
type input "35"
type input "0"
type input "37px"
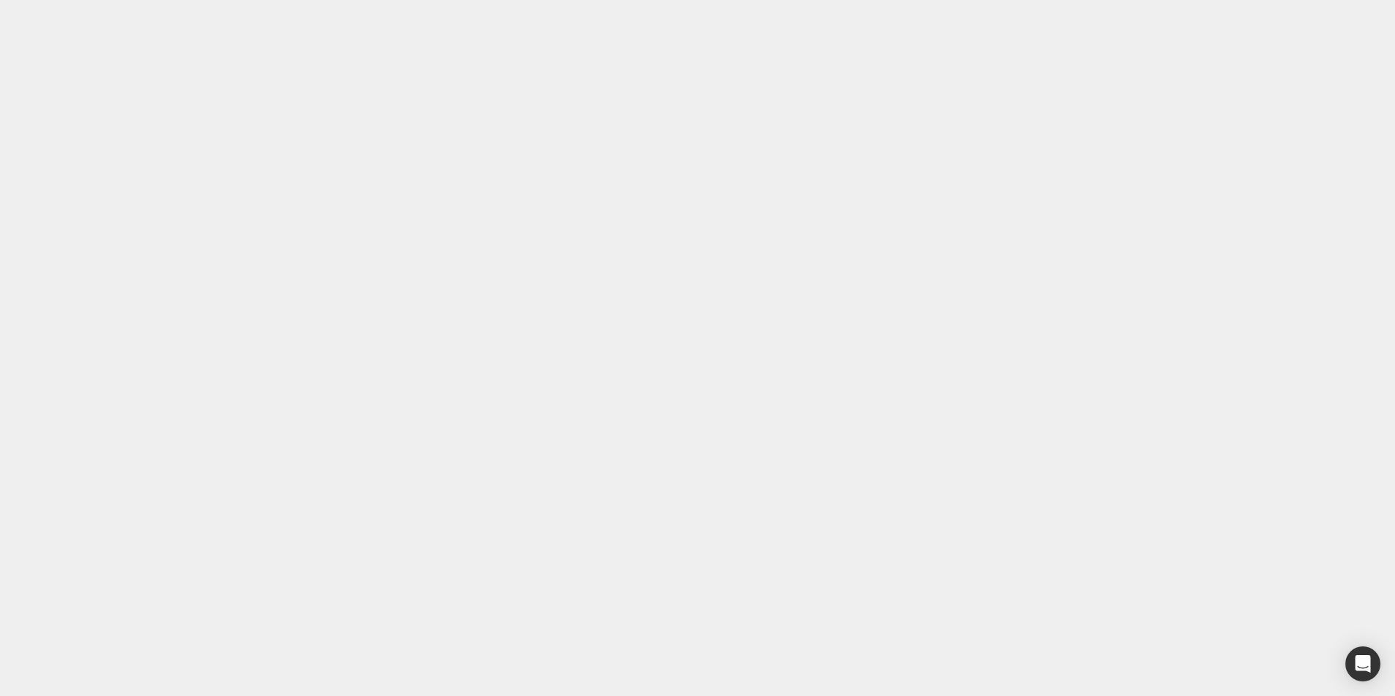
drag, startPoint x: 217, startPoint y: 14482, endPoint x: 211, endPoint y: 14495, distance: 14.7
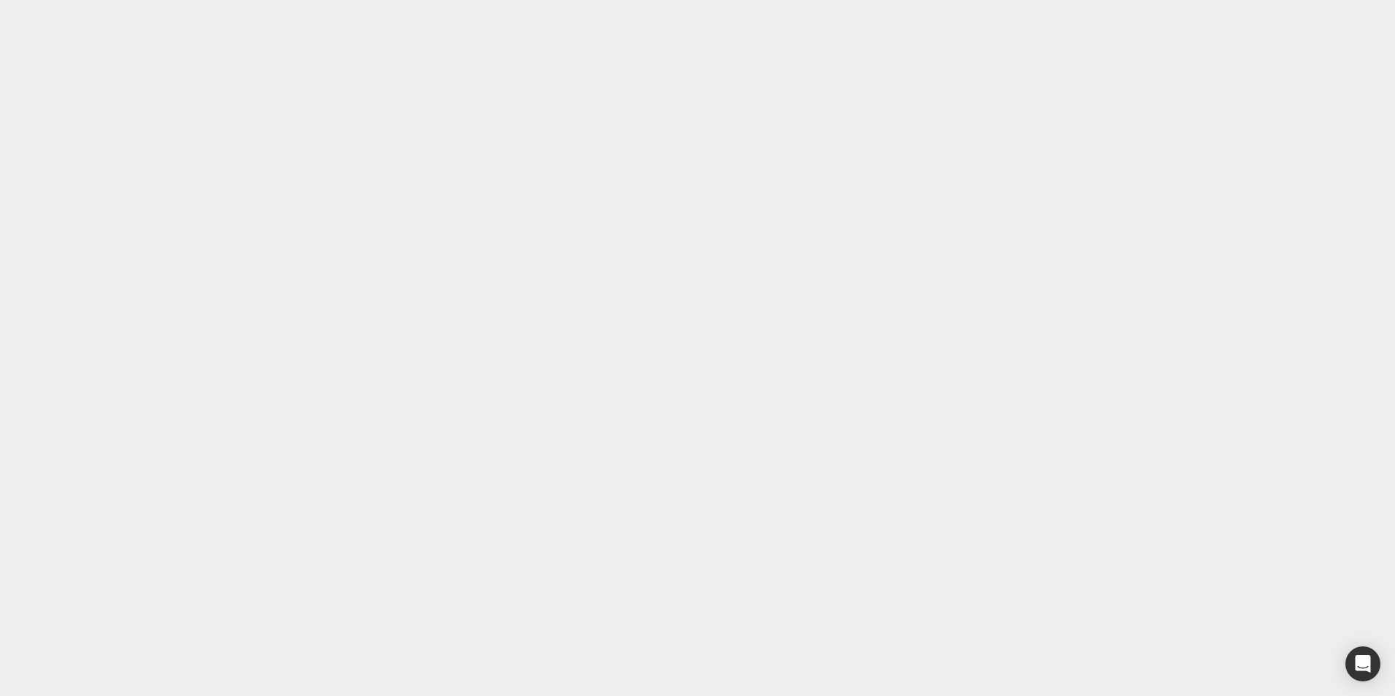
drag, startPoint x: 217, startPoint y: 15564, endPoint x: 215, endPoint y: 15556, distance: 8.2
drag, startPoint x: 77, startPoint y: 14899, endPoint x: 80, endPoint y: 14890, distance: 9.2
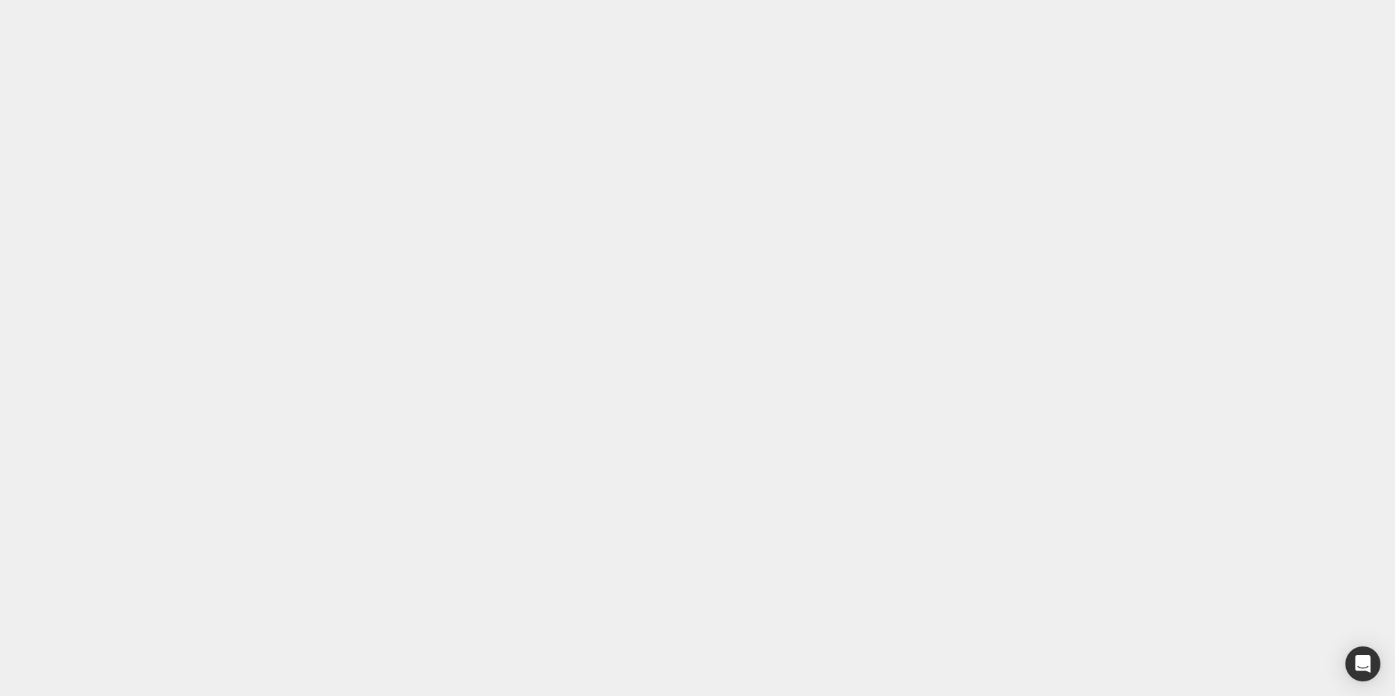
drag, startPoint x: 705, startPoint y: 31, endPoint x: 513, endPoint y: 82, distance: 198.5
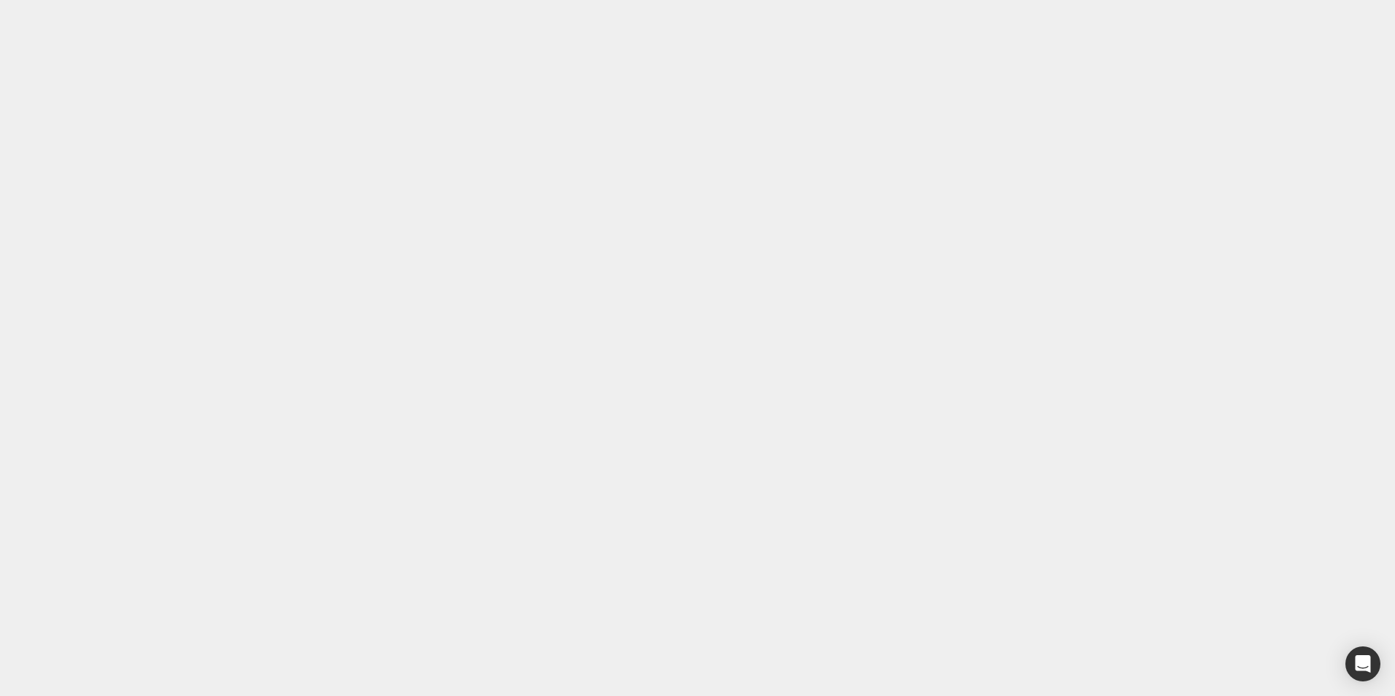
type input "0"
type input "15"
type input "0"
type input "37"
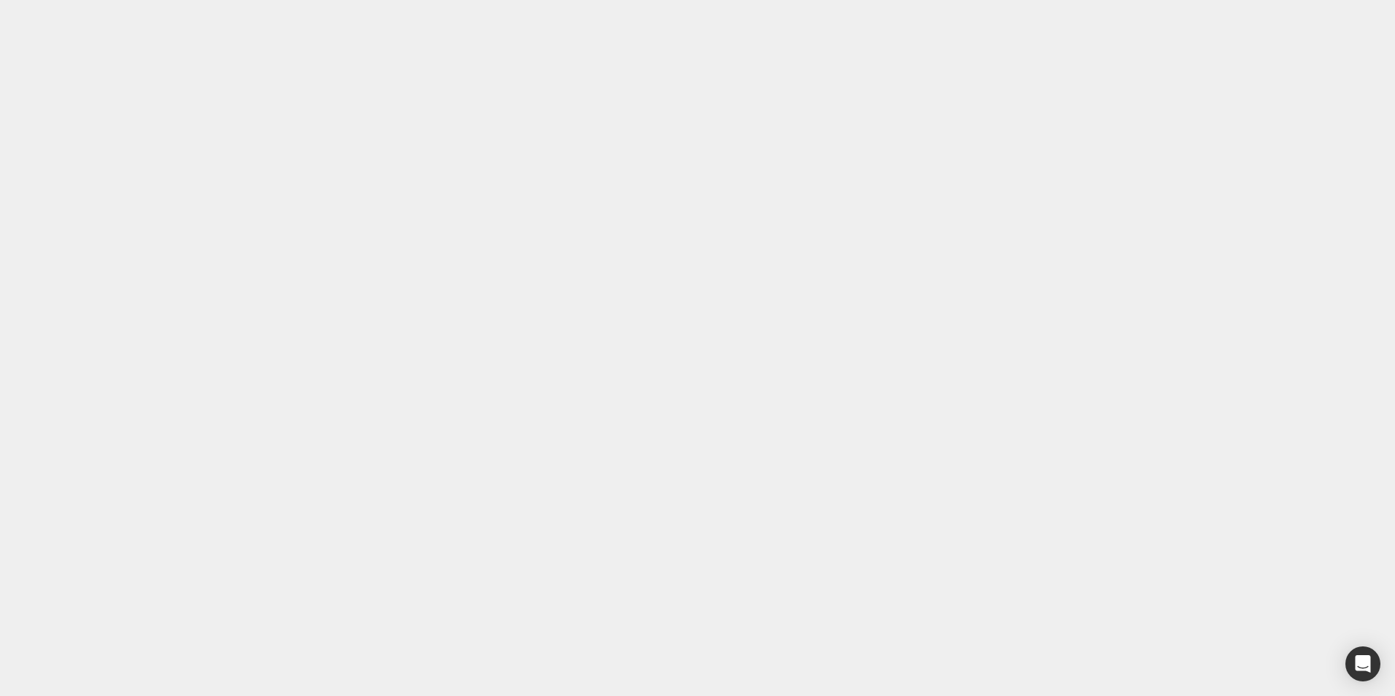
type input "0"
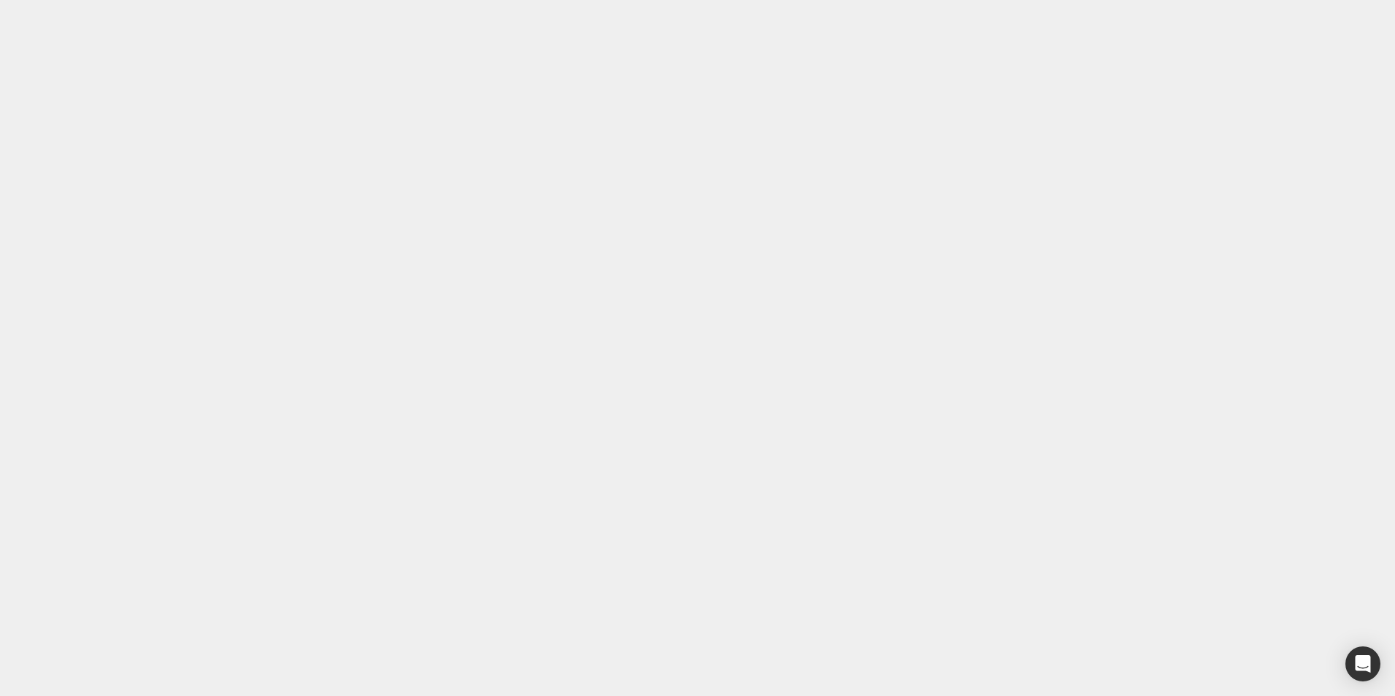
type input "0"
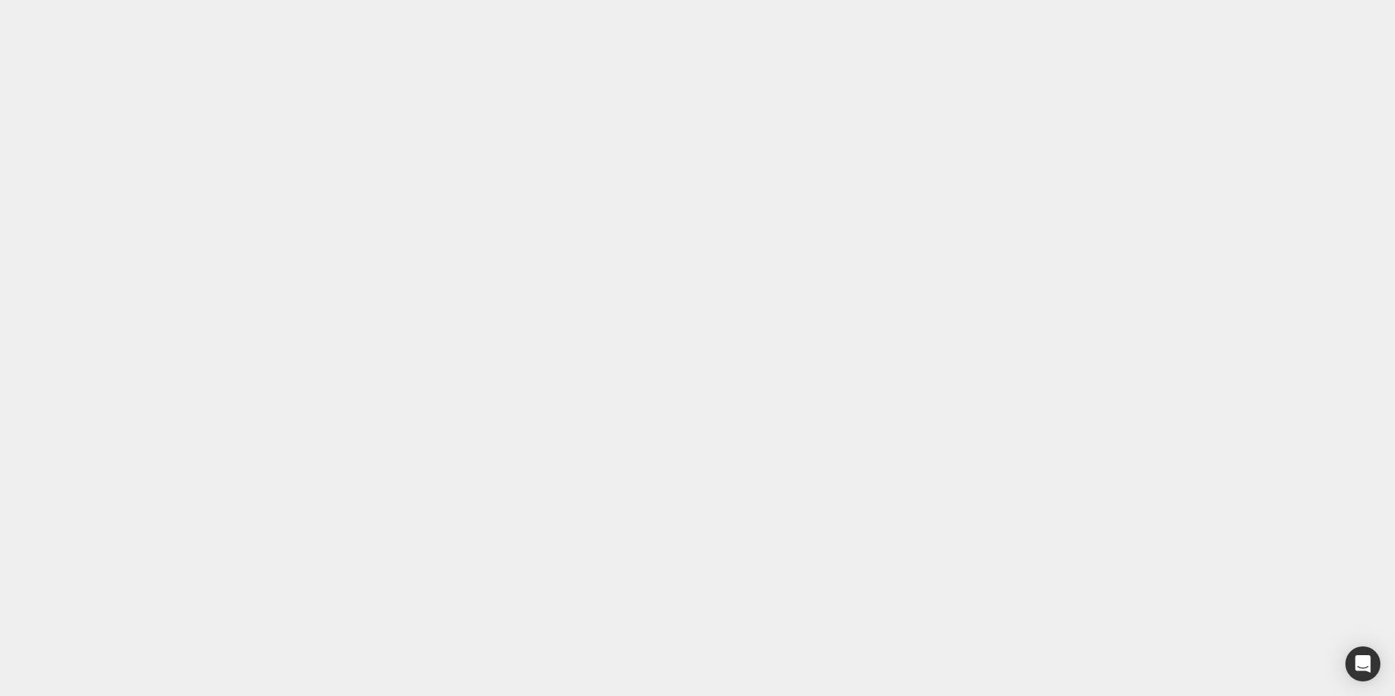
type input "39px"
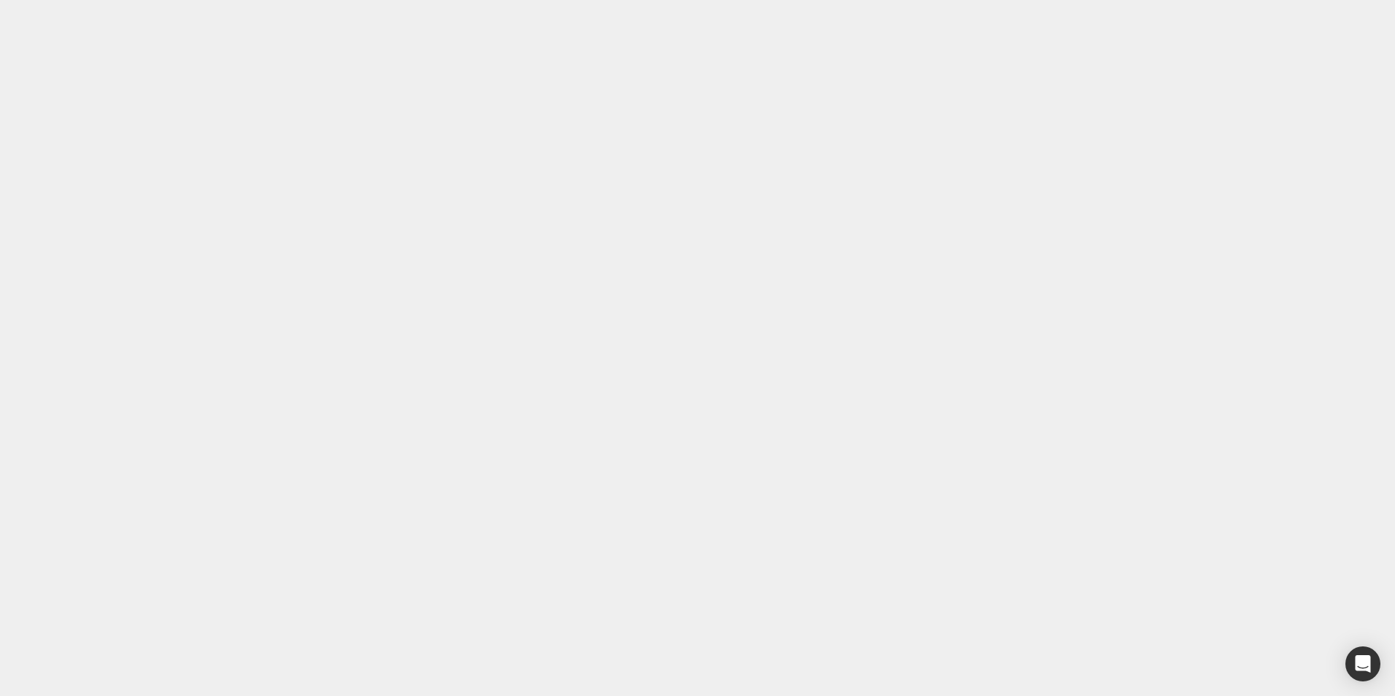
type input "0"
type input "15"
type input "0"
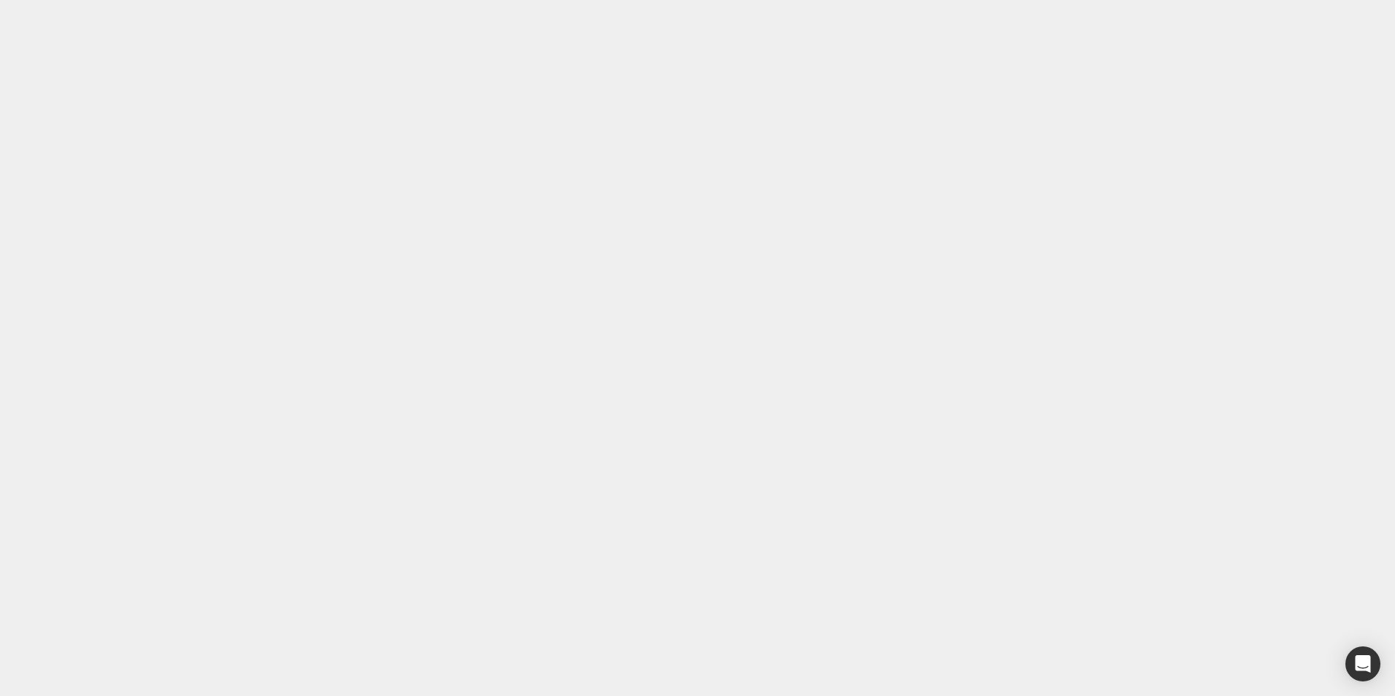
type input "21"
type input "0"
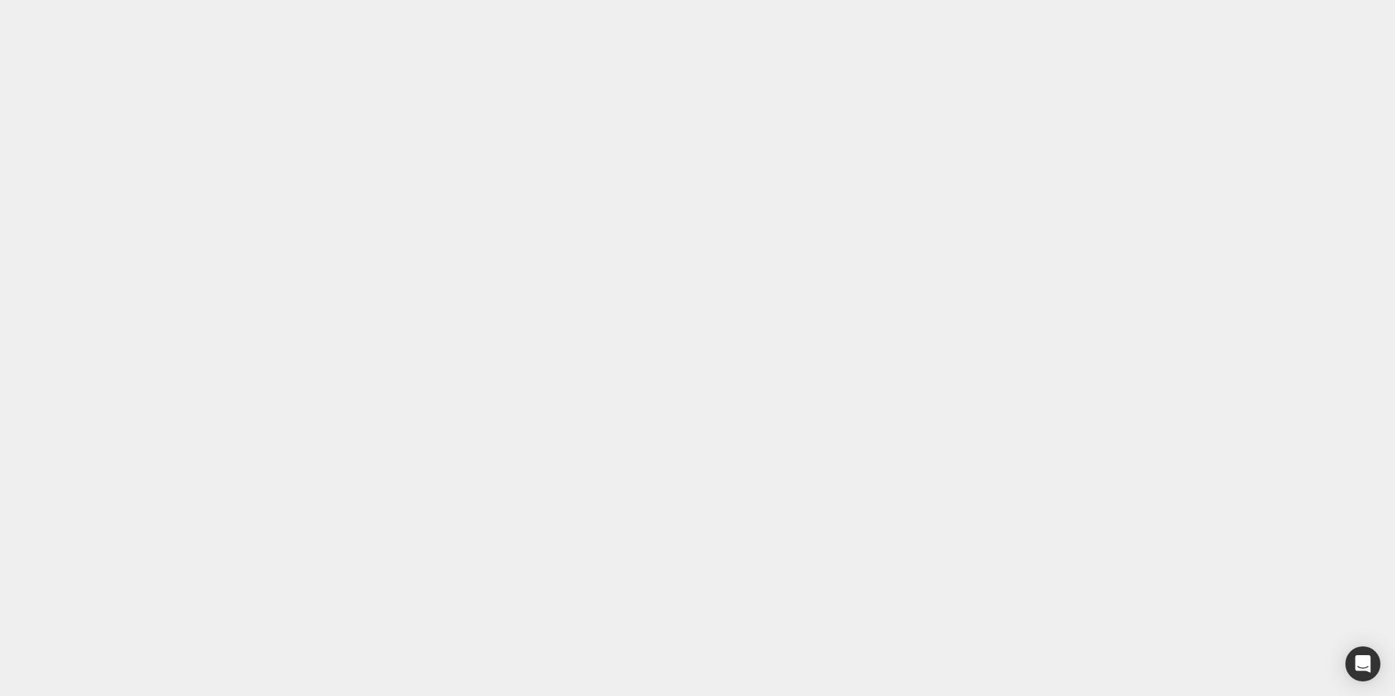
type input "0"
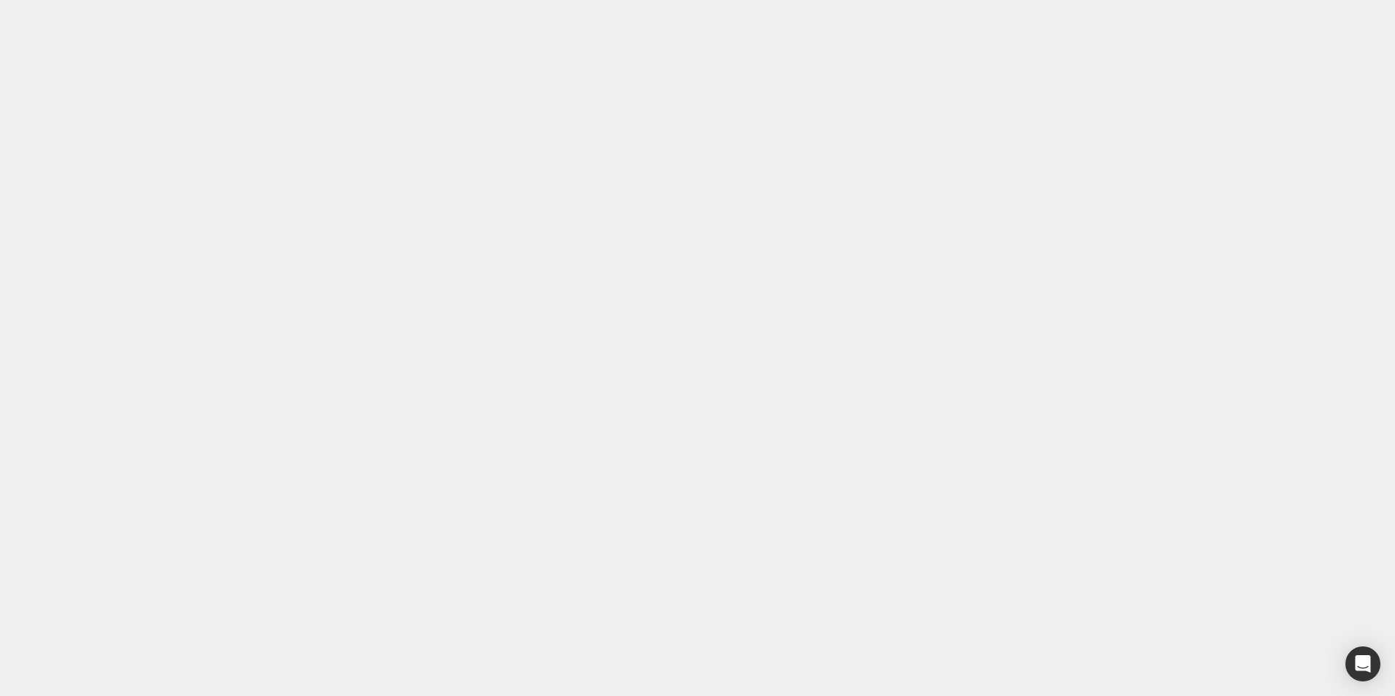
type input "6"
type input "0"
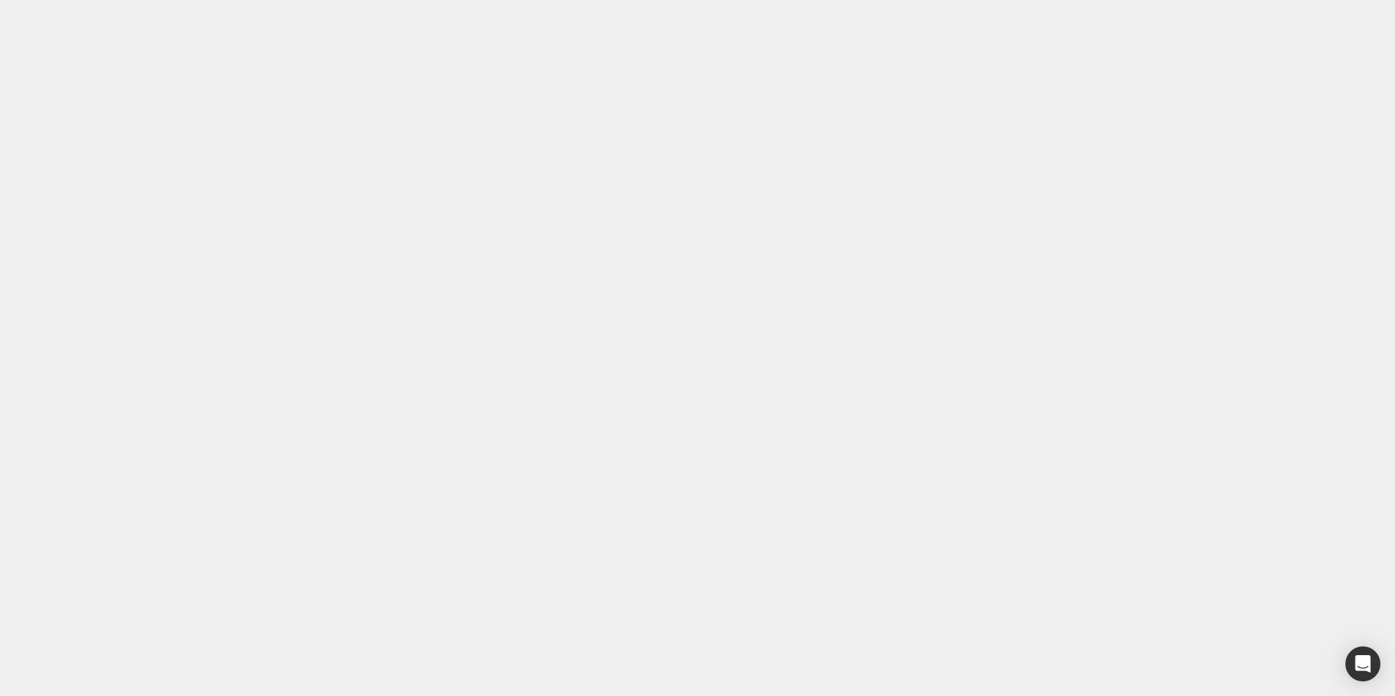
drag, startPoint x: 71, startPoint y: 14897, endPoint x: 1071, endPoint y: 14662, distance: 1026.4
type input "0"
type input "15"
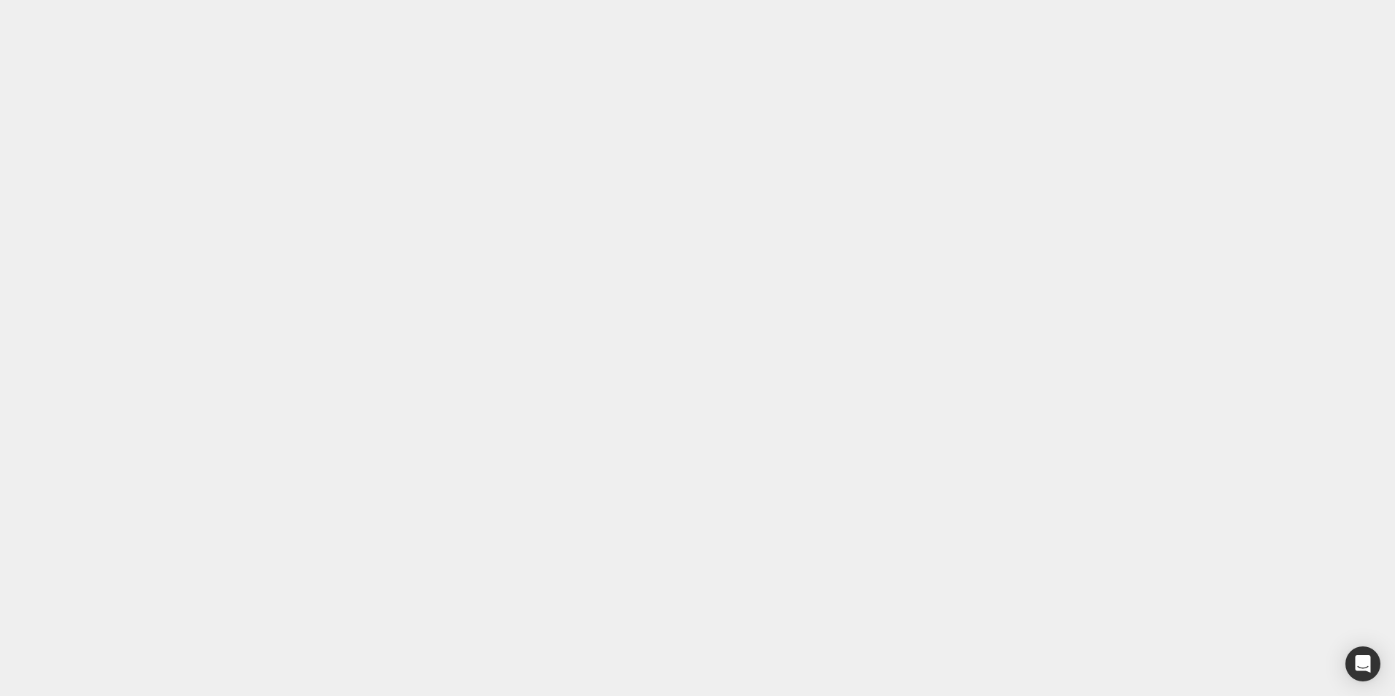
type input "0"
type input "18"
type input "0"
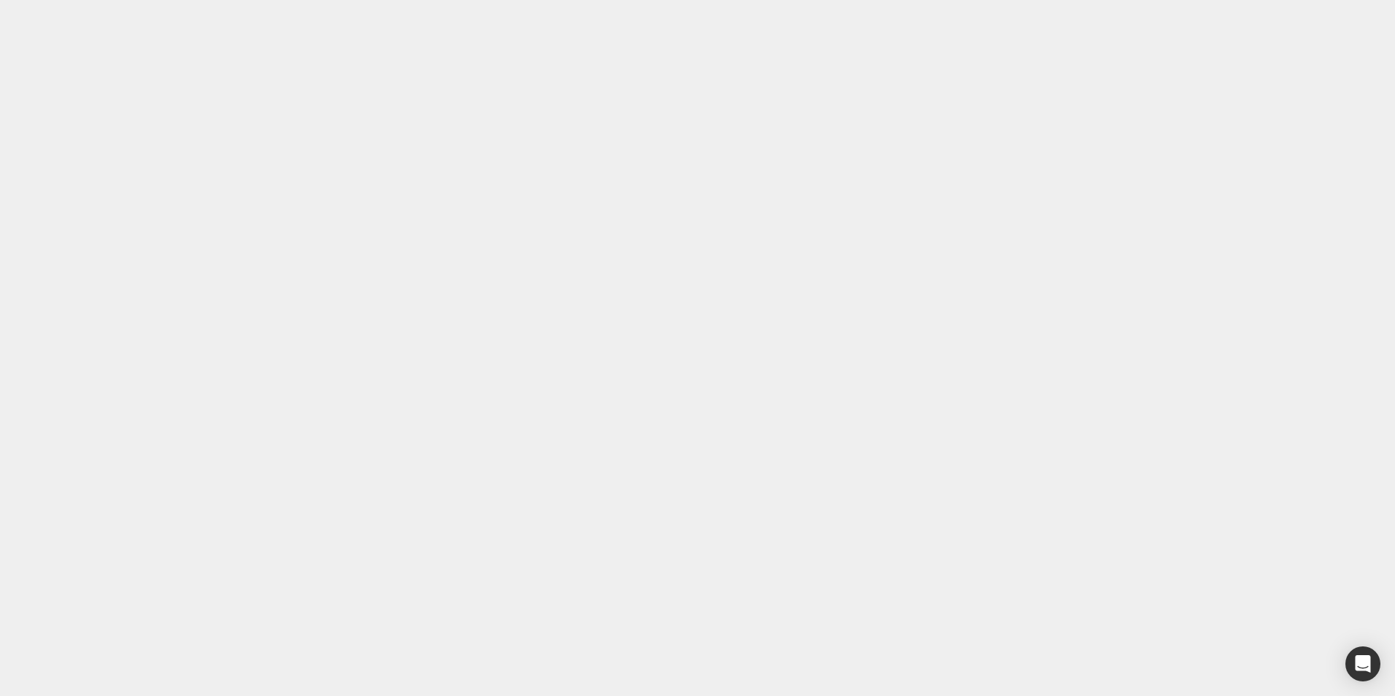
type input "14px"
drag, startPoint x: 1280, startPoint y: 39, endPoint x: 1284, endPoint y: 26, distance: 14.3
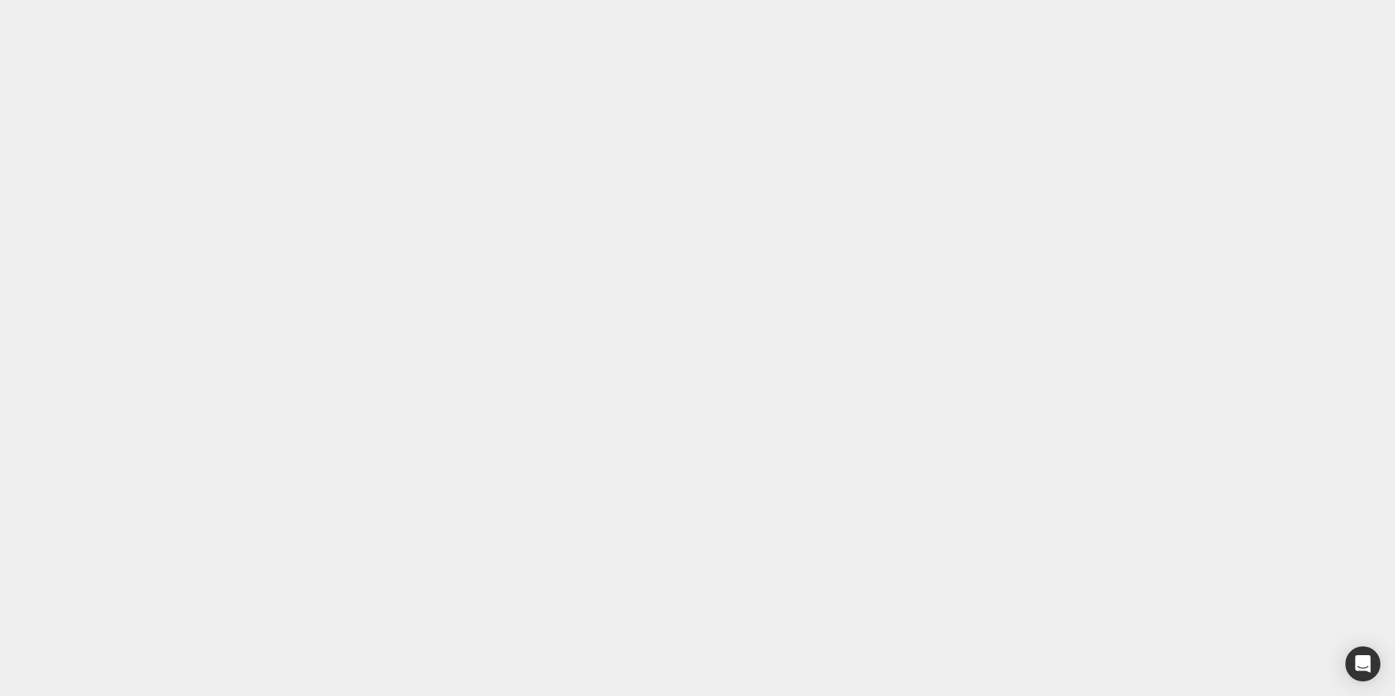
type input "0"
type input "15"
type input "0"
type input "39"
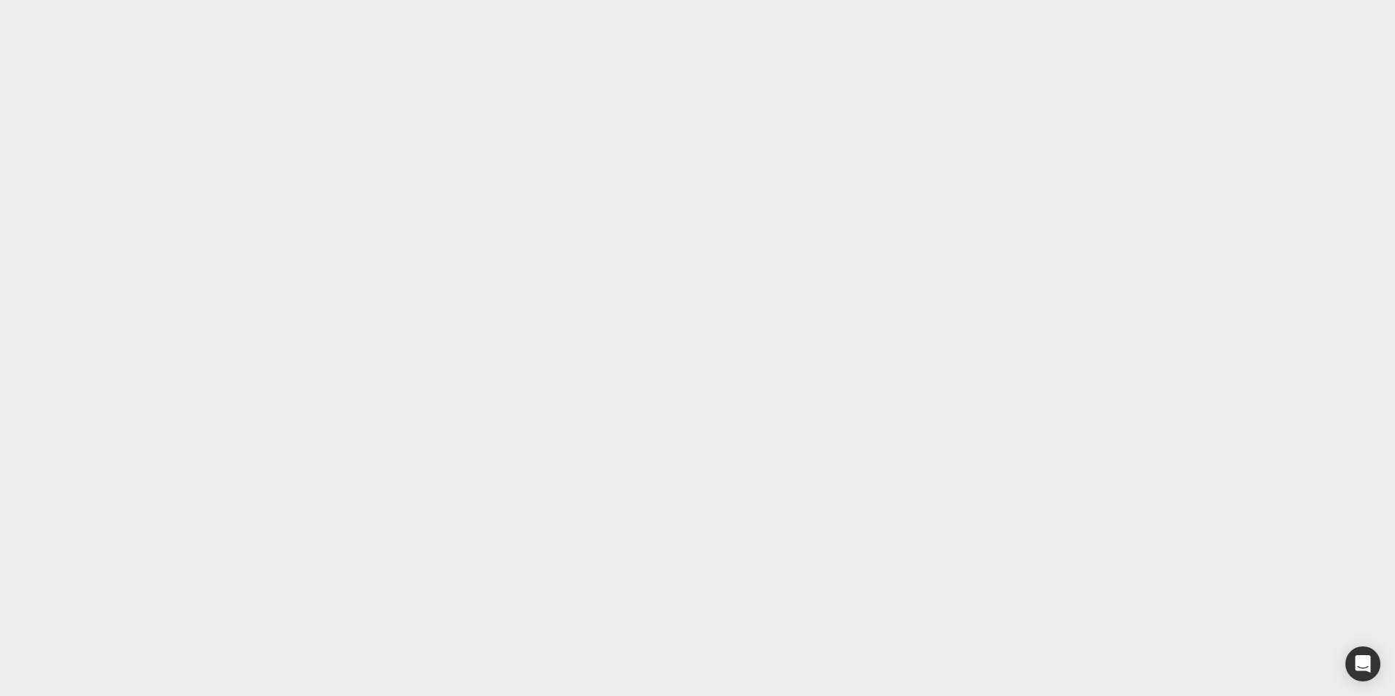
type input "0"
drag, startPoint x: 811, startPoint y: 15660, endPoint x: 211, endPoint y: 15577, distance: 606.0
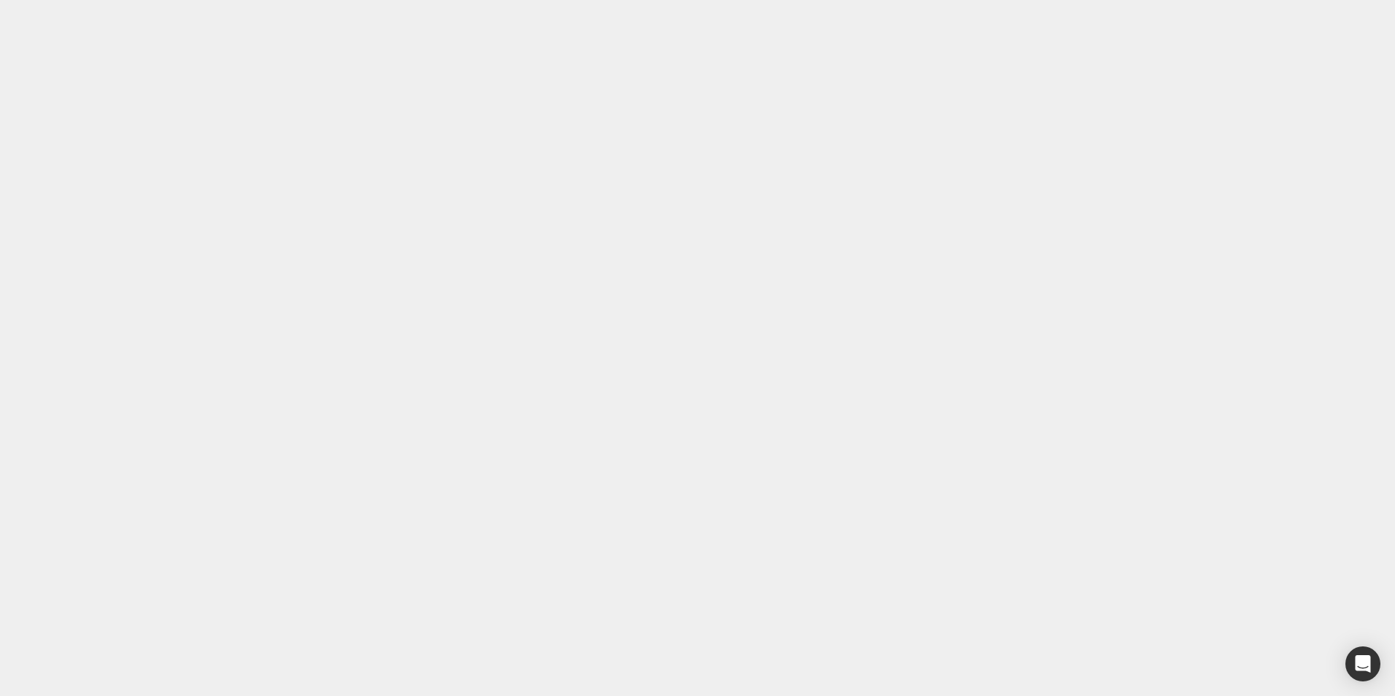
paste div
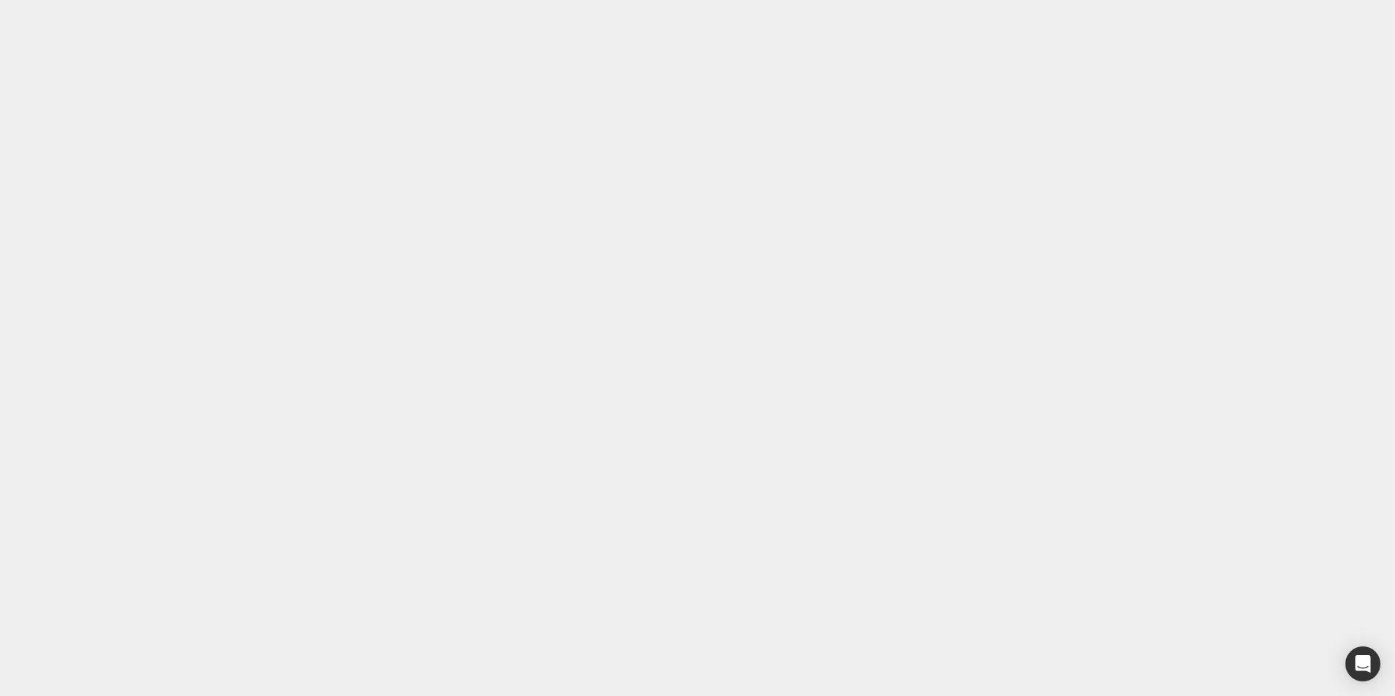
drag, startPoint x: 879, startPoint y: 15766, endPoint x: 219, endPoint y: 15721, distance: 661.6
drag, startPoint x: 314, startPoint y: 15735, endPoint x: 779, endPoint y: 15734, distance: 464.6
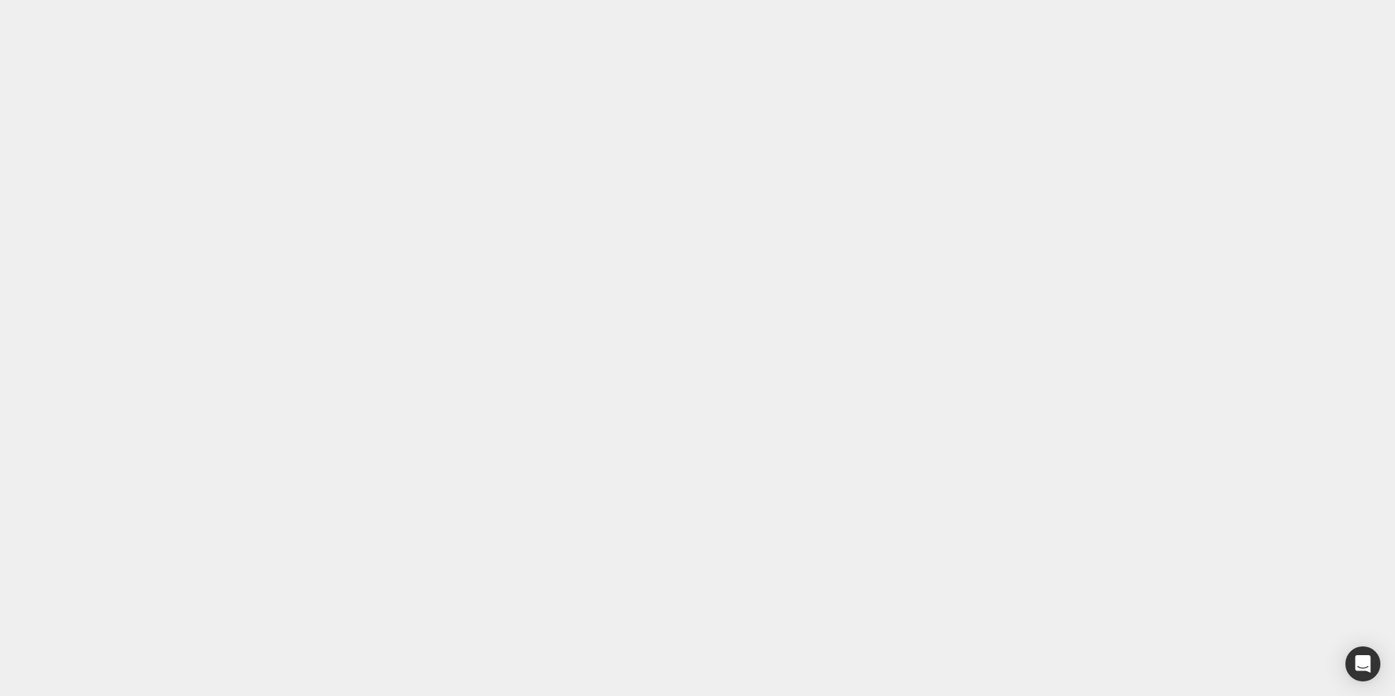
type input "#121212"
type input "100"
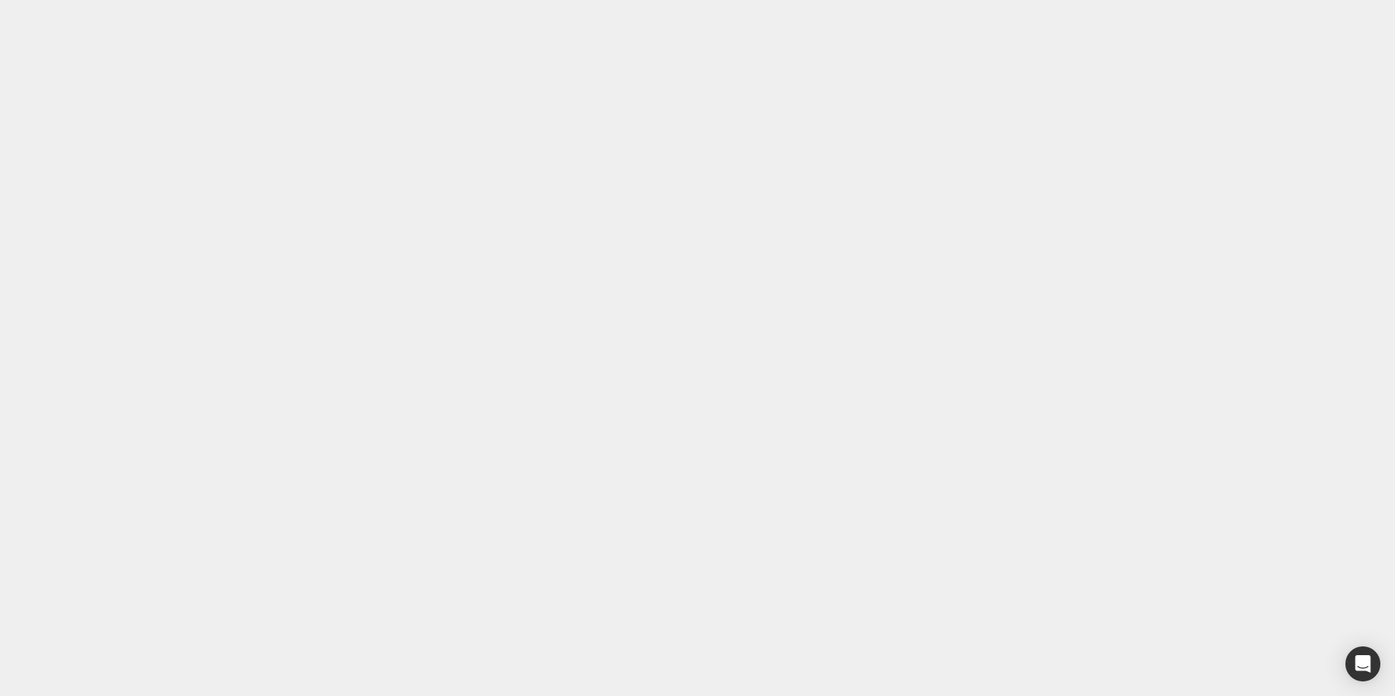
drag, startPoint x: 821, startPoint y: 473, endPoint x: 804, endPoint y: 475, distance: 16.1
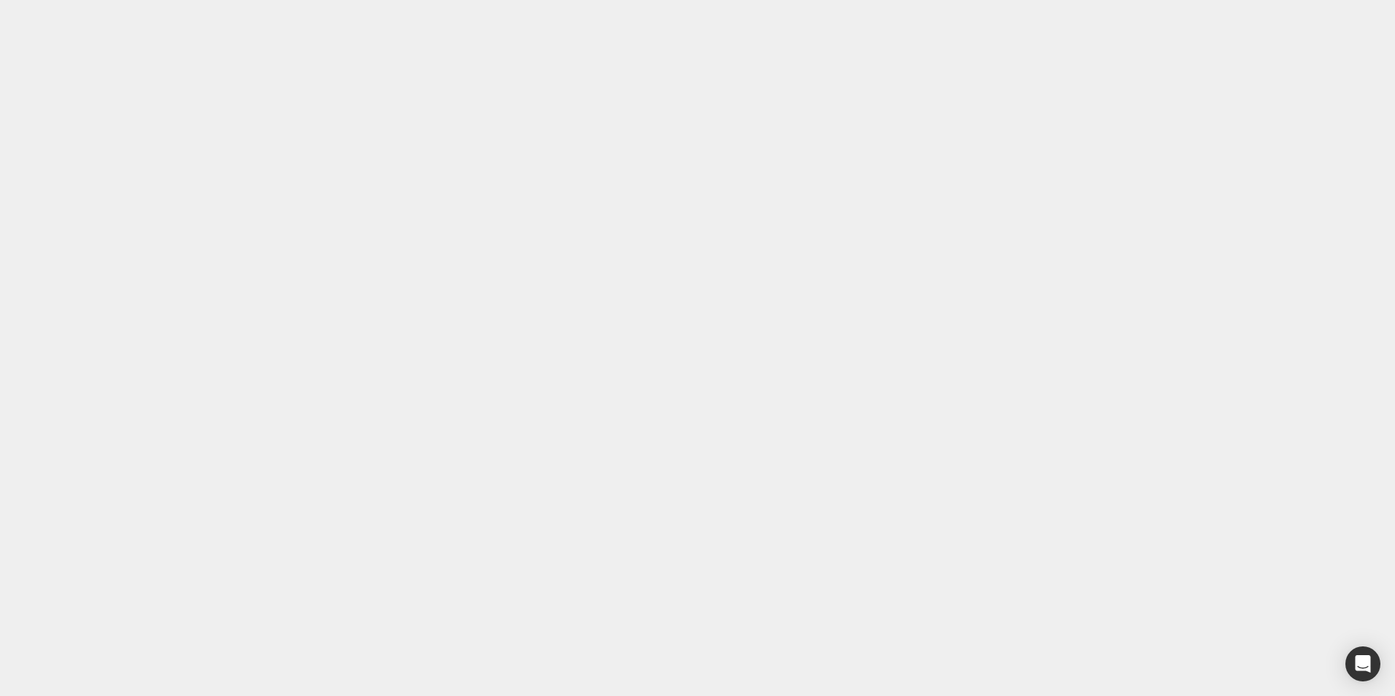
type input "#1e0bee"
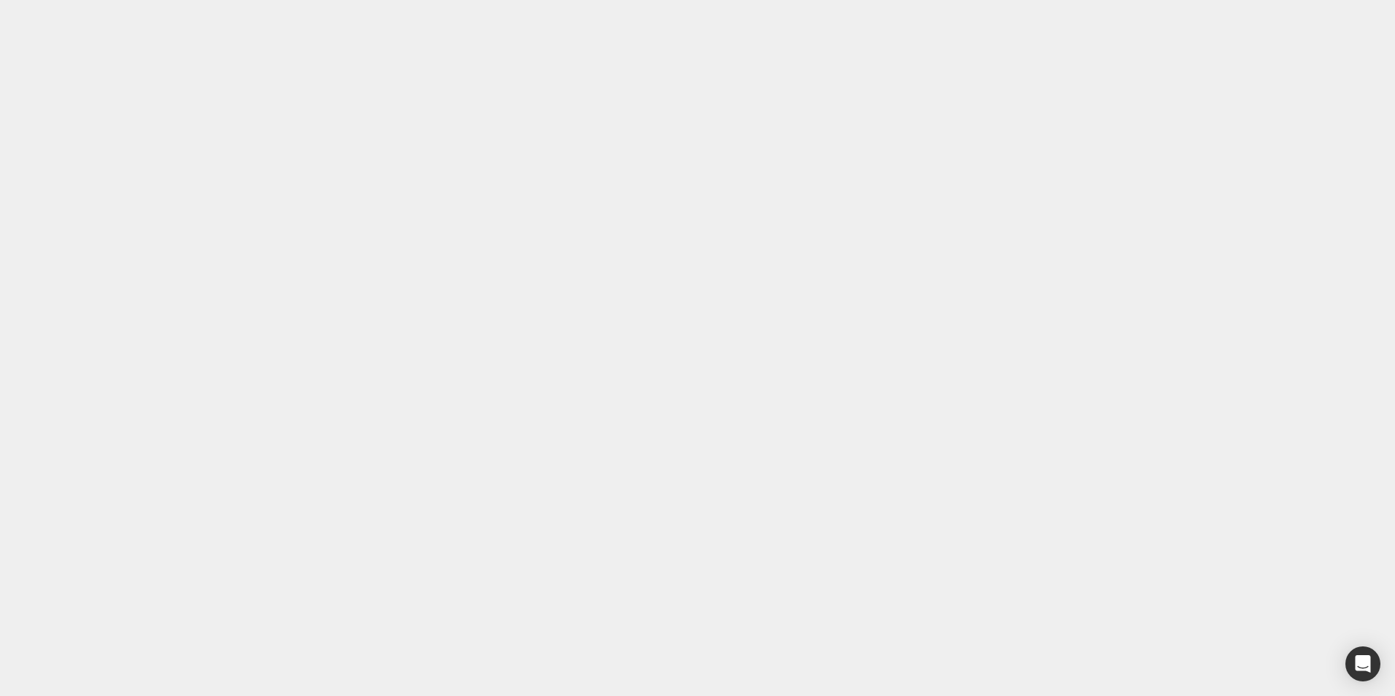
scroll to position [5829, 0]
drag, startPoint x: 699, startPoint y: 25, endPoint x: 665, endPoint y: 255, distance: 232.2
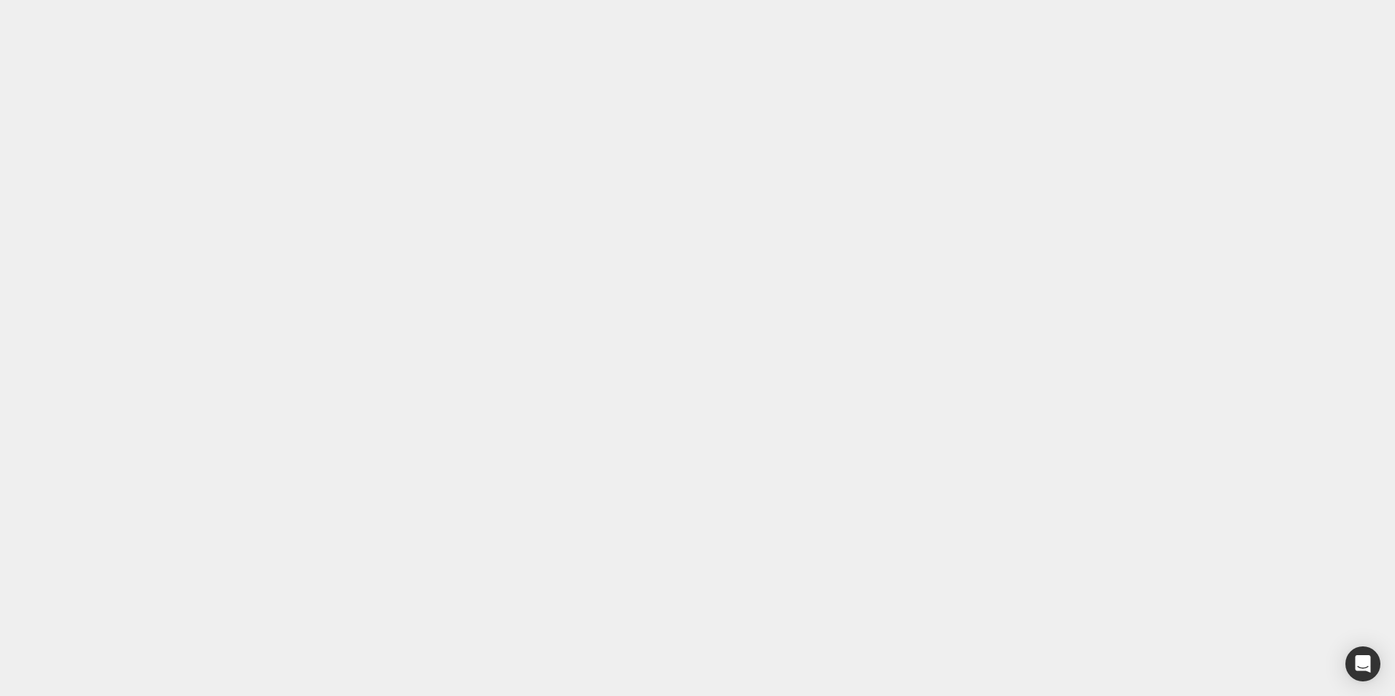
scroll to position [4521, 0]
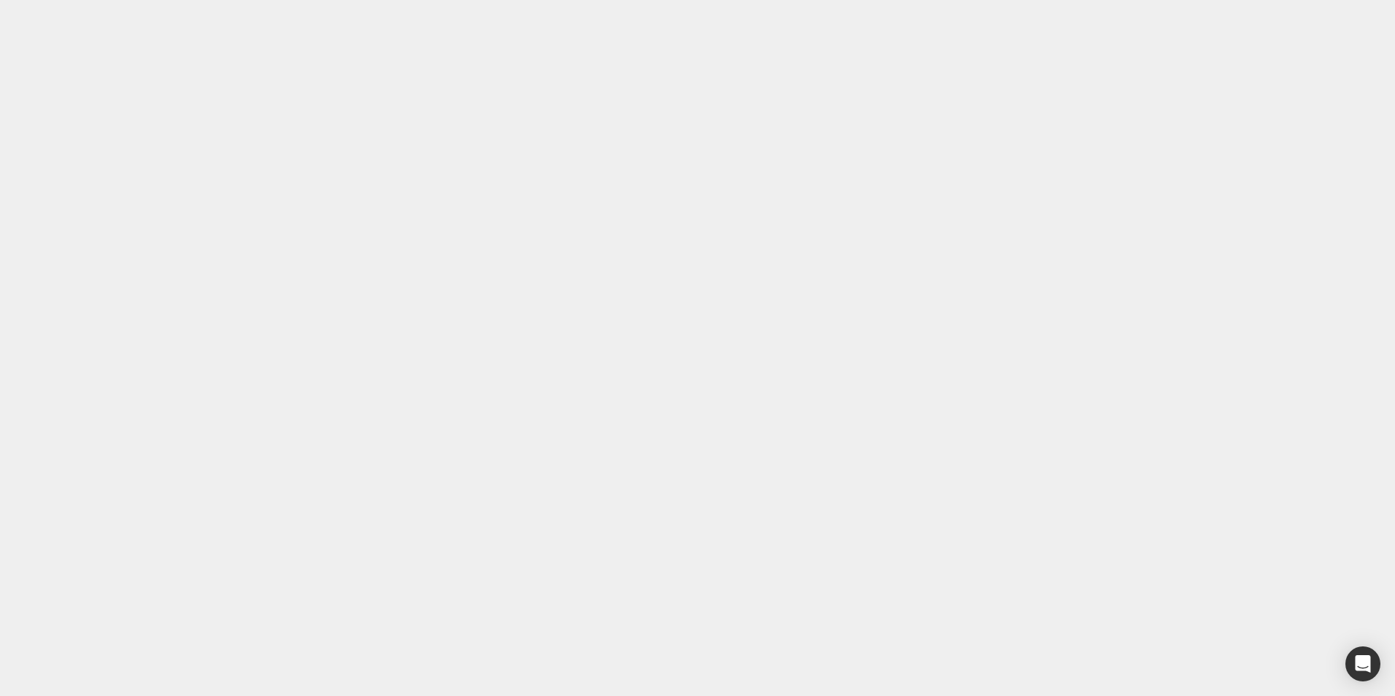
drag, startPoint x: 271, startPoint y: 131, endPoint x: 23, endPoint y: 44, distance: 263.2
